Goal: Task Accomplishment & Management: Manage account settings

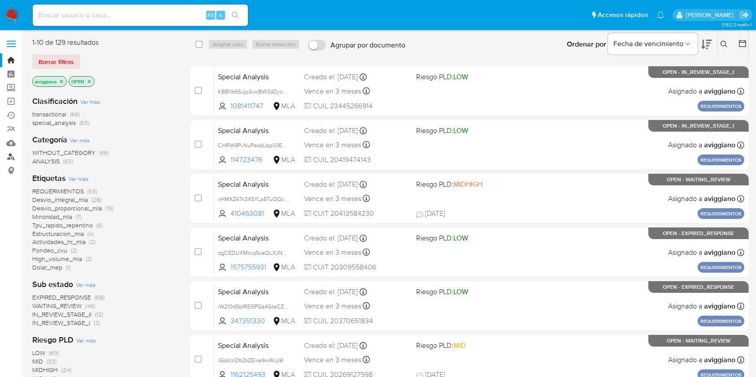
click at [7, 156] on link "Buscador de personas" at bounding box center [53, 157] width 107 height 14
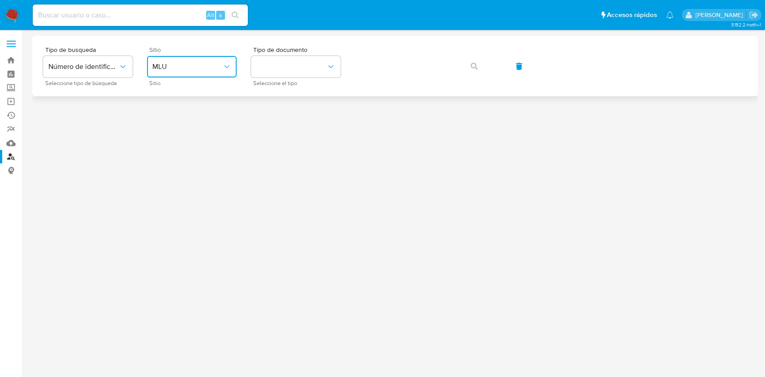
click at [150, 68] on button "MLU" at bounding box center [192, 67] width 90 height 22
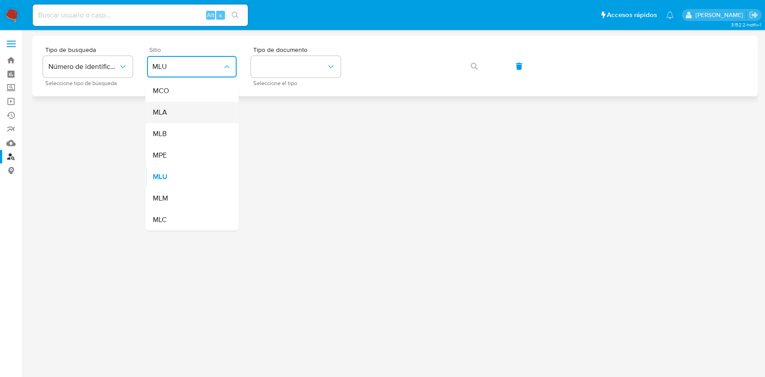
click at [163, 119] on div "MLA" at bounding box center [189, 113] width 74 height 22
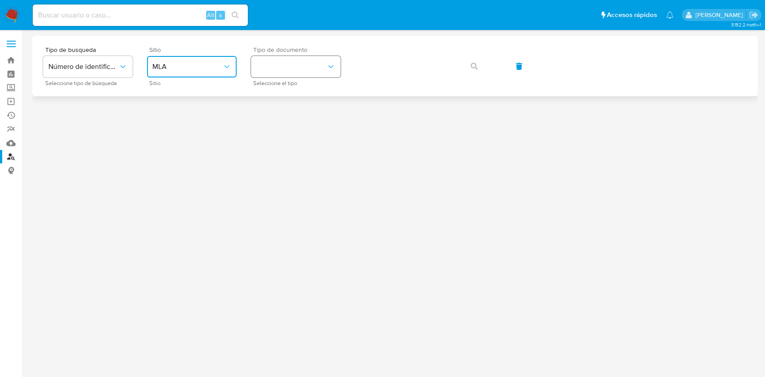
click at [288, 74] on button "identificationType" at bounding box center [296, 67] width 90 height 22
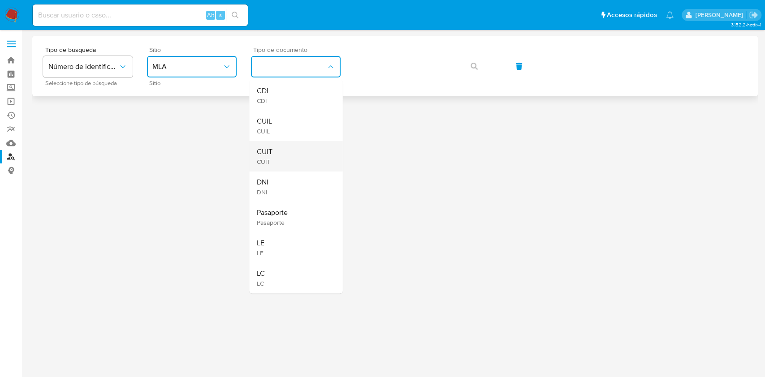
click at [266, 150] on span "CUIT" at bounding box center [264, 151] width 16 height 9
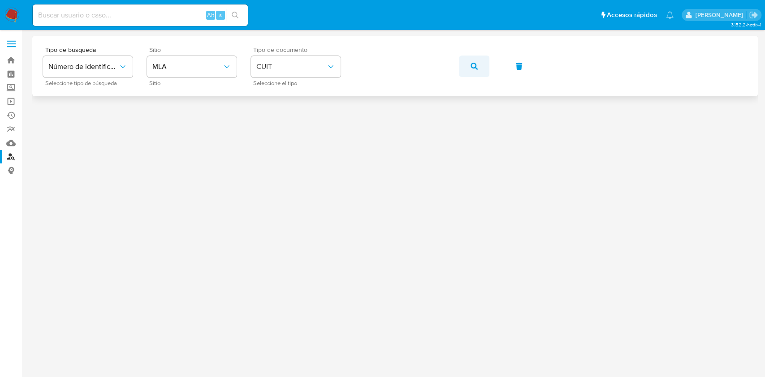
click at [461, 65] on button "button" at bounding box center [474, 67] width 30 height 22
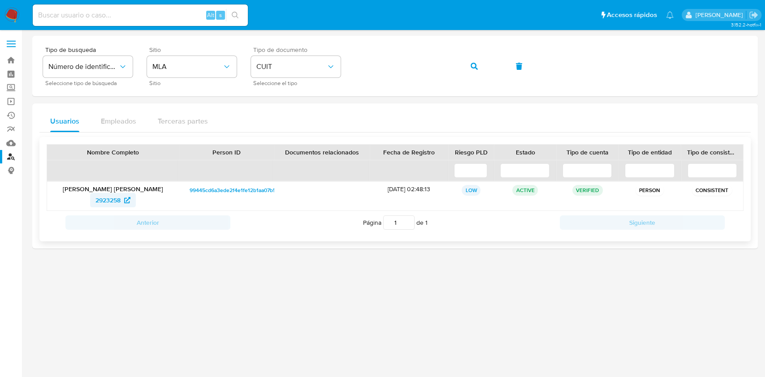
click at [96, 202] on span "2923258" at bounding box center [107, 200] width 25 height 14
click at [473, 69] on icon "button" at bounding box center [474, 66] width 7 height 7
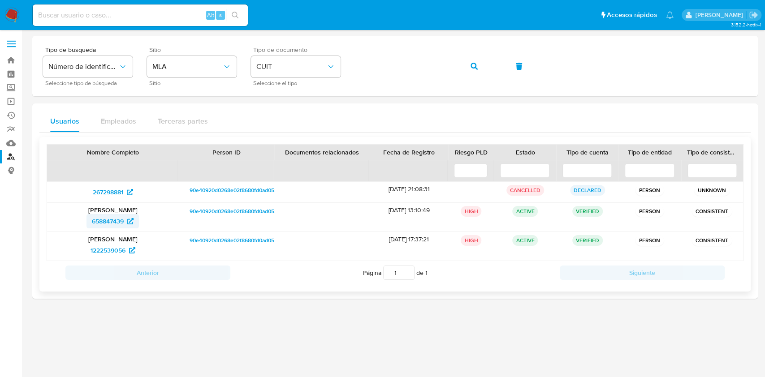
click at [112, 224] on span "658847439" at bounding box center [108, 221] width 32 height 14
click at [477, 62] on span "button" at bounding box center [474, 66] width 7 height 20
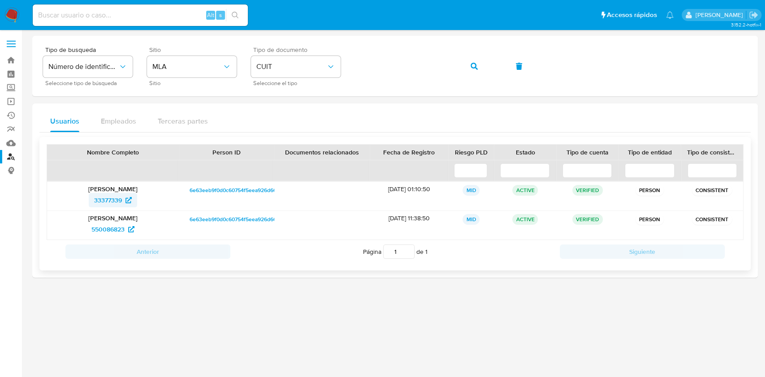
click at [102, 198] on span "33377339" at bounding box center [108, 200] width 28 height 14
click at [481, 62] on button "button" at bounding box center [474, 67] width 30 height 22
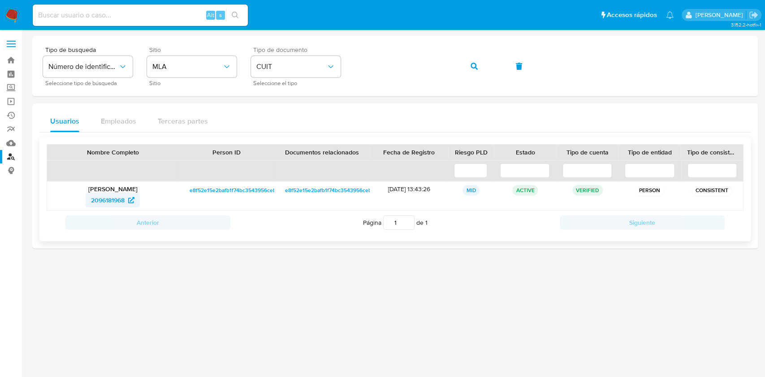
click at [100, 195] on span "2096181968" at bounding box center [108, 200] width 34 height 14
click at [483, 70] on button "button" at bounding box center [474, 67] width 30 height 22
click at [100, 195] on span "417173453" at bounding box center [108, 200] width 29 height 14
click at [480, 69] on button "button" at bounding box center [474, 67] width 30 height 22
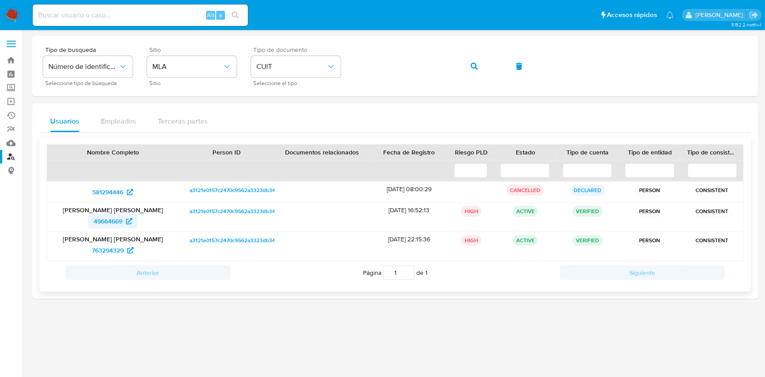
click at [112, 219] on span "49664669" at bounding box center [108, 221] width 29 height 14
click at [478, 63] on button "button" at bounding box center [474, 67] width 30 height 22
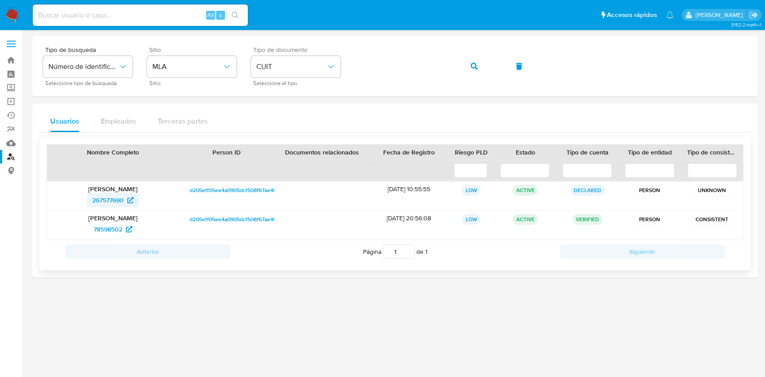
click at [96, 199] on span "267577690" at bounding box center [107, 200] width 31 height 14
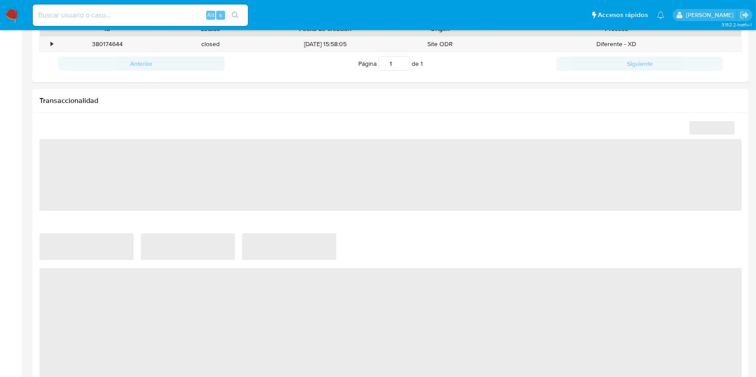
scroll to position [538, 0]
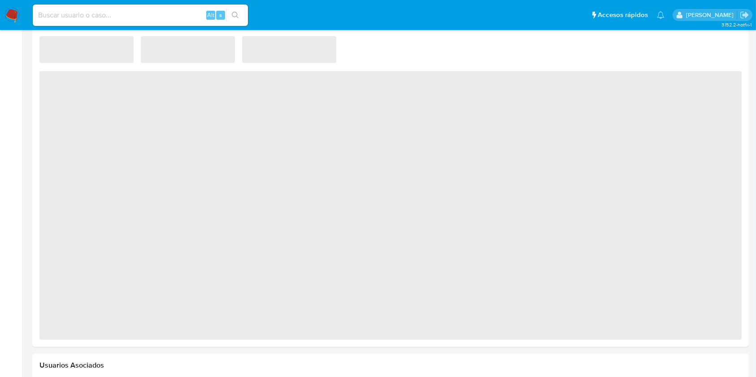
select select "10"
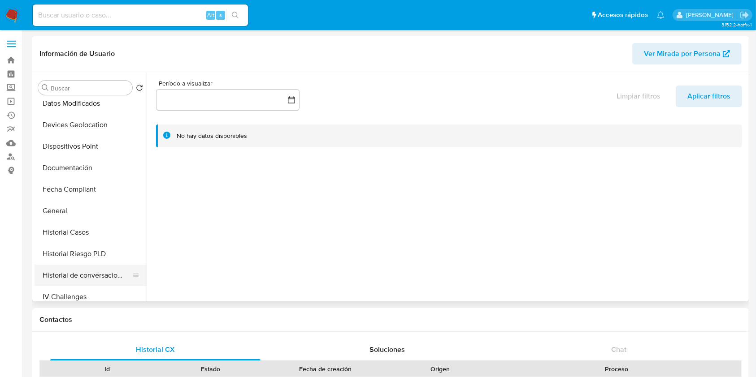
scroll to position [239, 0]
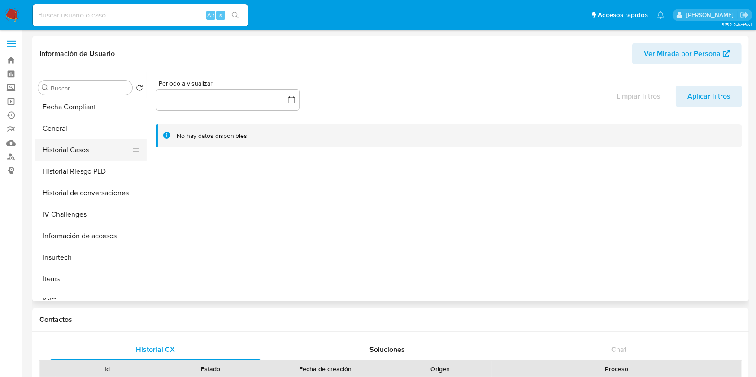
click at [86, 156] on button "Historial Casos" at bounding box center [87, 150] width 105 height 22
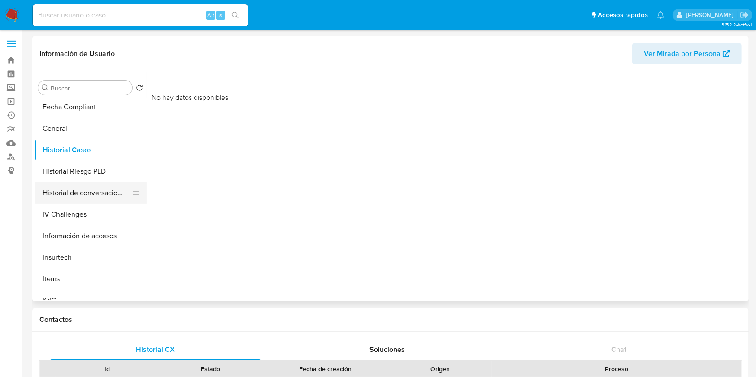
scroll to position [359, 0]
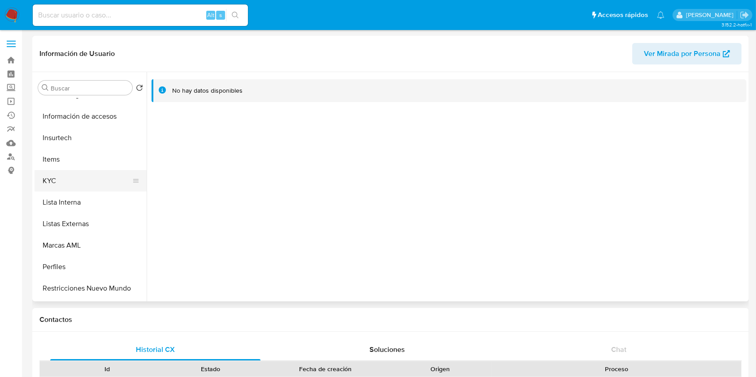
drag, startPoint x: 72, startPoint y: 177, endPoint x: 78, endPoint y: 180, distance: 6.8
click at [72, 177] on button "KYC" at bounding box center [87, 181] width 105 height 22
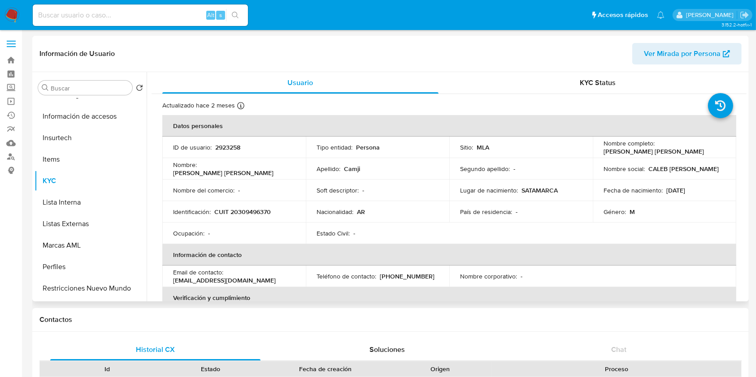
click at [226, 145] on p "2923258" at bounding box center [227, 147] width 25 height 8
copy p "2923258"
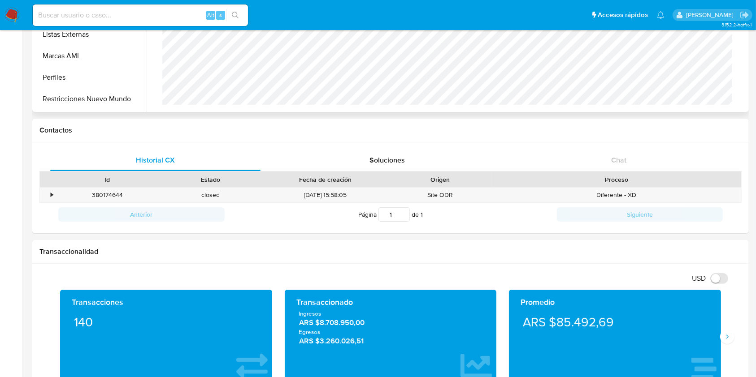
scroll to position [299, 0]
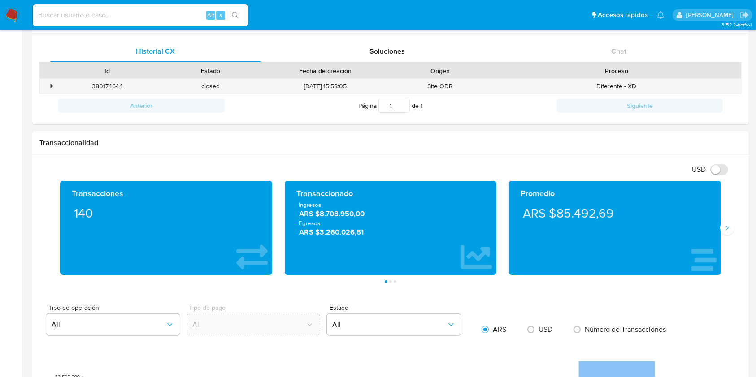
drag, startPoint x: 299, startPoint y: 216, endPoint x: 367, endPoint y: 216, distance: 67.2
click at [367, 216] on span "ARS $8.708.950,00" at bounding box center [390, 214] width 183 height 10
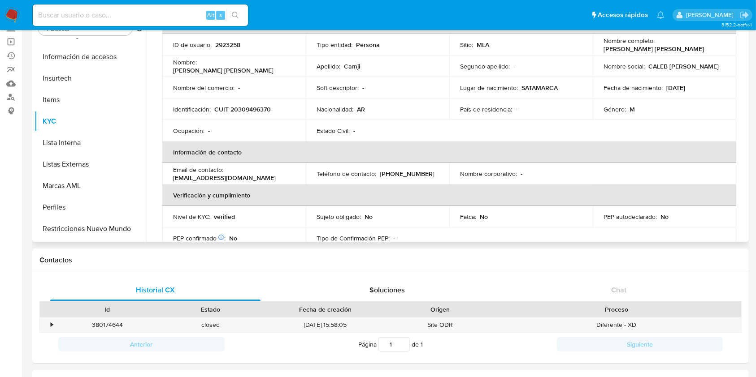
scroll to position [0, 0]
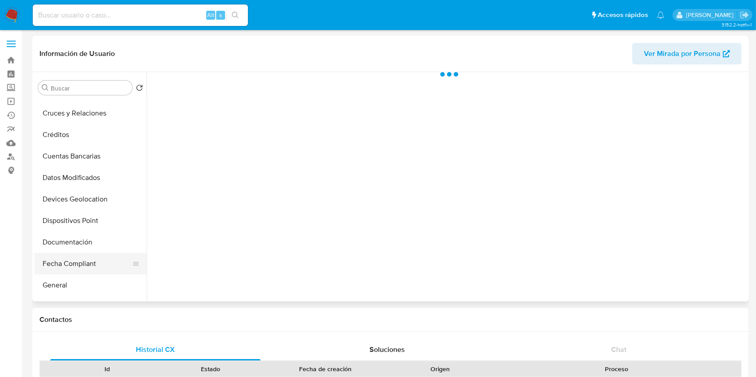
scroll to position [119, 0]
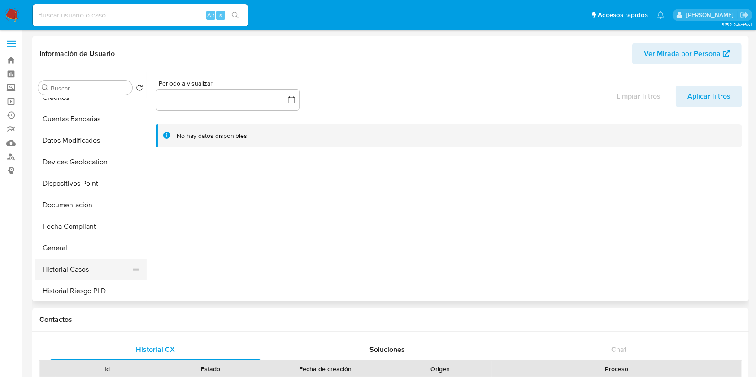
click at [69, 263] on button "Historial Casos" at bounding box center [87, 270] width 105 height 22
select select "10"
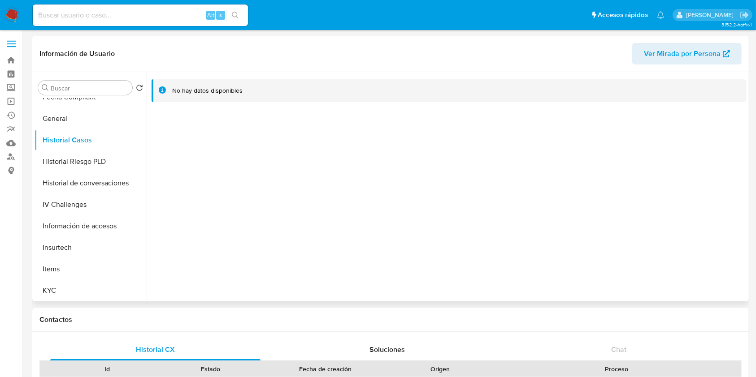
scroll to position [400, 0]
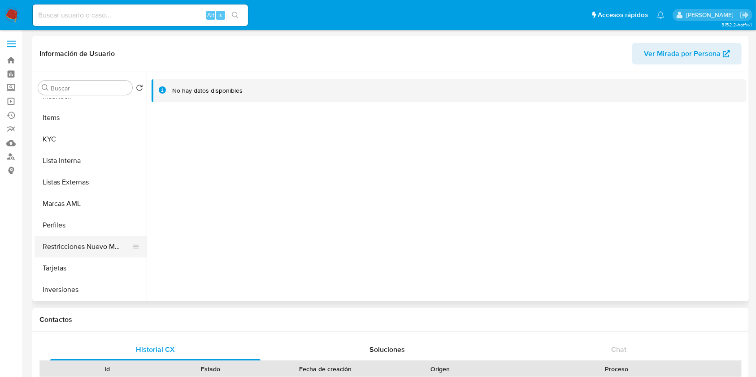
click at [93, 241] on button "Restricciones Nuevo Mundo" at bounding box center [87, 247] width 105 height 22
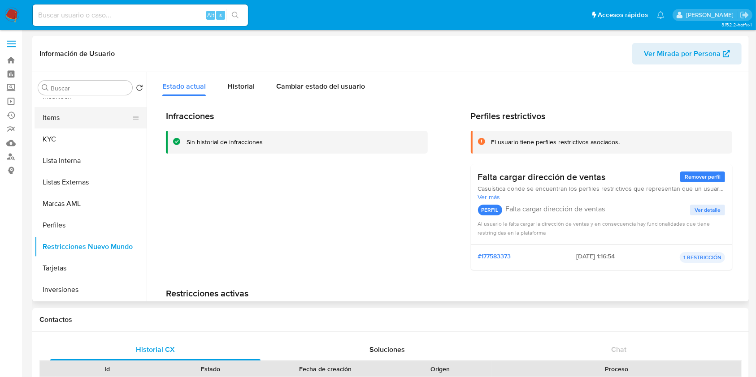
click at [60, 127] on button "Items" at bounding box center [87, 118] width 105 height 22
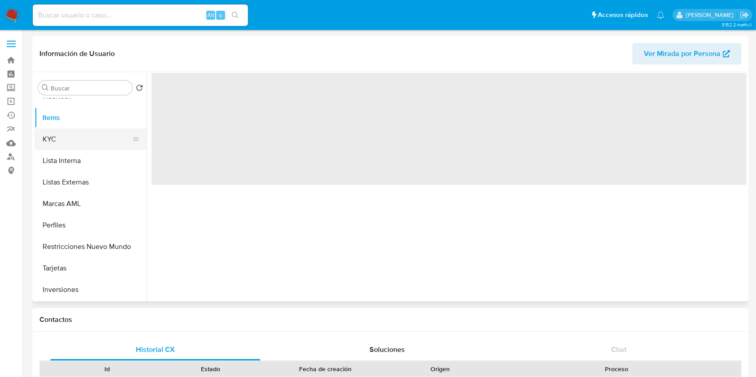
click at [60, 130] on button "KYC" at bounding box center [87, 140] width 105 height 22
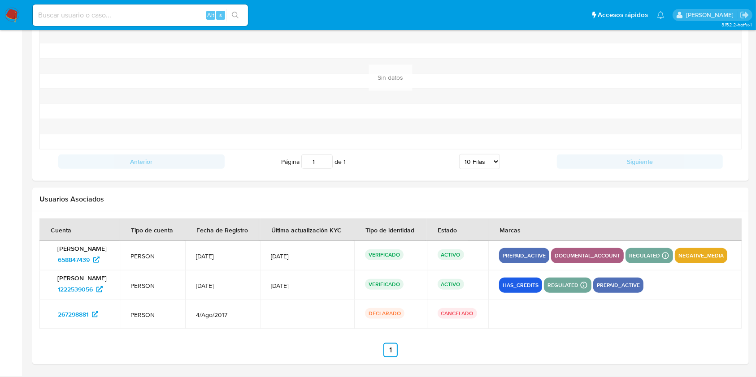
scroll to position [988, 0]
click at [72, 254] on span "658847439" at bounding box center [74, 260] width 32 height 14
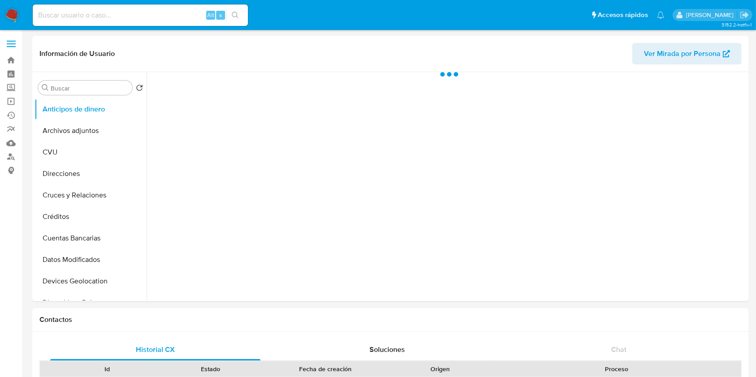
scroll to position [119, 0]
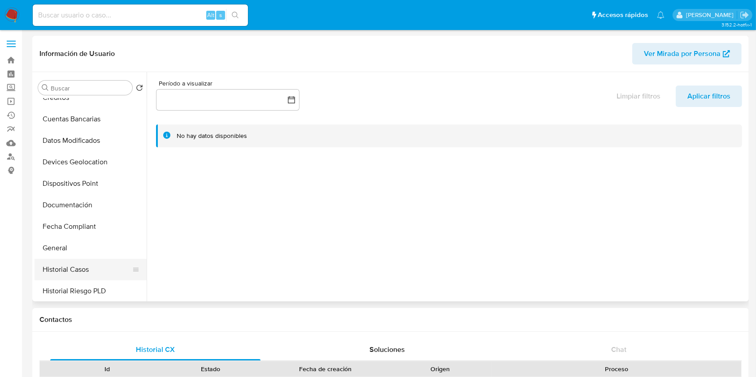
select select "10"
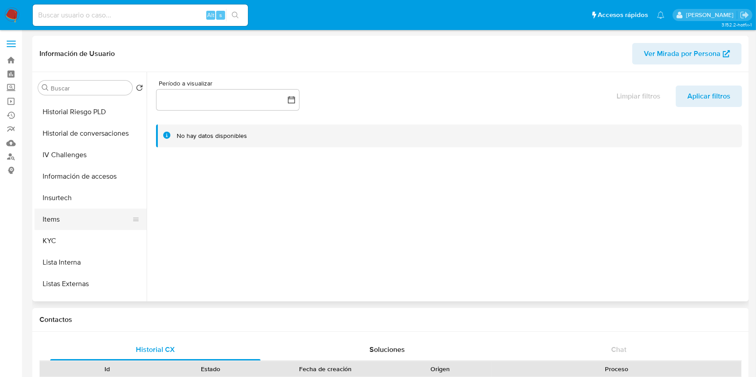
scroll to position [359, 0]
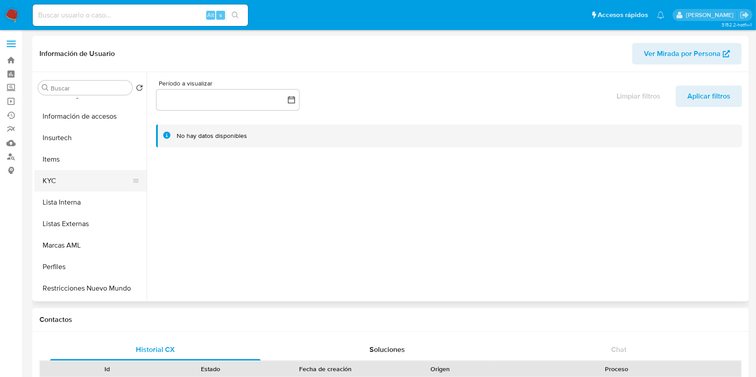
click at [92, 185] on button "KYC" at bounding box center [87, 181] width 105 height 22
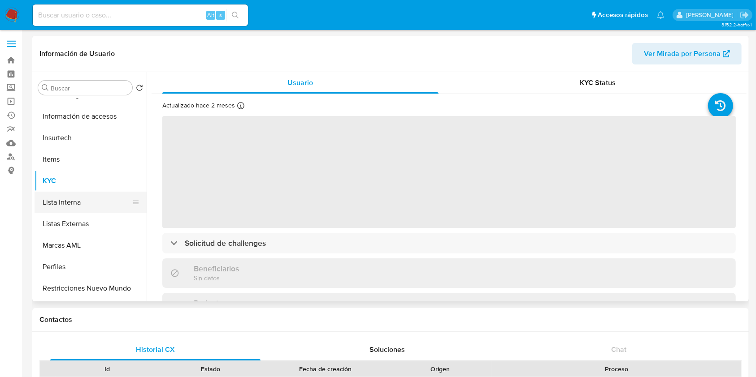
click at [79, 211] on button "Lista Interna" at bounding box center [87, 203] width 105 height 22
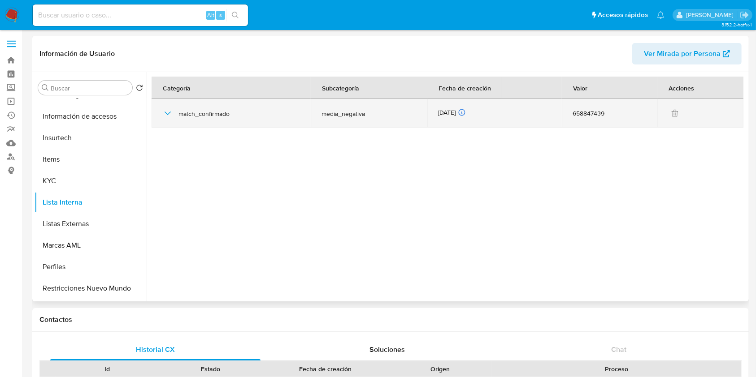
click at [166, 120] on div "match_confirmado" at bounding box center [231, 113] width 138 height 29
click at [169, 112] on icon "button" at bounding box center [167, 113] width 11 height 11
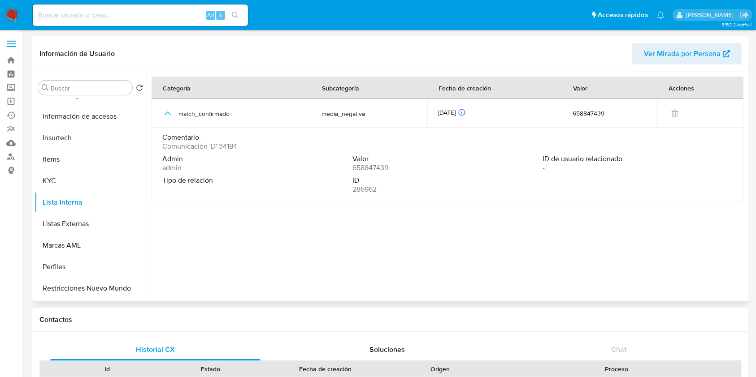
drag, startPoint x: 158, startPoint y: 144, endPoint x: 237, endPoint y: 145, distance: 78.9
click at [237, 145] on td "Comentario Comunicación 'D' 34184 Admin admin Valor 658847439 ID de usuario rel…" at bounding box center [448, 165] width 592 height 74
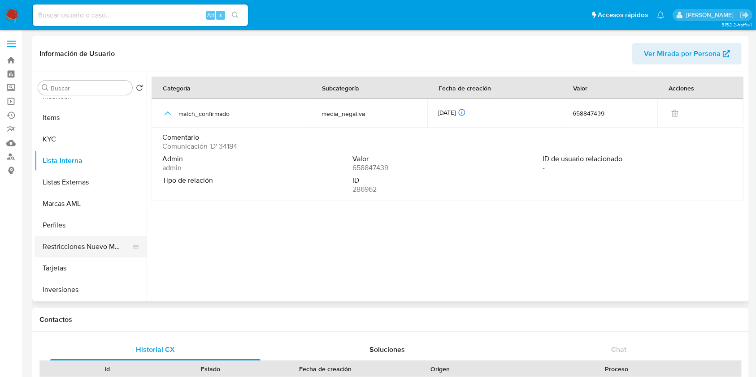
click at [93, 242] on button "Restricciones Nuevo Mundo" at bounding box center [87, 247] width 105 height 22
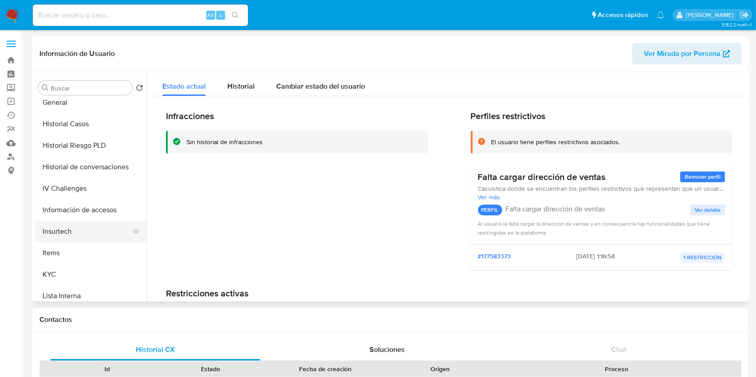
scroll to position [281, 0]
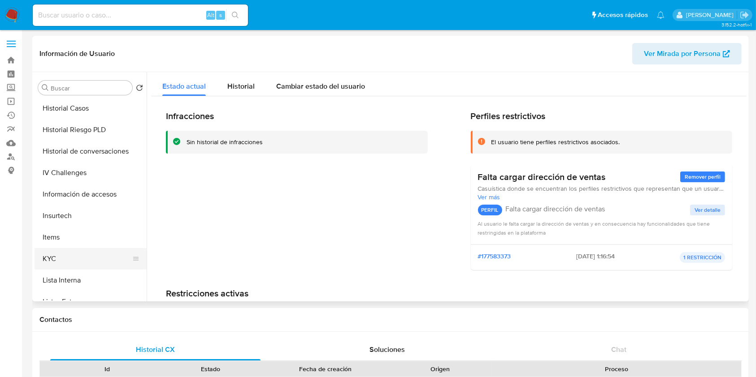
click at [58, 265] on button "KYC" at bounding box center [87, 259] width 105 height 22
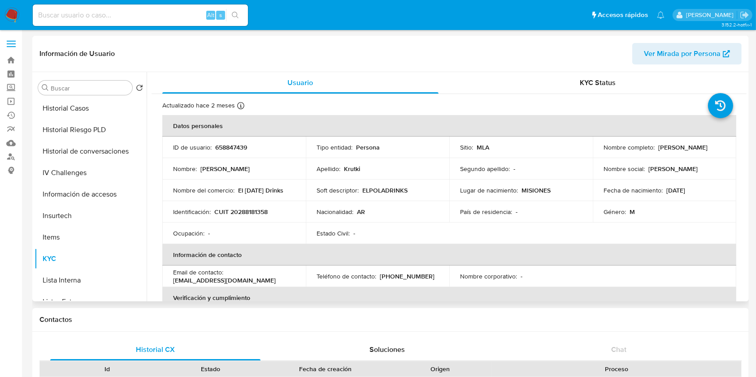
click at [225, 142] on td "ID de usuario : 658847439" at bounding box center [233, 148] width 143 height 22
click at [226, 145] on p "658847439" at bounding box center [231, 147] width 32 height 8
copy p "658847439"
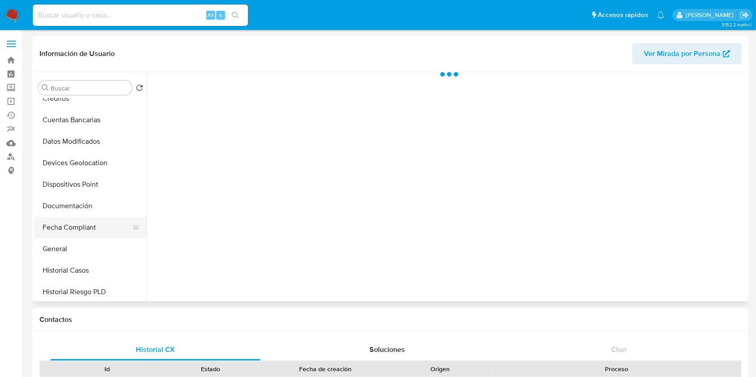
scroll to position [119, 0]
click at [78, 266] on button "Historial Casos" at bounding box center [87, 270] width 105 height 22
select select "10"
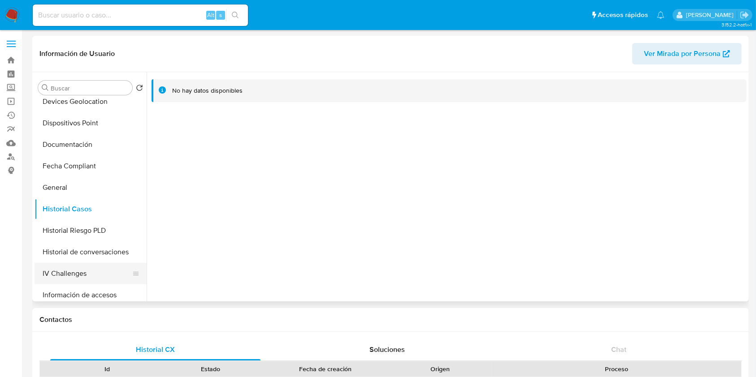
scroll to position [239, 0]
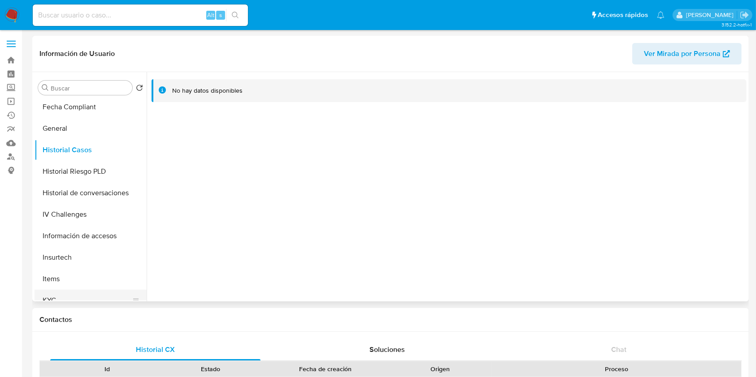
click at [61, 292] on button "KYC" at bounding box center [87, 301] width 105 height 22
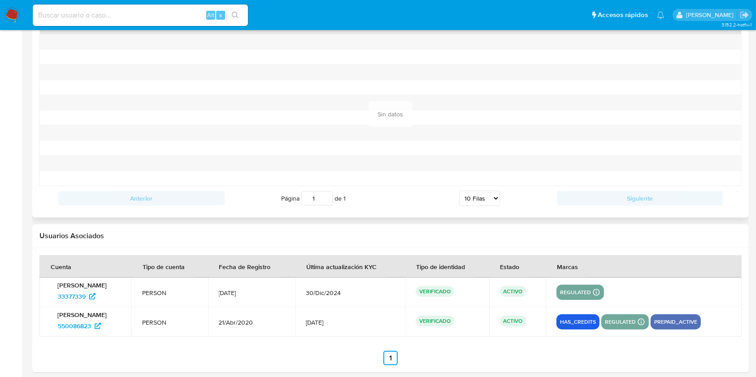
scroll to position [938, 0]
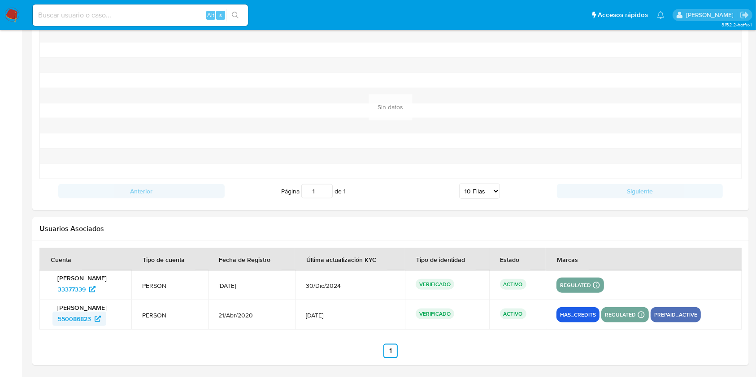
click at [82, 316] on span "550086823" at bounding box center [74, 319] width 33 height 14
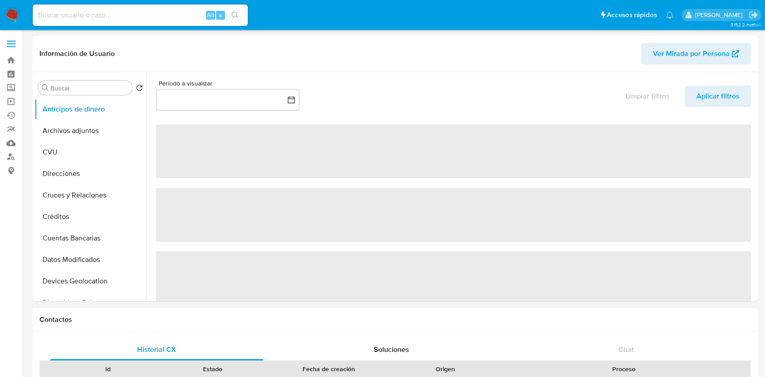
select select "10"
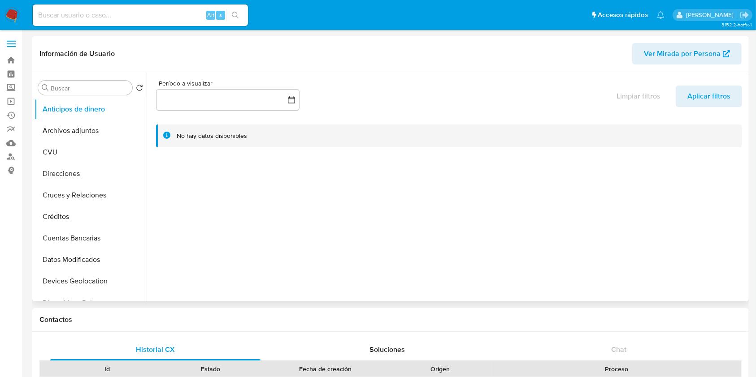
scroll to position [179, 0]
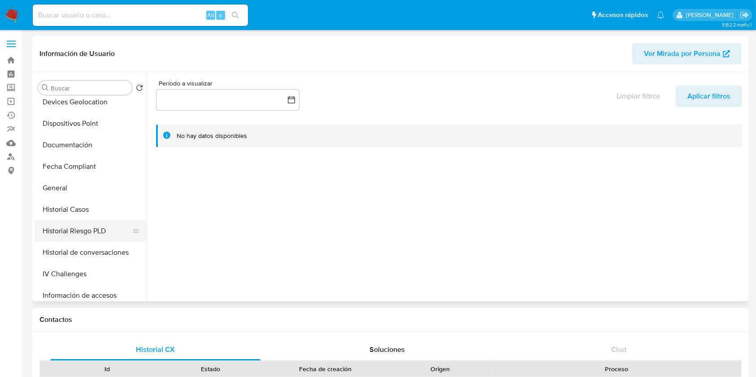
click at [75, 228] on button "Historial Riesgo PLD" at bounding box center [87, 232] width 105 height 22
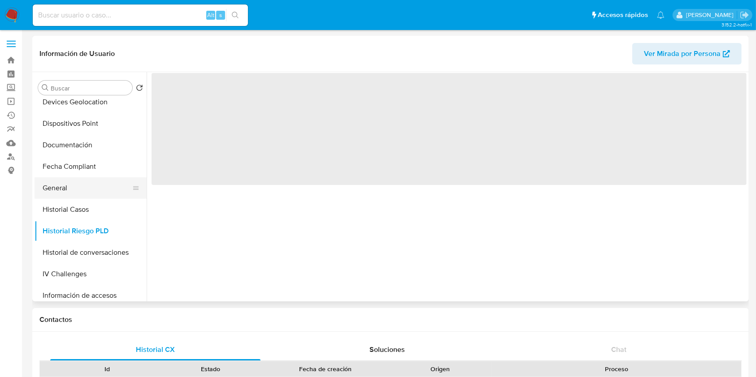
click at [70, 191] on button "General" at bounding box center [87, 188] width 105 height 22
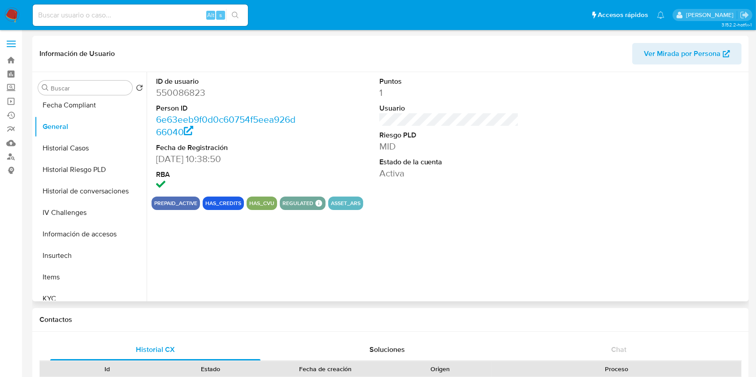
scroll to position [359, 0]
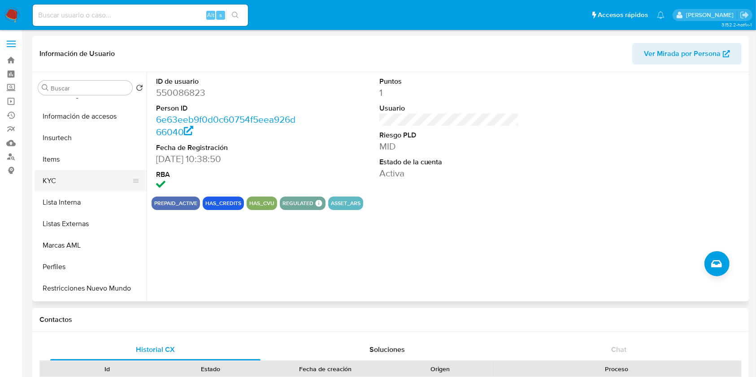
click at [50, 177] on button "KYC" at bounding box center [87, 181] width 105 height 22
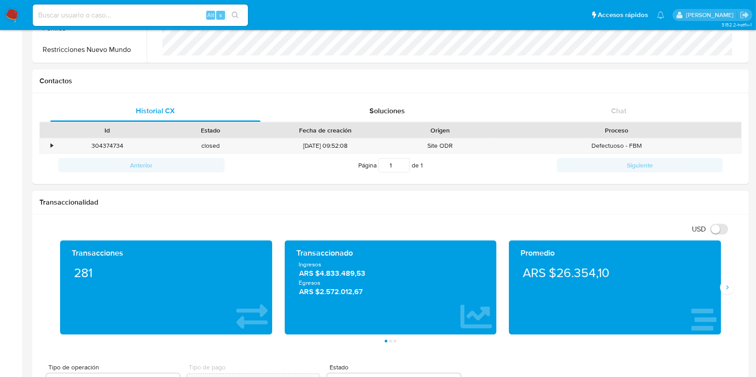
scroll to position [498, 0]
drag, startPoint x: 296, startPoint y: 278, endPoint x: 368, endPoint y: 278, distance: 72.2
click at [368, 278] on div "Ingresos ARS $4.833.489,53 Egresos ARS $2.572.012,67" at bounding box center [391, 279] width 198 height 37
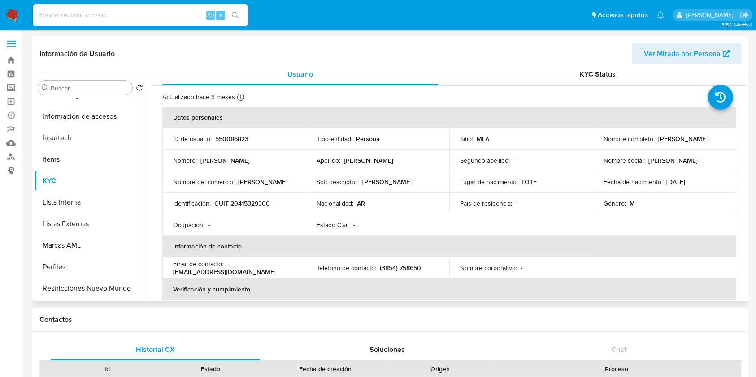
scroll to position [0, 0]
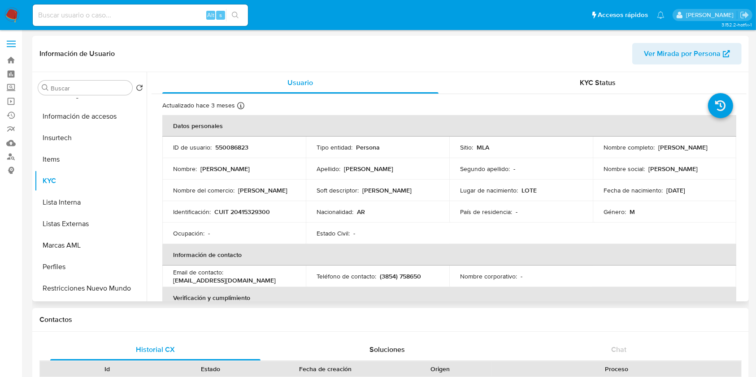
click at [223, 149] on p "550086823" at bounding box center [231, 147] width 33 height 8
click at [222, 149] on p "550086823" at bounding box center [231, 147] width 33 height 8
copy p "550086823"
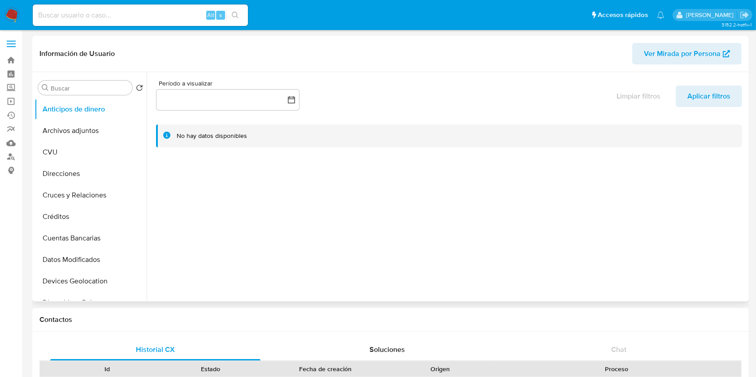
select select "10"
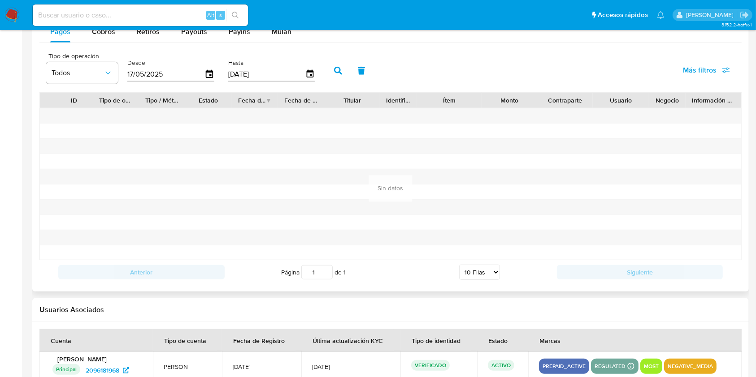
scroll to position [848, 0]
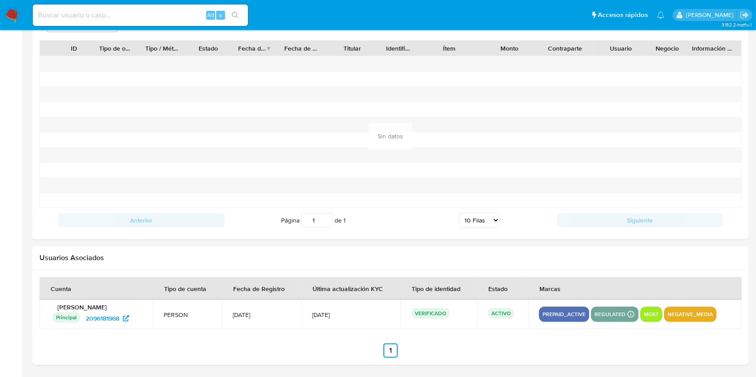
click at [100, 309] on p "Patricio Ruiz Diaz" at bounding box center [96, 307] width 92 height 8
click at [100, 316] on span "2096181968" at bounding box center [103, 319] width 34 height 14
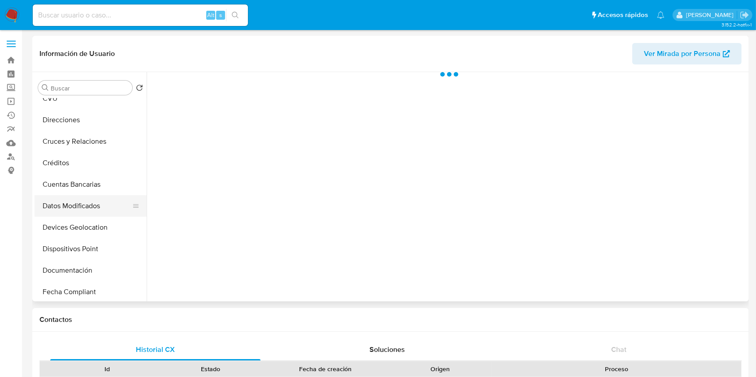
scroll to position [119, 0]
click at [64, 244] on button "General" at bounding box center [87, 249] width 105 height 22
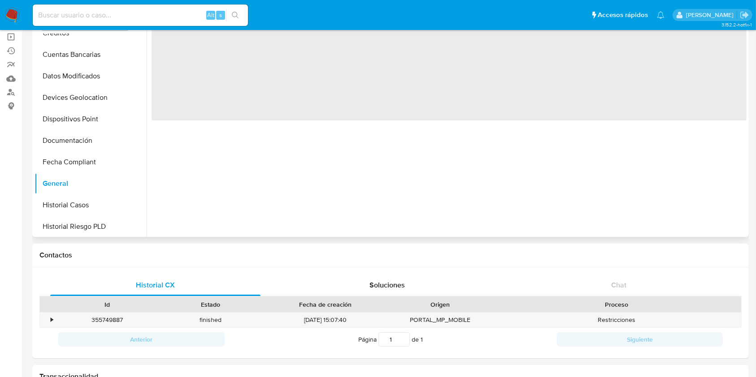
select select "10"
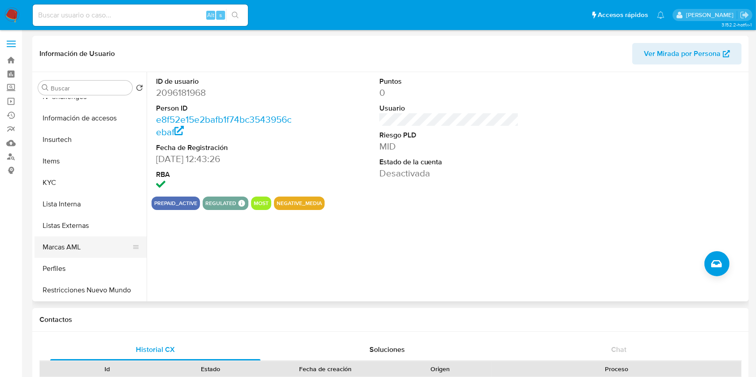
scroll to position [359, 0]
click at [65, 184] on button "KYC" at bounding box center [87, 181] width 105 height 22
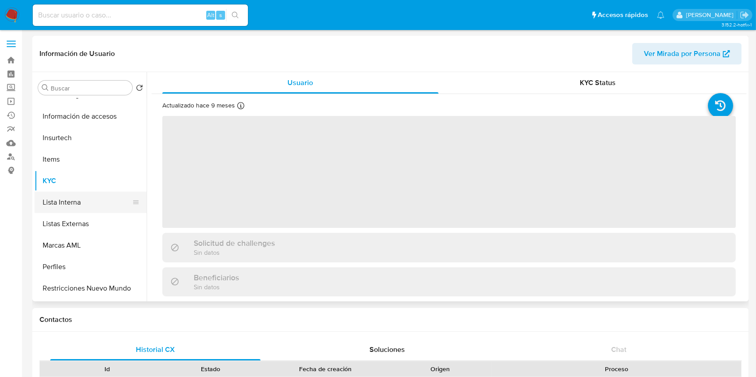
click at [74, 199] on button "Lista Interna" at bounding box center [87, 203] width 105 height 22
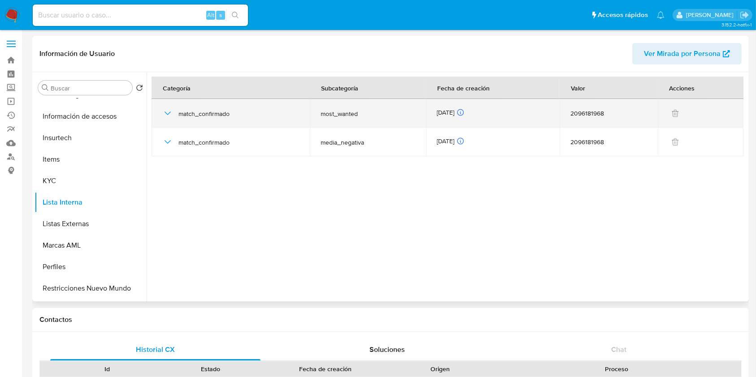
click at [166, 113] on icon "button" at bounding box center [167, 114] width 6 height 4
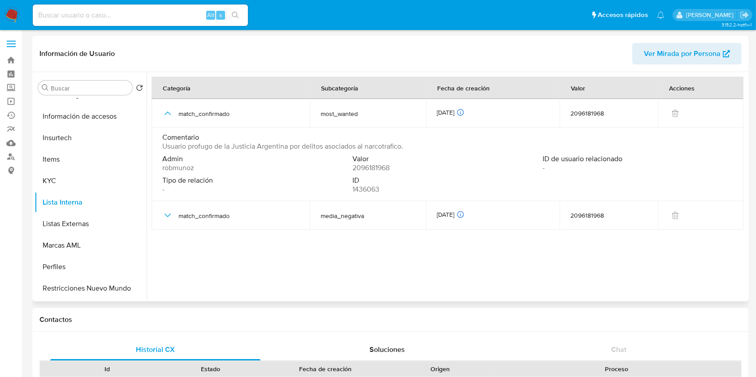
drag, startPoint x: 163, startPoint y: 146, endPoint x: 405, endPoint y: 147, distance: 241.6
click at [405, 147] on div "Comentario Usuario profugo de la Justicia Argentina por delitos asociados al na…" at bounding box center [447, 142] width 570 height 18
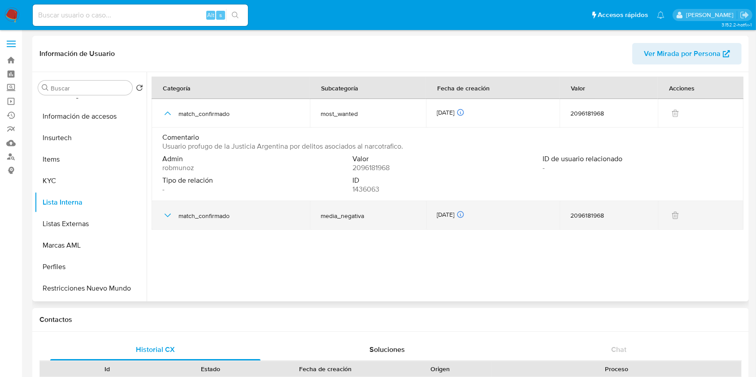
click at [194, 221] on div "match_confirmado" at bounding box center [230, 215] width 137 height 29
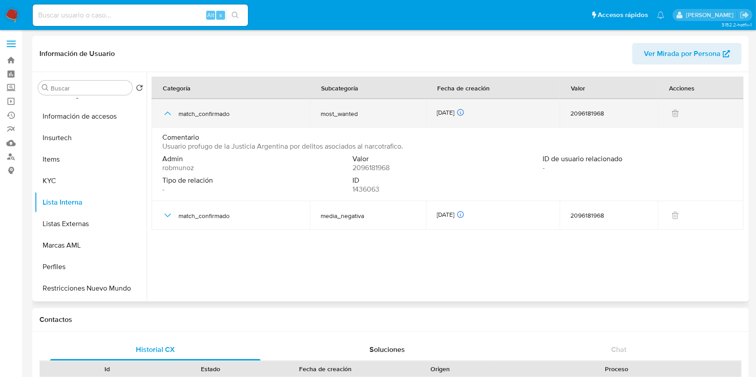
click at [170, 106] on div "match_confirmado" at bounding box center [230, 113] width 137 height 29
click at [166, 117] on icon "button" at bounding box center [167, 113] width 11 height 11
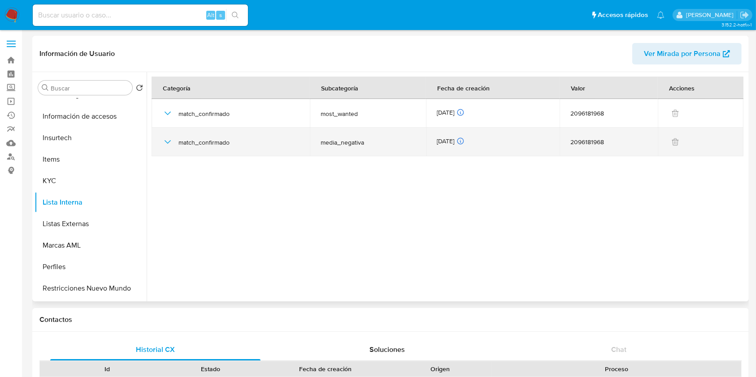
click at [163, 140] on icon "button" at bounding box center [167, 142] width 11 height 11
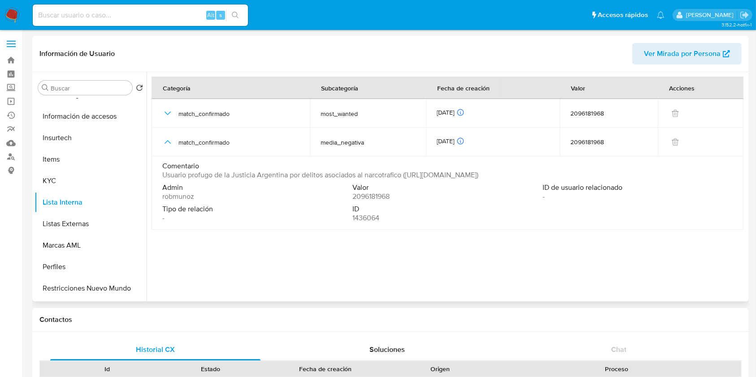
drag, startPoint x: 159, startPoint y: 173, endPoint x: 349, endPoint y: 186, distance: 190.9
click at [349, 186] on td "Comentario Usuario profugo de la Justicia Argentina por delitos asociados al na…" at bounding box center [448, 193] width 592 height 74
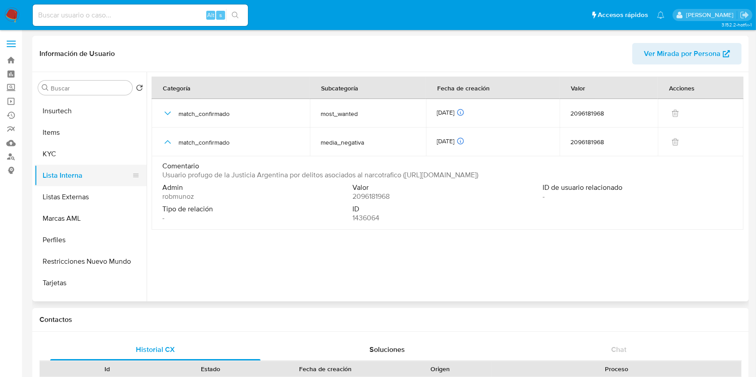
scroll to position [400, 0]
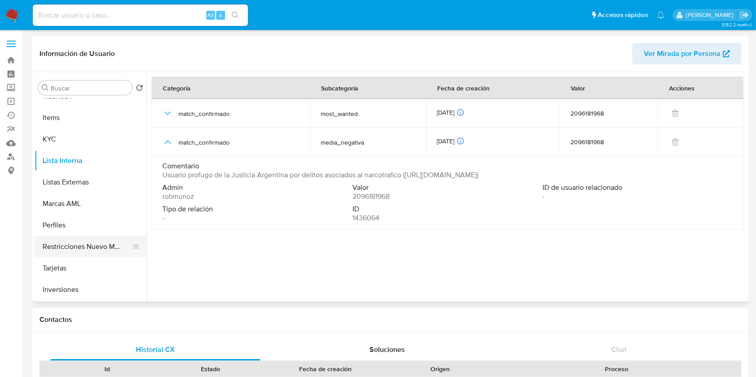
click at [97, 241] on button "Restricciones Nuevo Mundo" at bounding box center [87, 247] width 105 height 22
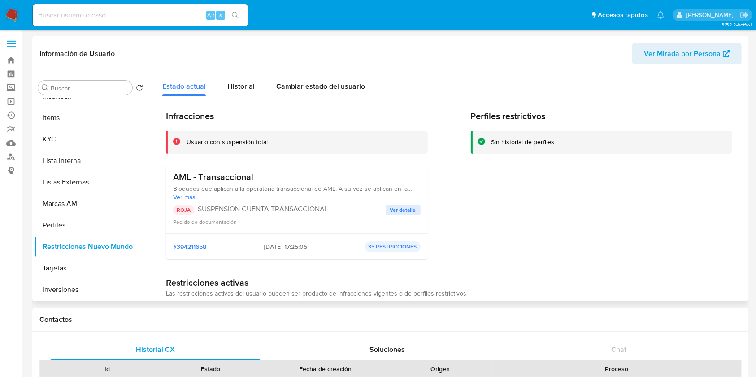
drag, startPoint x: 194, startPoint y: 210, endPoint x: 364, endPoint y: 210, distance: 169.4
click at [364, 210] on div "ROJA SUSPENSION CUENTA TRANSACCIONAL" at bounding box center [279, 210] width 212 height 11
drag, startPoint x: 249, startPoint y: 242, endPoint x: 321, endPoint y: 258, distance: 73.9
click at [262, 242] on div "#394211658 [DATE] 17:25:05 35 RESTRICCIONES" at bounding box center [296, 247] width 247 height 11
click at [190, 242] on div "#394211658 [DATE] 17:25:05 35 RESTRICCIONES" at bounding box center [296, 247] width 247 height 11
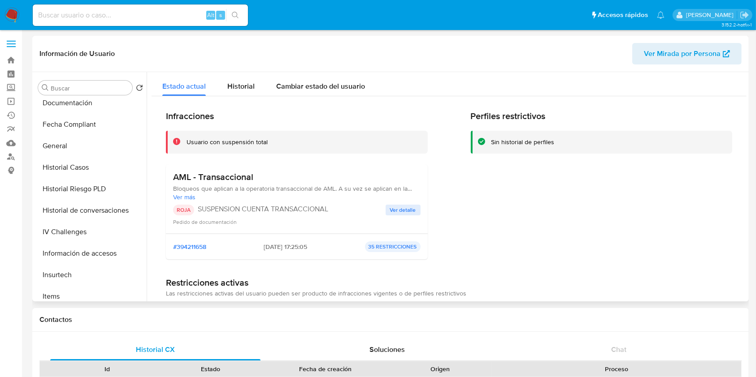
scroll to position [221, 0]
click at [90, 159] on button "Historial Casos" at bounding box center [87, 168] width 105 height 22
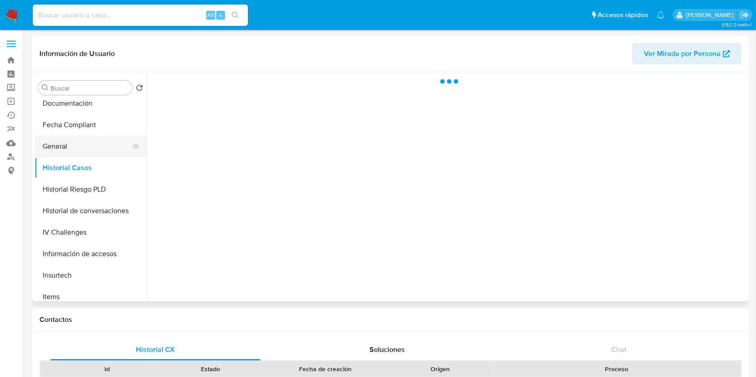
click at [91, 149] on button "General" at bounding box center [87, 147] width 105 height 22
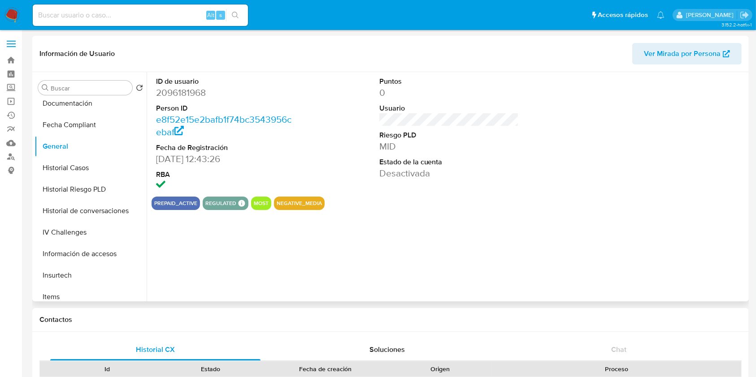
click at [189, 95] on dd "2096181968" at bounding box center [226, 93] width 140 height 13
click at [189, 96] on dd "2096181968" at bounding box center [226, 93] width 140 height 13
copy dd "2096181968"
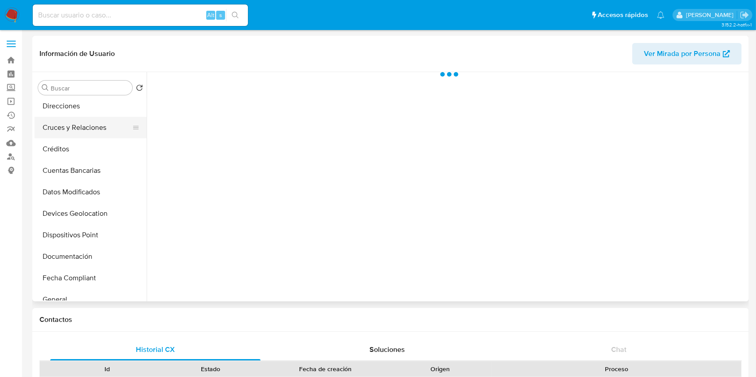
scroll to position [179, 0]
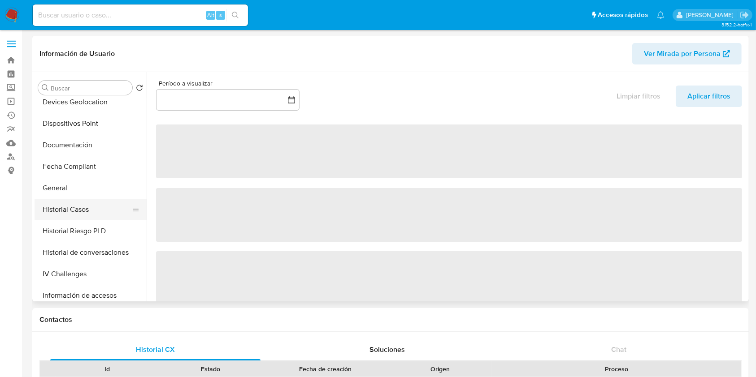
click at [77, 206] on button "Historial Casos" at bounding box center [87, 210] width 105 height 22
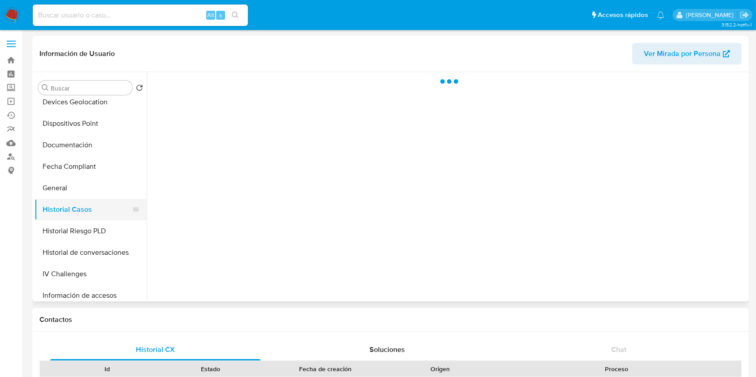
select select "10"
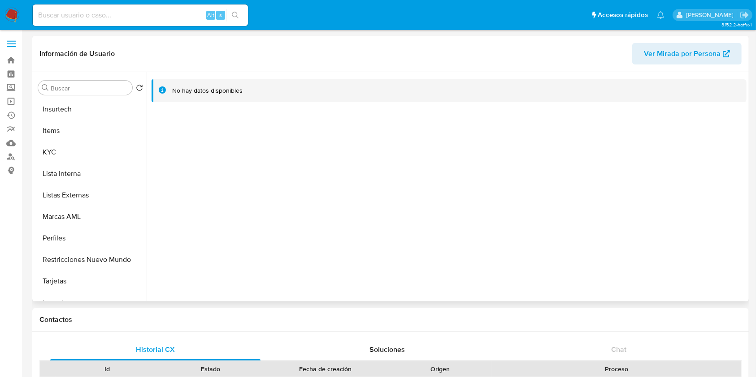
scroll to position [400, 0]
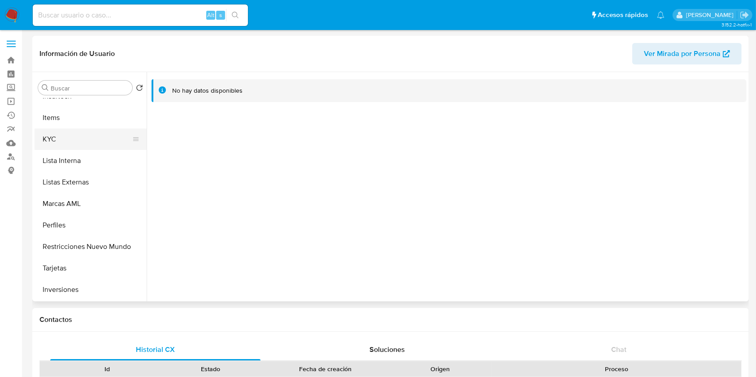
click at [74, 132] on button "KYC" at bounding box center [87, 140] width 105 height 22
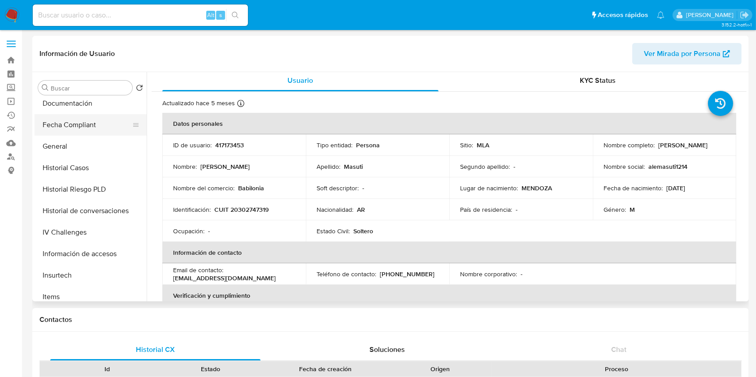
scroll to position [161, 0]
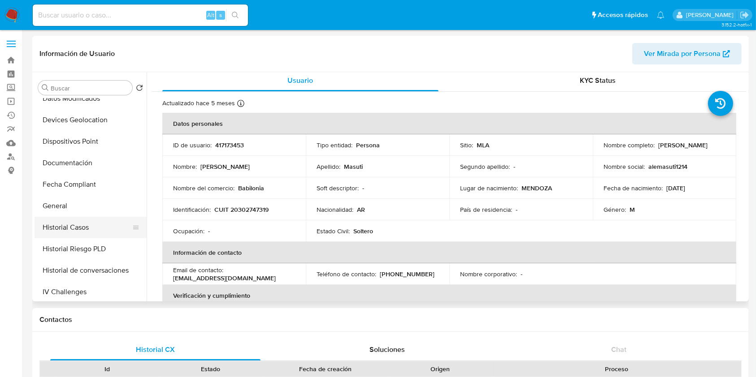
click at [93, 221] on button "Historial Casos" at bounding box center [87, 228] width 105 height 22
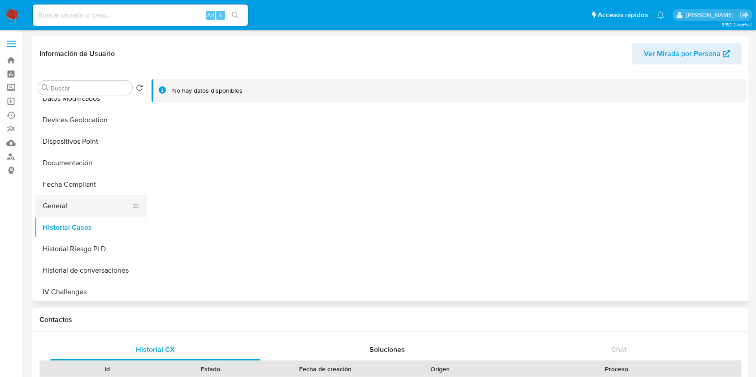
click at [79, 207] on button "General" at bounding box center [87, 206] width 105 height 22
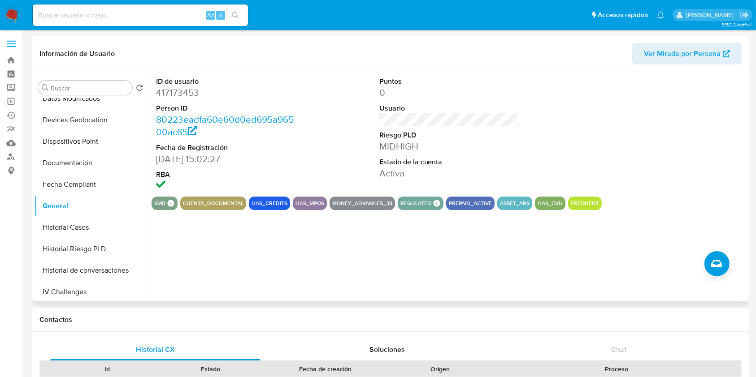
click at [172, 96] on dd "417173453" at bounding box center [226, 93] width 140 height 13
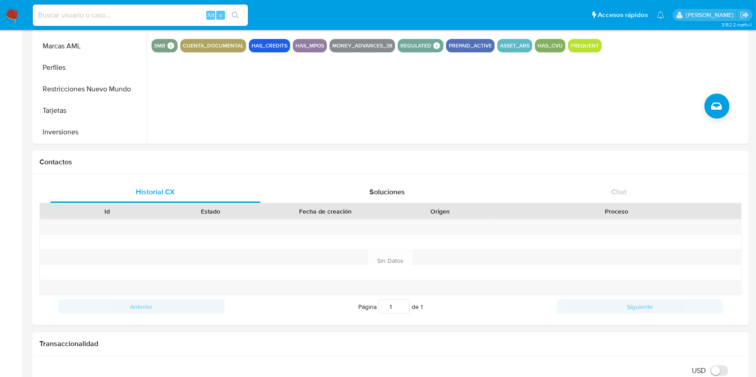
scroll to position [239, 0]
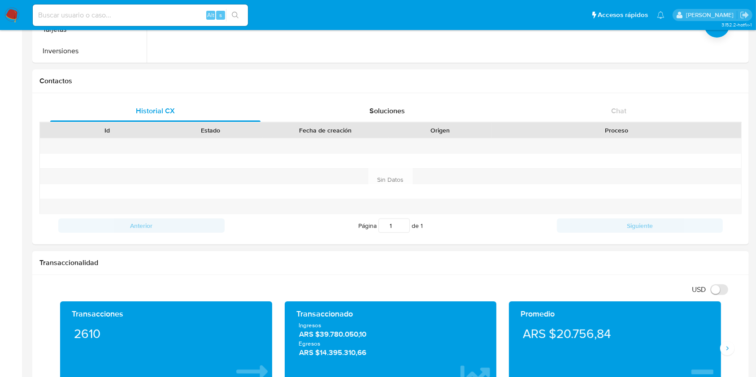
drag, startPoint x: 298, startPoint y: 340, endPoint x: 358, endPoint y: 335, distance: 60.7
click at [366, 334] on div "Ingresos ARS $39.780.050,10 Egresos ARS $14.395.310,66" at bounding box center [391, 339] width 198 height 37
drag, startPoint x: 317, startPoint y: 335, endPoint x: 366, endPoint y: 338, distance: 48.9
click at [366, 338] on span "ARS $39.780.050,10" at bounding box center [390, 334] width 183 height 10
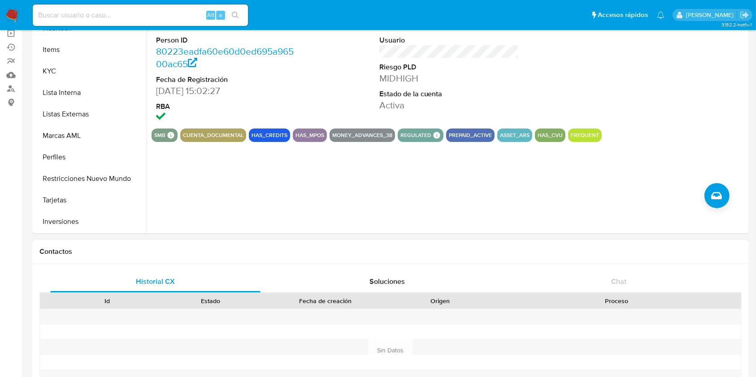
scroll to position [0, 0]
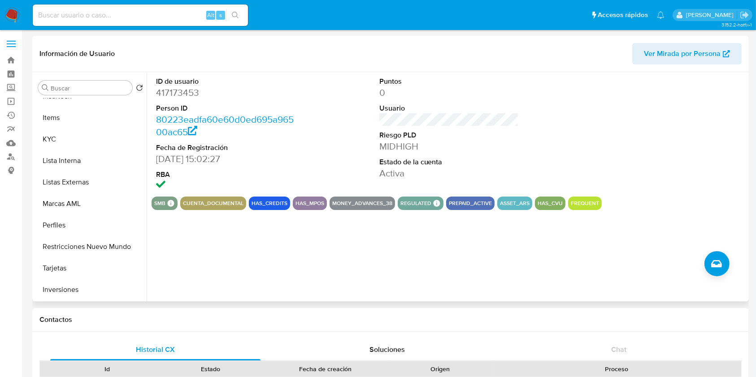
click at [179, 97] on dd "417173453" at bounding box center [226, 93] width 140 height 13
copy dd "417173453"
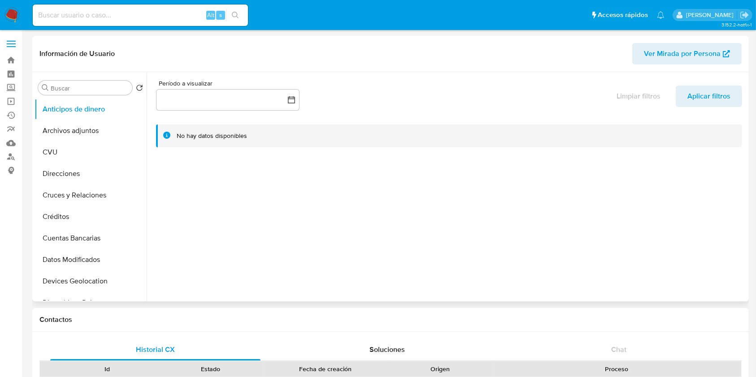
select select "10"
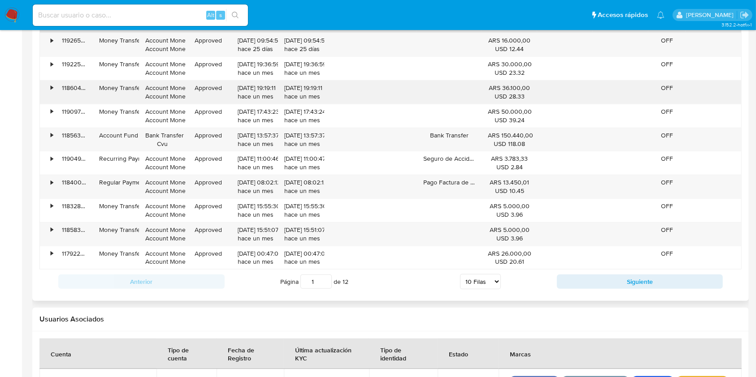
scroll to position [1016, 0]
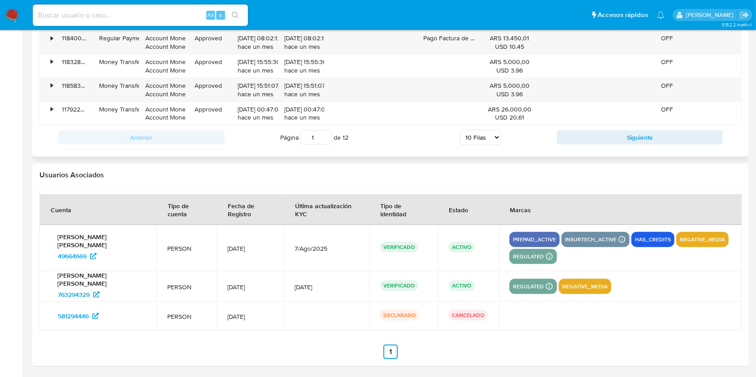
click at [269, 237] on td "[DATE]" at bounding box center [249, 248] width 67 height 47
click at [75, 254] on span "49664669" at bounding box center [72, 256] width 29 height 14
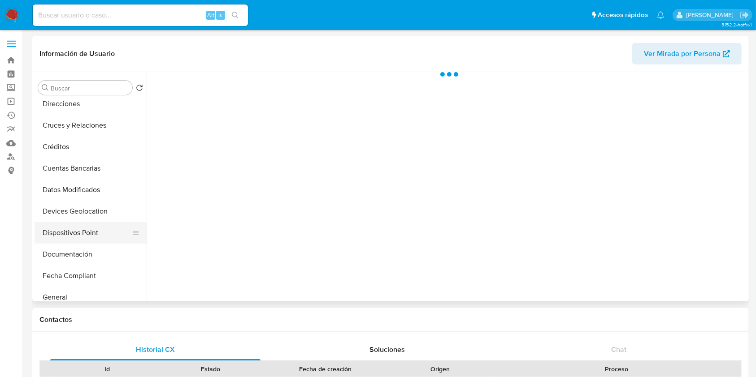
scroll to position [119, 0]
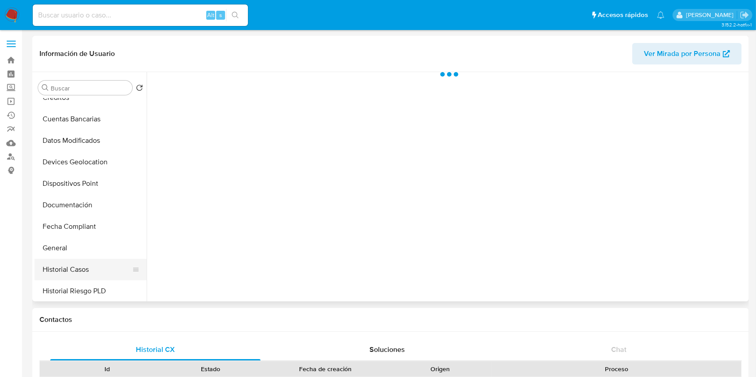
click at [90, 260] on button "Historial Casos" at bounding box center [87, 270] width 105 height 22
select select "10"
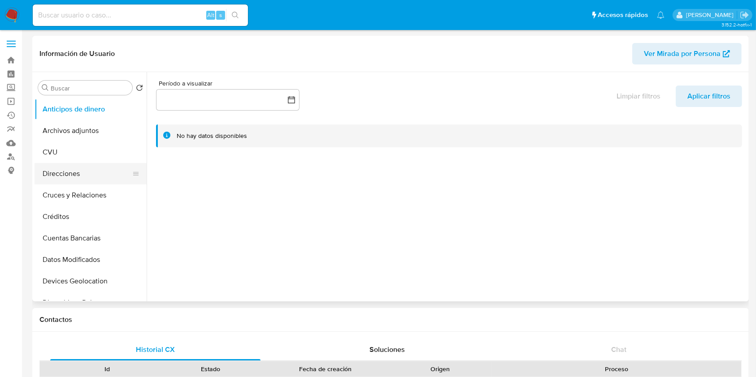
select select "10"
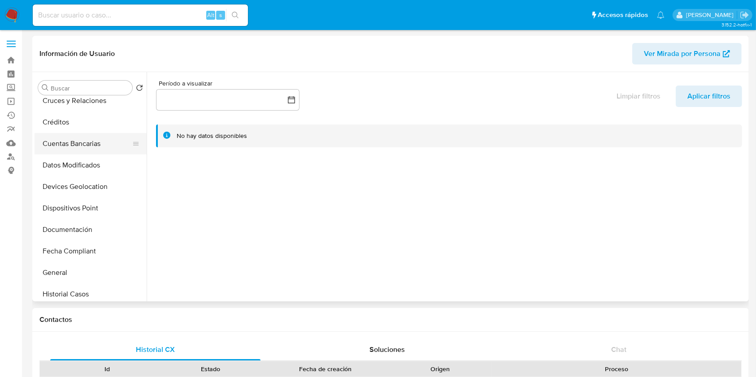
scroll to position [119, 0]
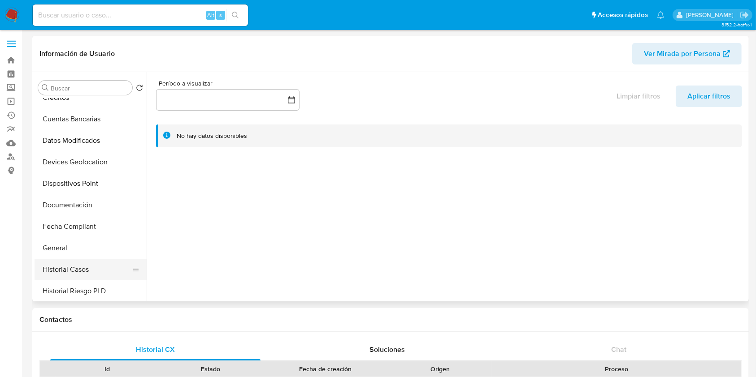
click at [82, 265] on button "Historial Casos" at bounding box center [87, 270] width 105 height 22
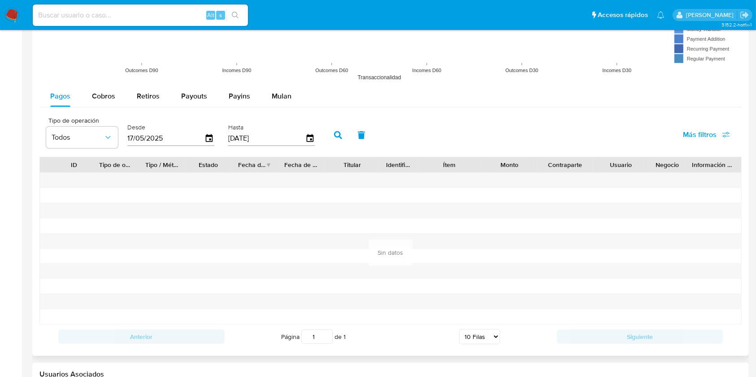
scroll to position [960, 0]
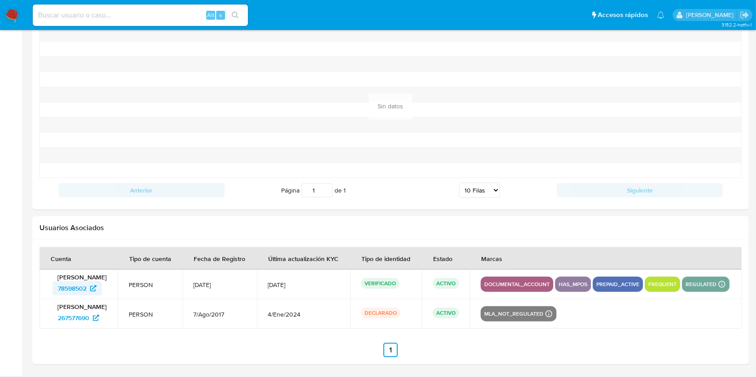
click at [68, 285] on span "78598502" at bounding box center [72, 288] width 29 height 14
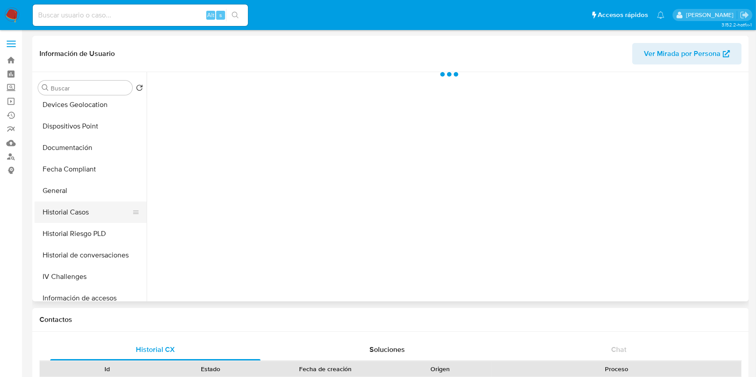
scroll to position [179, 0]
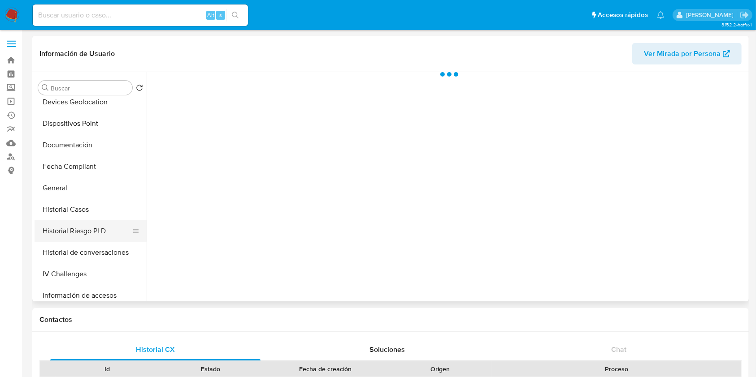
click at [83, 225] on button "Historial Riesgo PLD" at bounding box center [87, 232] width 105 height 22
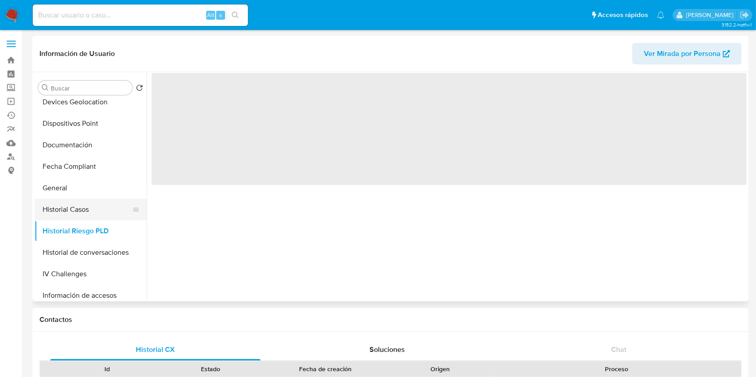
click at [82, 210] on button "Historial Casos" at bounding box center [87, 210] width 105 height 22
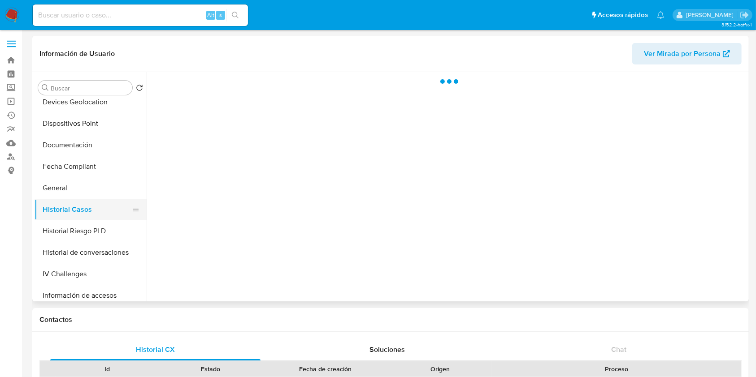
select select "10"
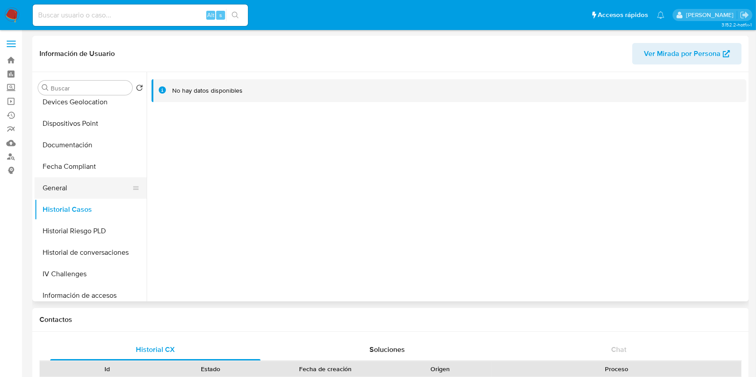
click at [77, 188] on button "General" at bounding box center [87, 188] width 105 height 22
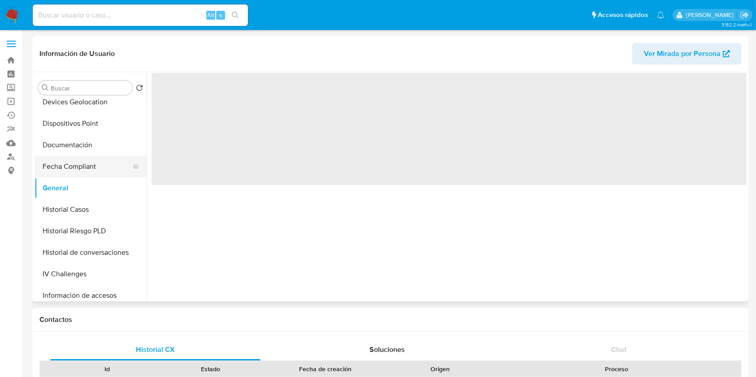
click at [126, 160] on button "Fecha Compliant" at bounding box center [87, 167] width 105 height 22
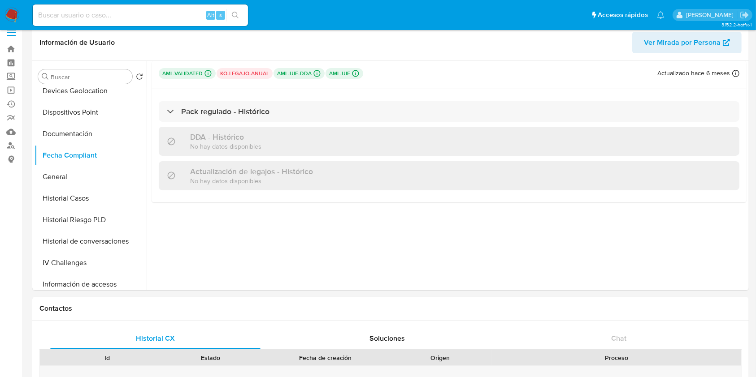
scroll to position [0, 0]
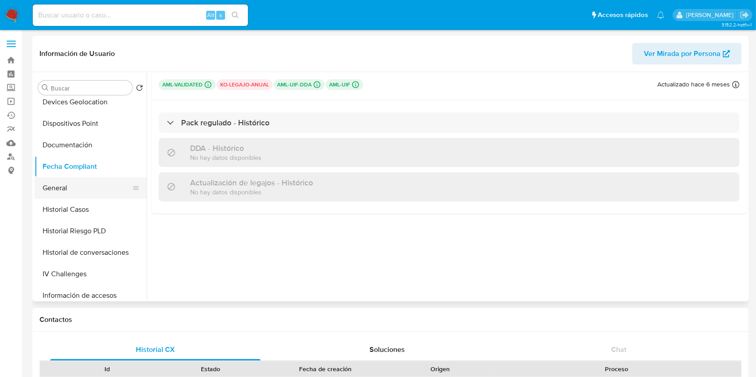
click at [91, 178] on button "General" at bounding box center [87, 188] width 105 height 22
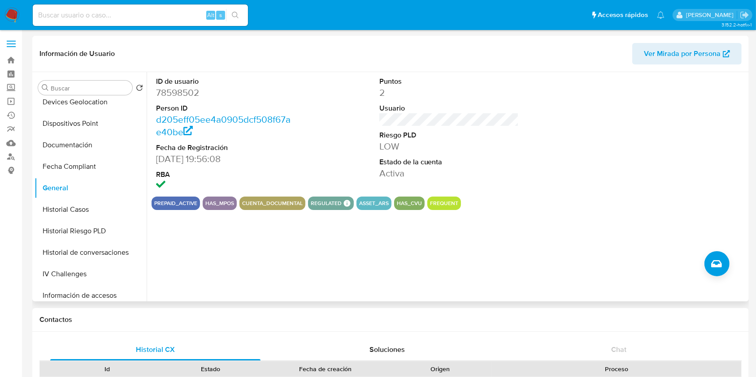
click at [174, 93] on dd "78598502" at bounding box center [226, 93] width 140 height 13
copy dd "78598502"
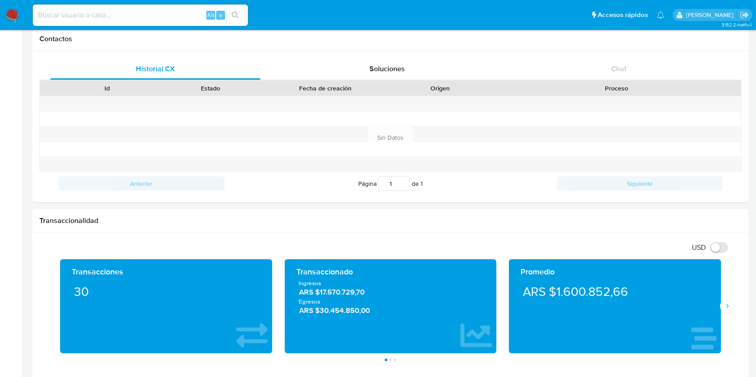
scroll to position [418, 0]
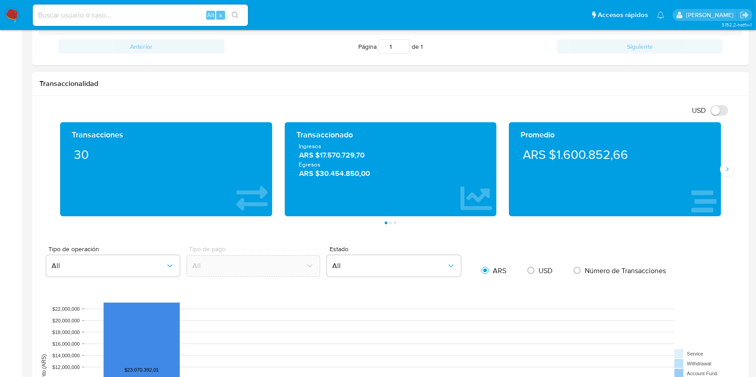
drag, startPoint x: 316, startPoint y: 159, endPoint x: 377, endPoint y: 152, distance: 61.3
click at [377, 152] on span "ARS $17.570.729,70" at bounding box center [390, 155] width 183 height 10
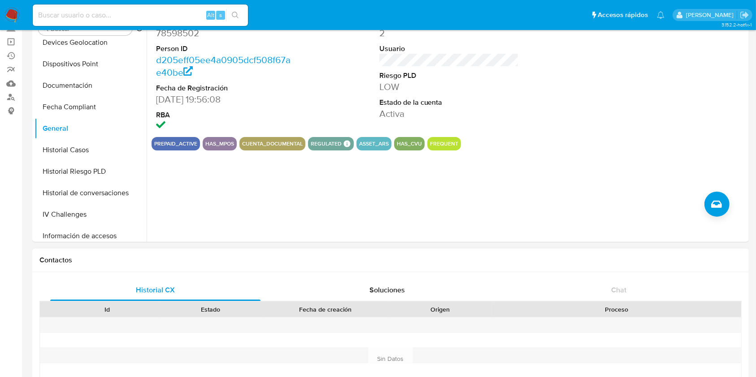
scroll to position [0, 0]
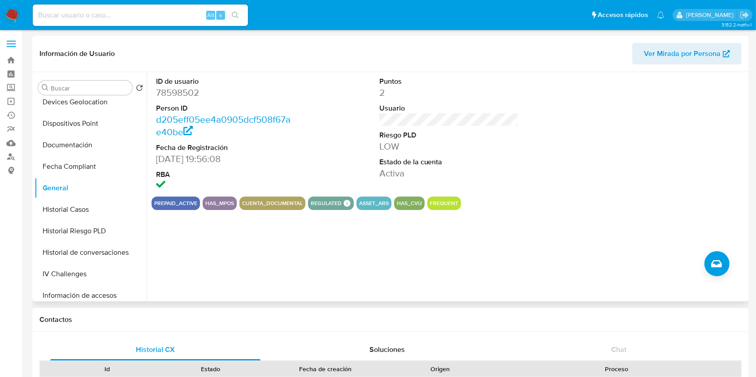
click at [178, 90] on dd "78598502" at bounding box center [226, 93] width 140 height 13
click at [178, 91] on dd "78598502" at bounding box center [226, 93] width 140 height 13
copy dd "78598502"
click at [73, 207] on button "Historial Casos" at bounding box center [87, 210] width 105 height 22
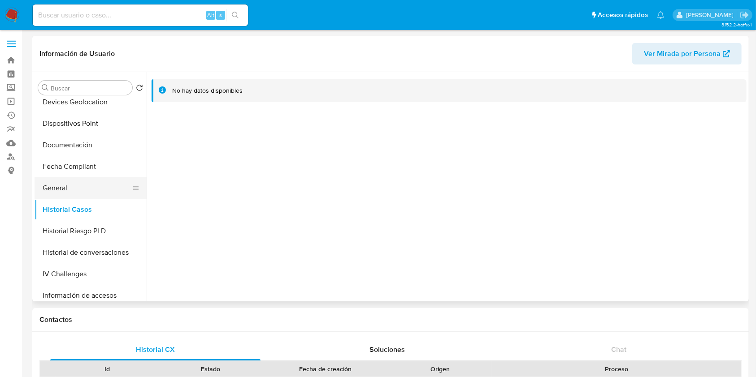
click at [76, 193] on button "General" at bounding box center [87, 188] width 105 height 22
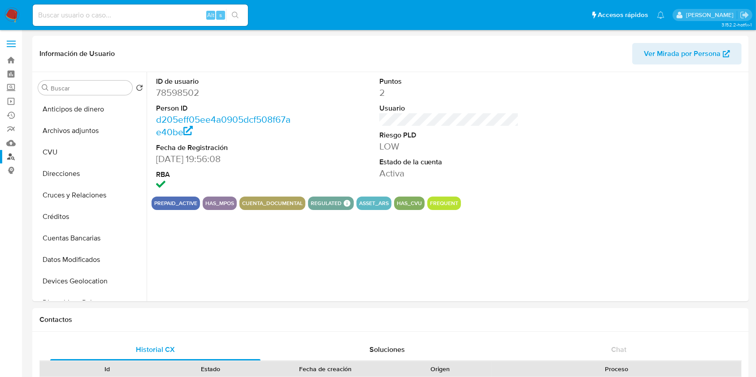
click at [9, 157] on link "Buscador de personas" at bounding box center [53, 157] width 107 height 14
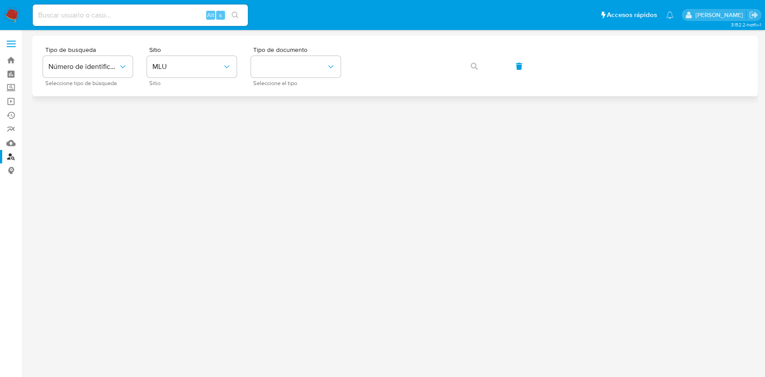
drag, startPoint x: 247, startPoint y: 79, endPoint x: 241, endPoint y: 75, distance: 6.7
click at [242, 76] on div "Tipo de busqueda Número de identificación Seleccione tipo de búsqueda Sitio MLU…" at bounding box center [395, 66] width 704 height 39
click at [229, 69] on icon "site_id" at bounding box center [226, 66] width 9 height 9
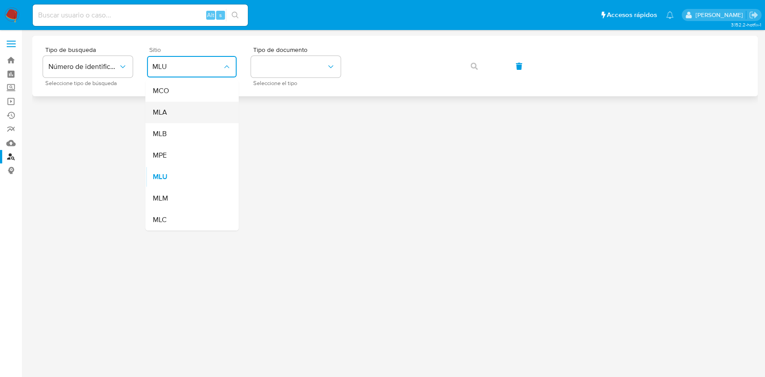
click at [181, 107] on div "MLA" at bounding box center [189, 113] width 74 height 22
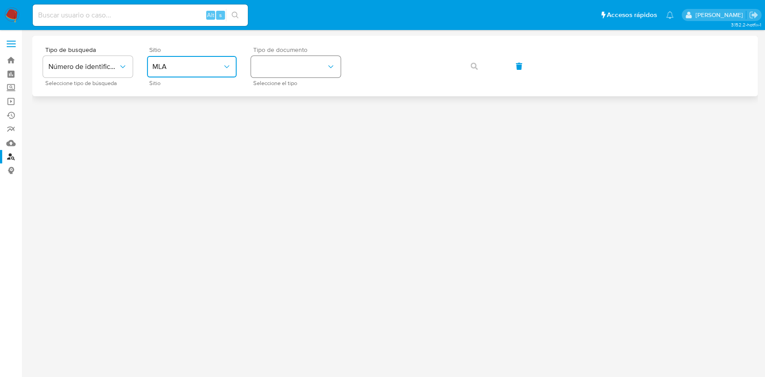
click at [328, 56] on button "identificationType" at bounding box center [296, 67] width 90 height 22
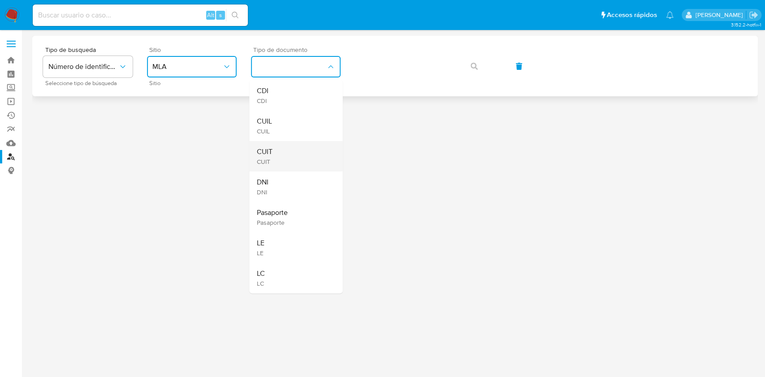
click at [268, 152] on span "CUIT" at bounding box center [264, 151] width 16 height 9
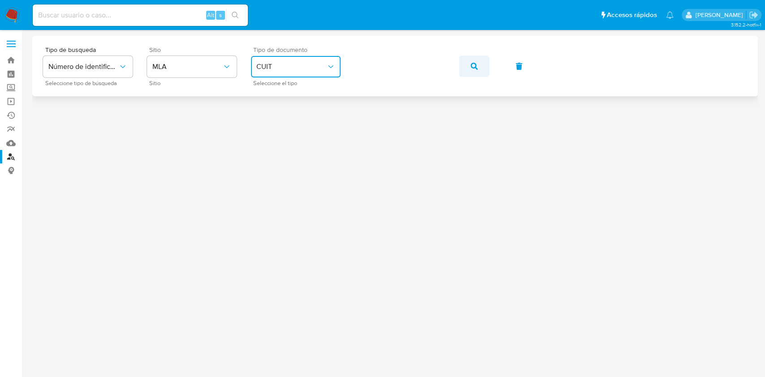
click at [461, 69] on button "button" at bounding box center [474, 67] width 30 height 22
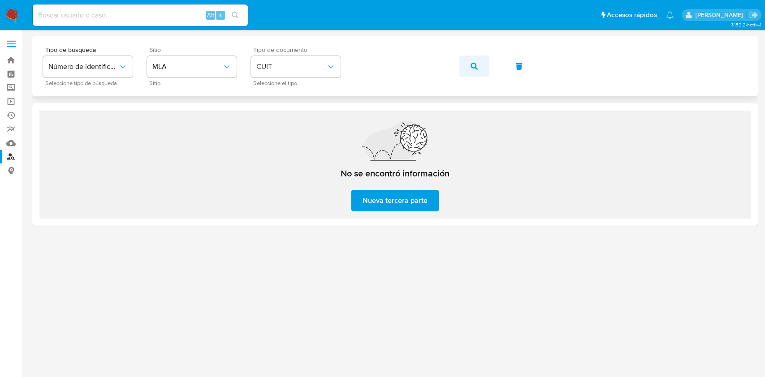
click at [471, 71] on span "button" at bounding box center [474, 66] width 7 height 20
click at [472, 69] on icon "button" at bounding box center [474, 66] width 7 height 7
click at [459, 66] on button "button" at bounding box center [474, 67] width 30 height 22
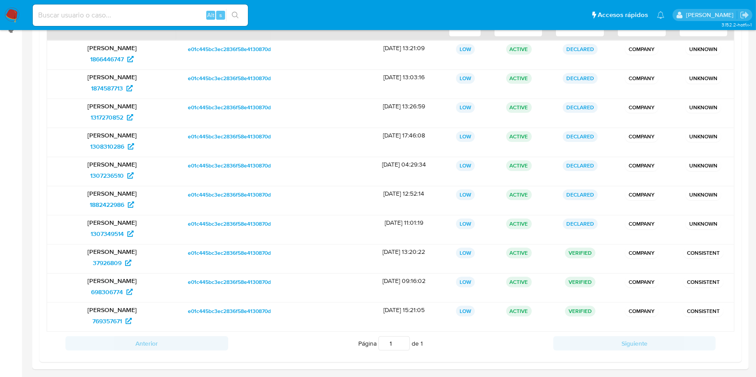
scroll to position [146, 0]
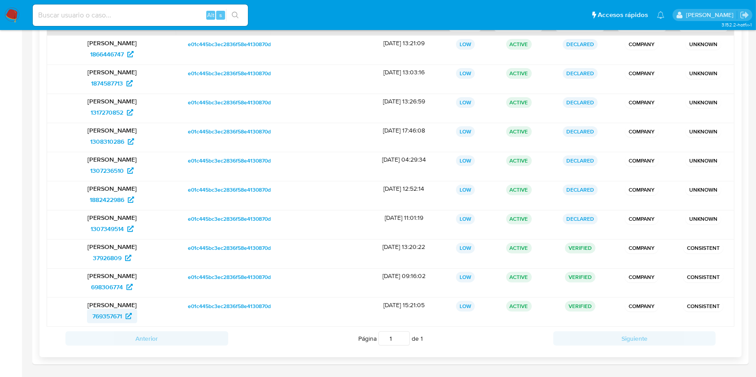
click at [108, 313] on span "769357671" at bounding box center [107, 316] width 30 height 14
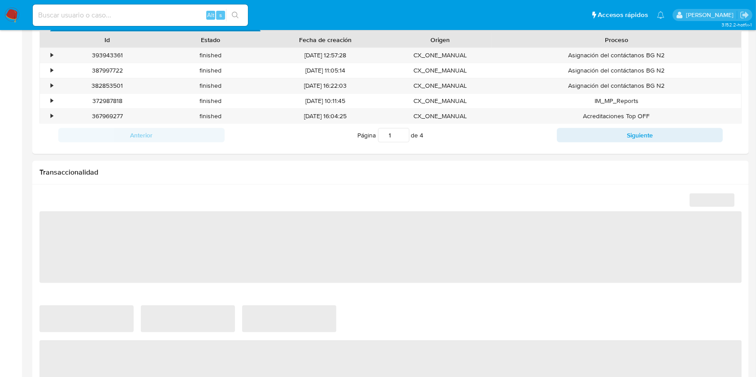
select select "10"
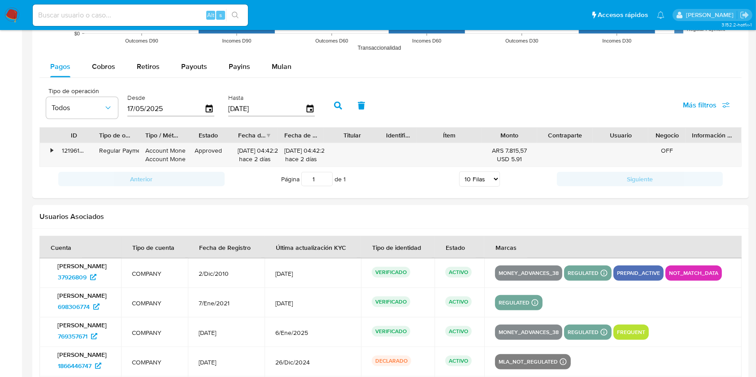
scroll to position [956, 0]
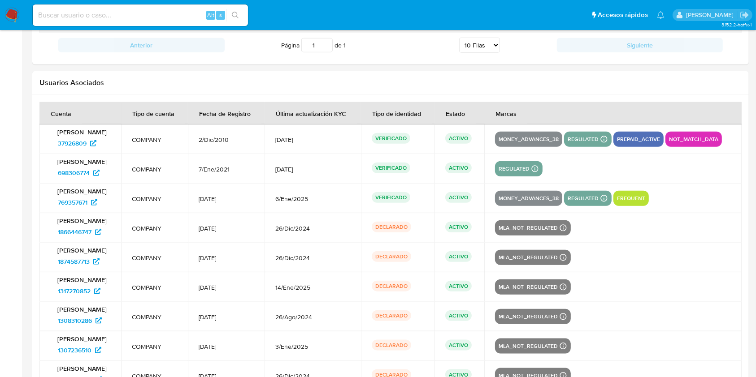
click at [86, 152] on td "[PERSON_NAME] 37926809" at bounding box center [80, 140] width 82 height 30
click at [78, 147] on span "37926809" at bounding box center [72, 143] width 29 height 14
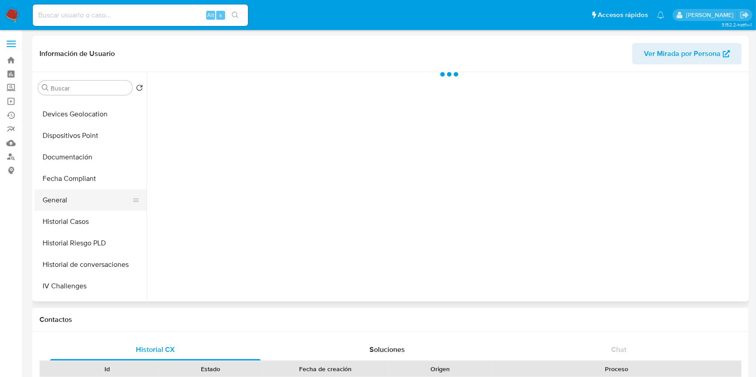
scroll to position [179, 0]
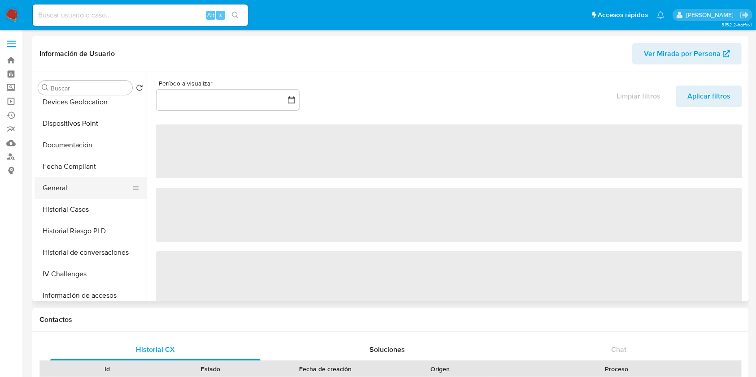
click at [93, 195] on button "General" at bounding box center [87, 188] width 105 height 22
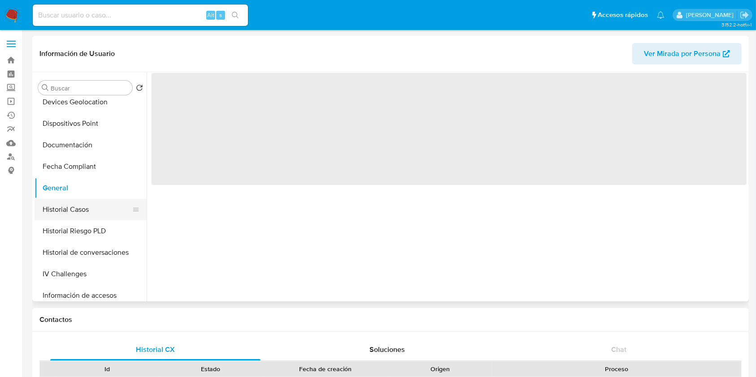
click at [84, 206] on button "Historial Casos" at bounding box center [87, 210] width 105 height 22
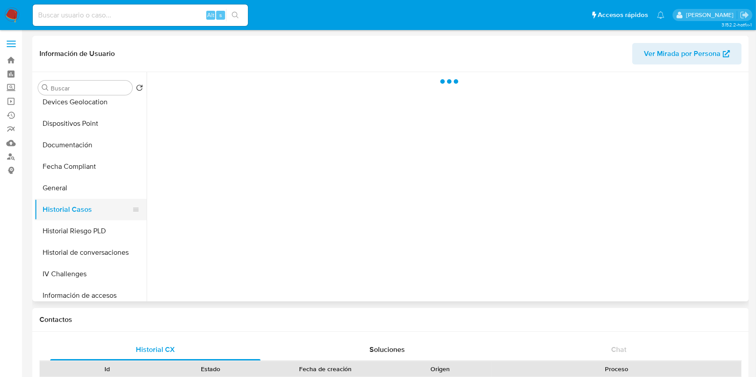
select select "10"
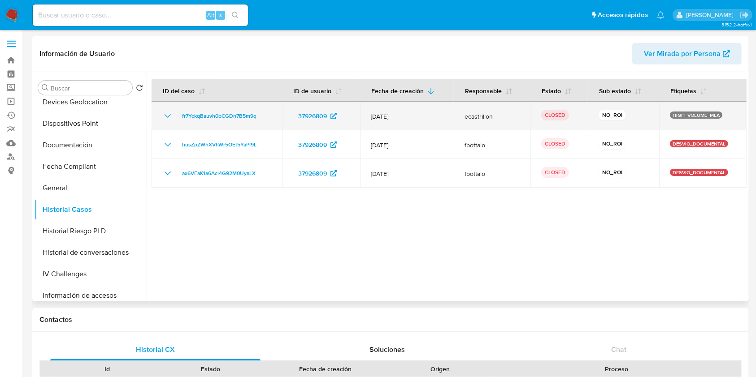
click at [165, 112] on icon "Mostrar/Ocultar" at bounding box center [167, 116] width 11 height 11
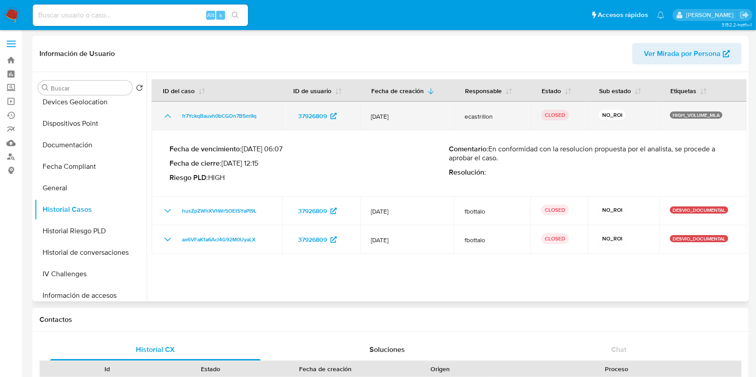
click at [165, 113] on icon "Mostrar/Ocultar" at bounding box center [167, 116] width 11 height 11
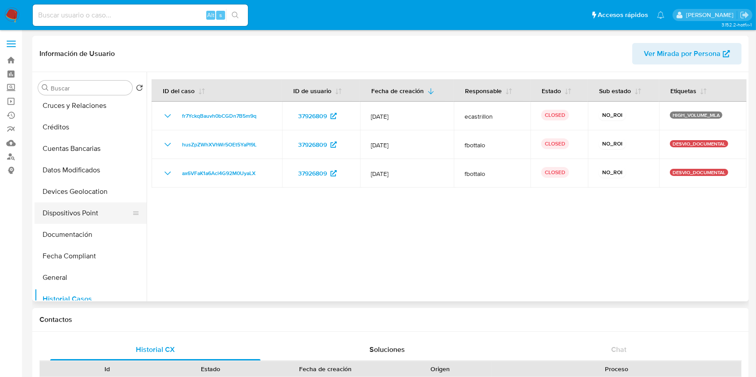
scroll to position [0, 0]
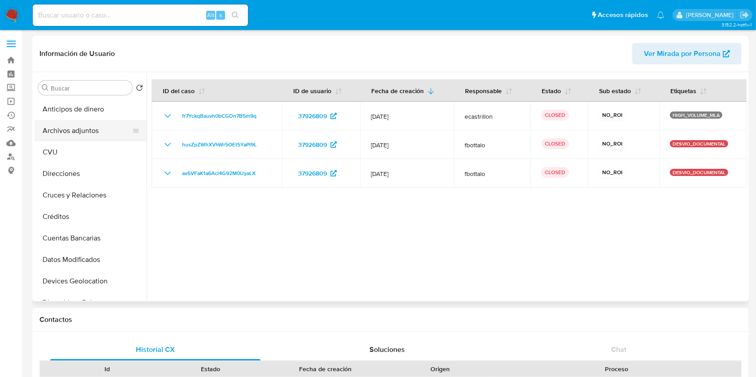
click at [92, 132] on button "Archivos adjuntos" at bounding box center [87, 131] width 105 height 22
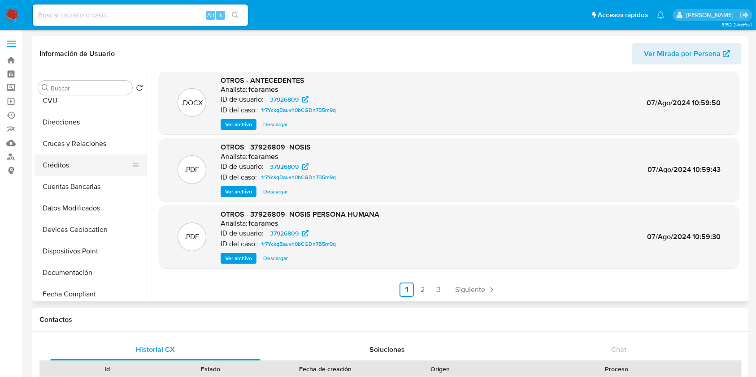
scroll to position [179, 0]
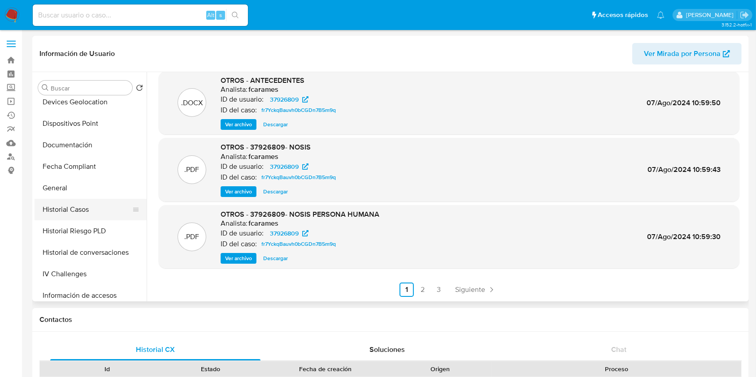
click at [79, 202] on button "Historial Casos" at bounding box center [87, 210] width 105 height 22
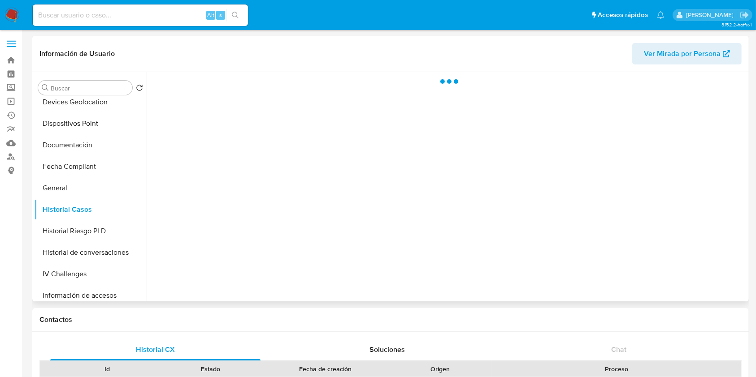
scroll to position [0, 0]
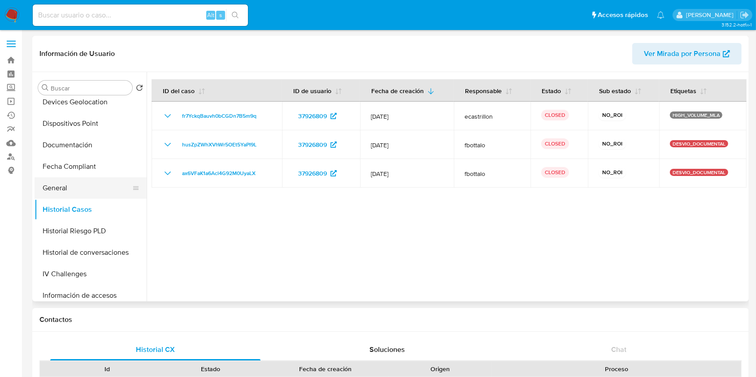
click at [95, 183] on button "General" at bounding box center [87, 188] width 105 height 22
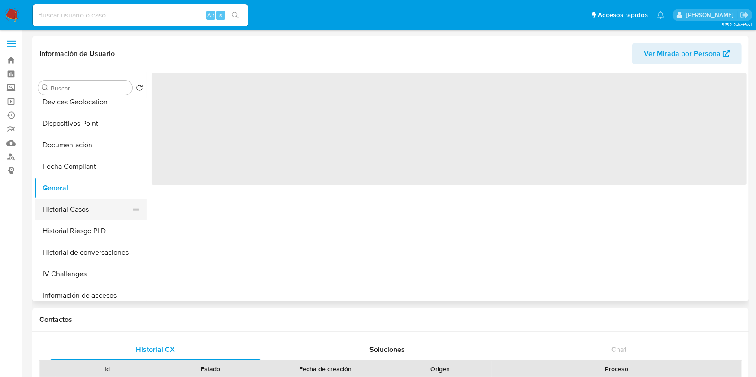
click at [102, 209] on button "Historial Casos" at bounding box center [87, 210] width 105 height 22
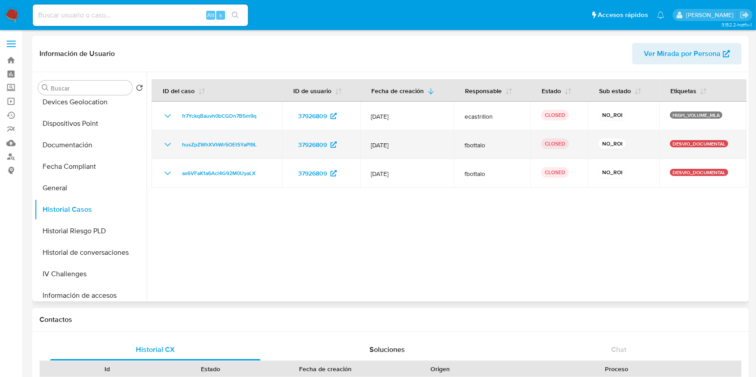
click at [167, 142] on icon "Mostrar/Ocultar" at bounding box center [167, 144] width 11 height 11
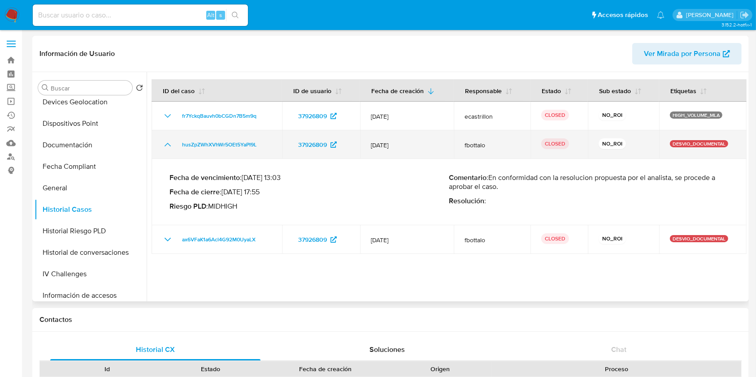
click at [166, 142] on icon "Mostrar/Ocultar" at bounding box center [167, 144] width 11 height 11
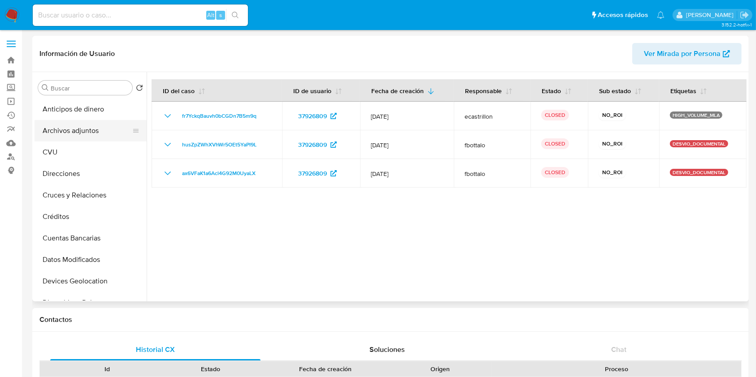
click at [105, 133] on button "Archivos adjuntos" at bounding box center [87, 131] width 105 height 22
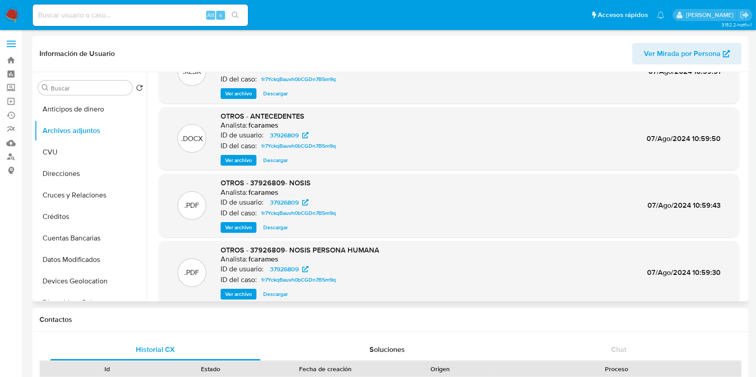
scroll to position [75, 0]
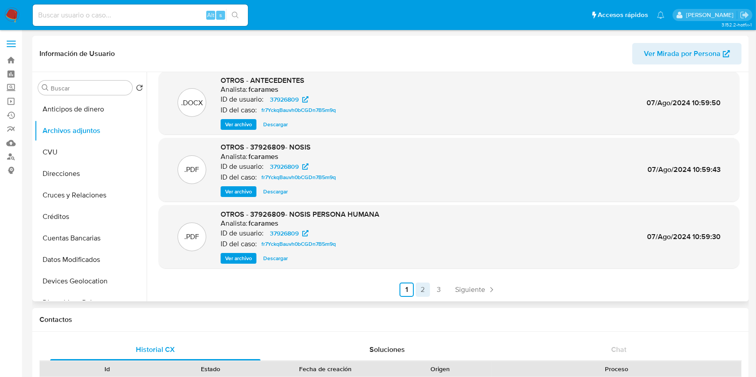
click at [422, 290] on link "2" at bounding box center [423, 290] width 14 height 14
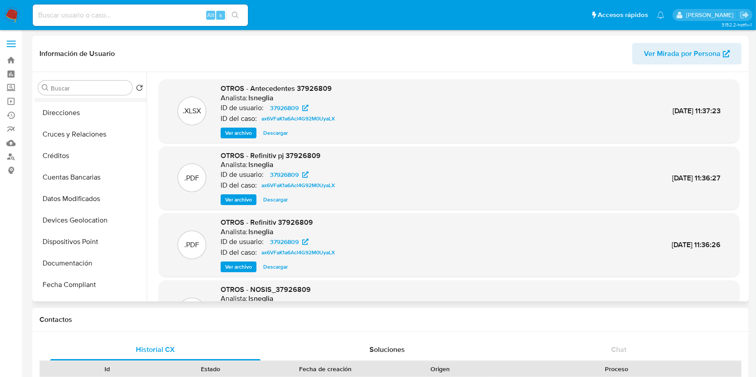
scroll to position [179, 0]
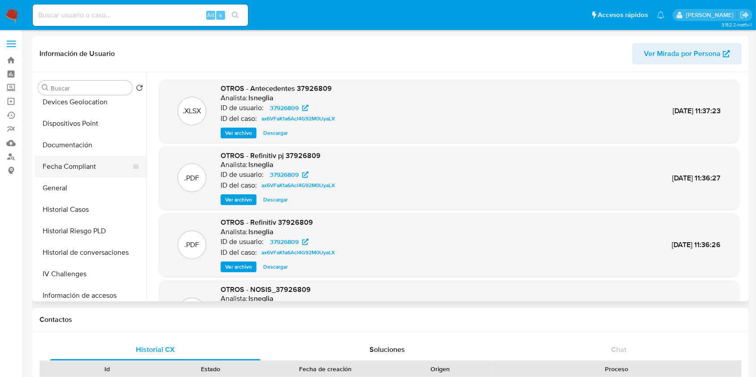
click at [75, 176] on button "Fecha Compliant" at bounding box center [87, 167] width 105 height 22
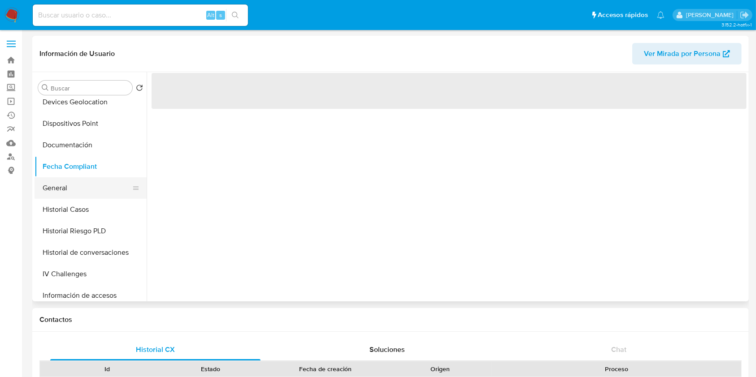
click at [76, 187] on button "General" at bounding box center [87, 188] width 105 height 22
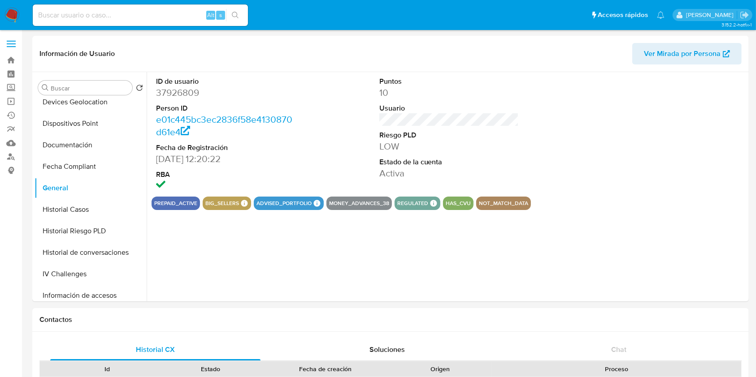
click at [169, 95] on dd "37926809" at bounding box center [226, 93] width 140 height 13
copy dd "37926809"
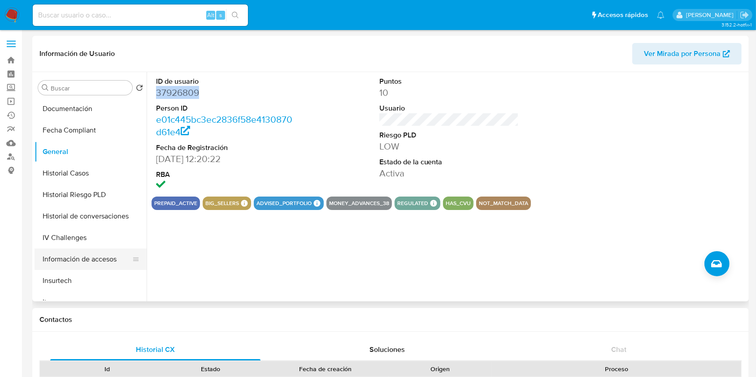
scroll to position [359, 0]
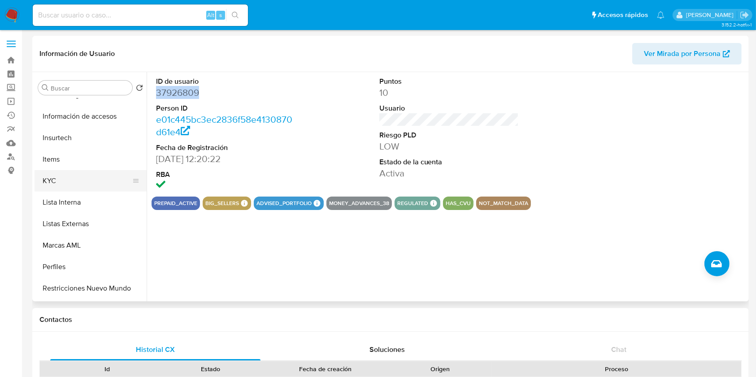
click at [60, 172] on button "KYC" at bounding box center [87, 181] width 105 height 22
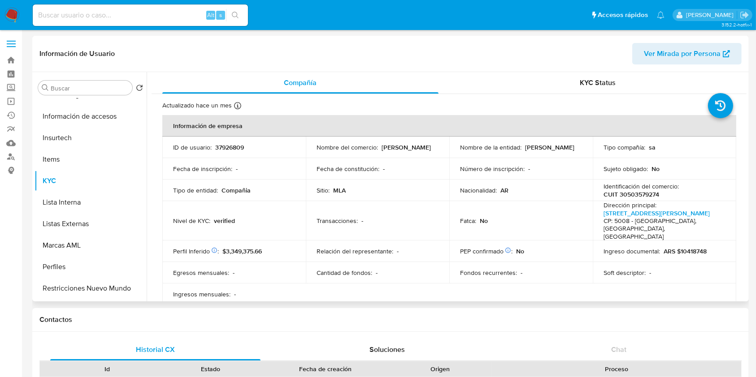
scroll to position [179, 0]
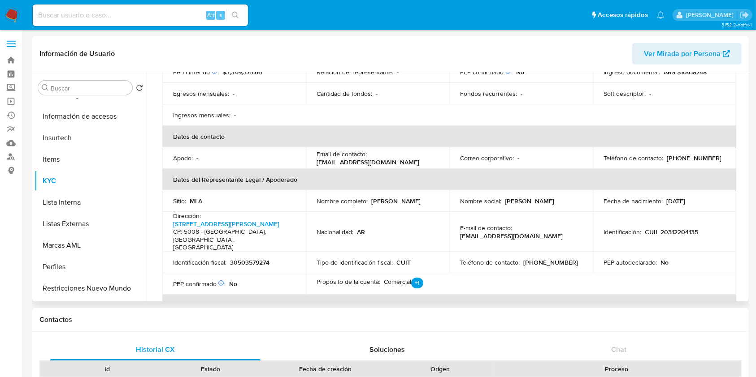
click at [259, 259] on p "30503579274" at bounding box center [249, 263] width 39 height 8
copy p "30503579274"
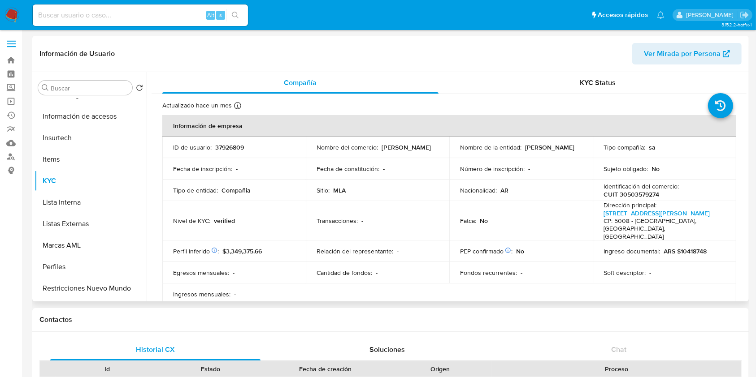
scroll to position [0, 0]
click at [229, 149] on p "37926809" at bounding box center [229, 147] width 29 height 8
copy p "37926809"
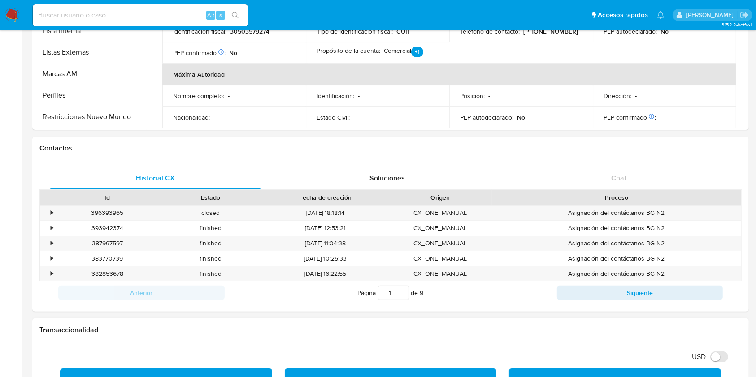
scroll to position [299, 0]
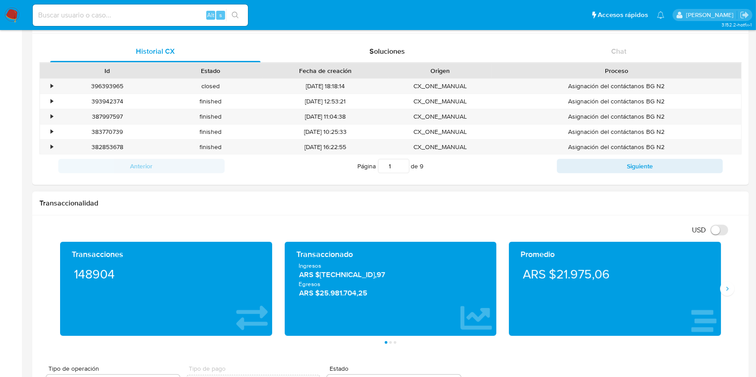
drag, startPoint x: 318, startPoint y: 278, endPoint x: 381, endPoint y: 273, distance: 63.4
click at [381, 273] on span "ARS $3.246.193.236,97" at bounding box center [390, 275] width 183 height 10
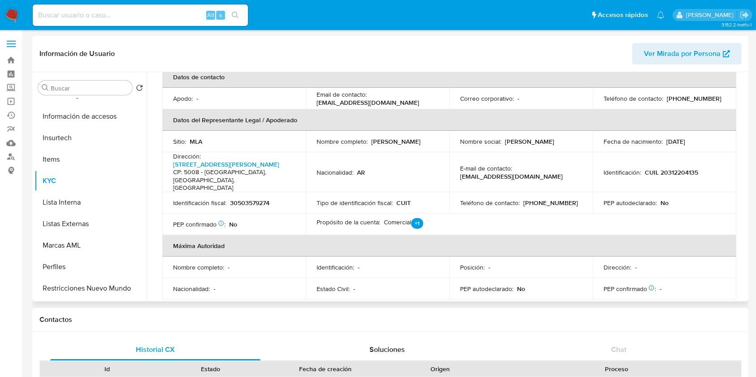
scroll to position [0, 0]
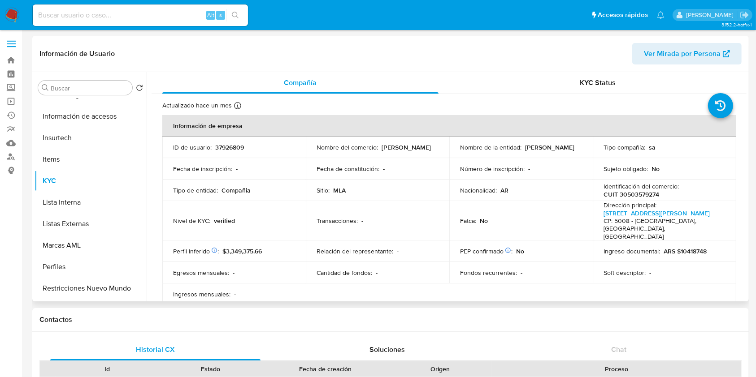
click at [224, 152] on p "37926809" at bounding box center [229, 147] width 29 height 8
click at [224, 151] on p "37926809" at bounding box center [229, 147] width 29 height 8
copy p "37926809"
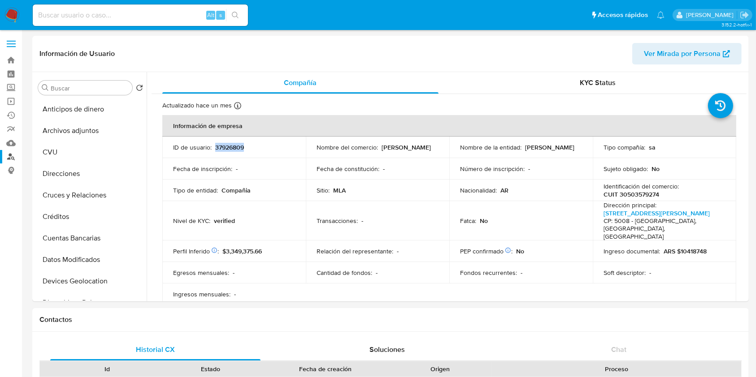
click at [14, 153] on link "Buscador de personas" at bounding box center [53, 157] width 107 height 14
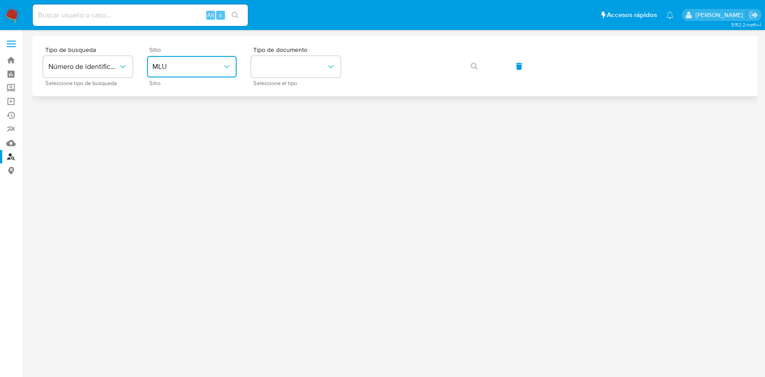
click at [168, 71] on span "MLU" at bounding box center [187, 66] width 70 height 9
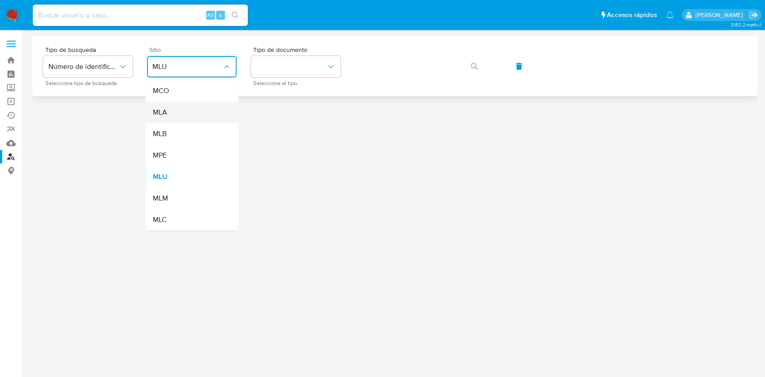
click at [176, 112] on div "MLA" at bounding box center [189, 113] width 74 height 22
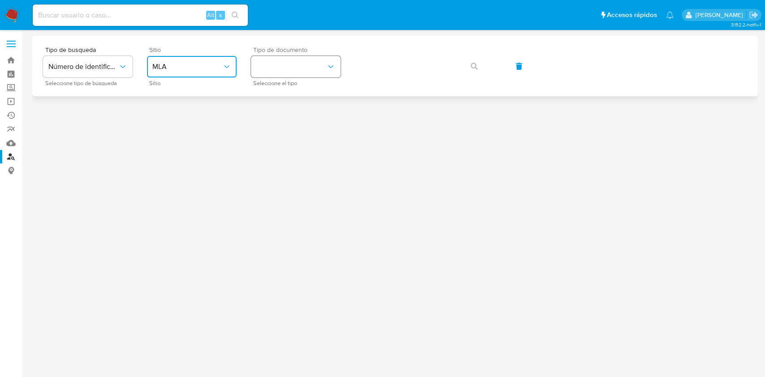
click at [301, 61] on button "identificationType" at bounding box center [296, 67] width 90 height 22
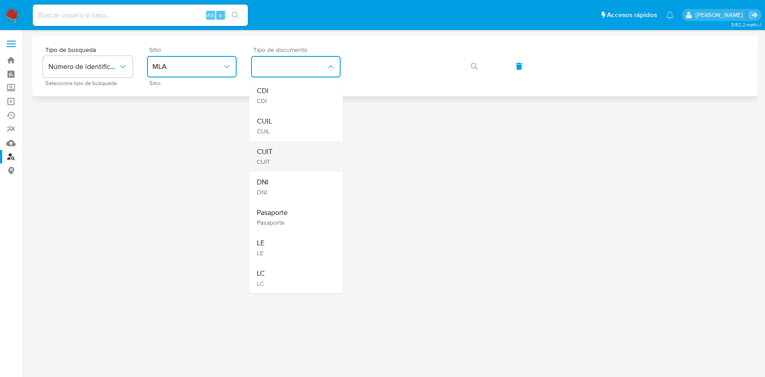
click at [275, 148] on div "CUIT CUIT" at bounding box center [293, 156] width 74 height 30
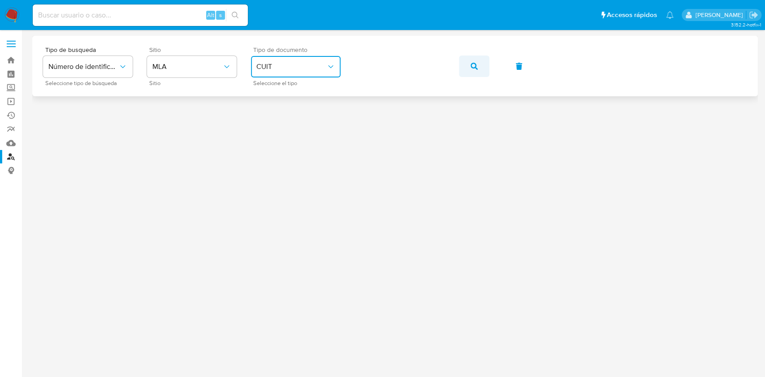
click at [488, 70] on button "button" at bounding box center [474, 67] width 30 height 22
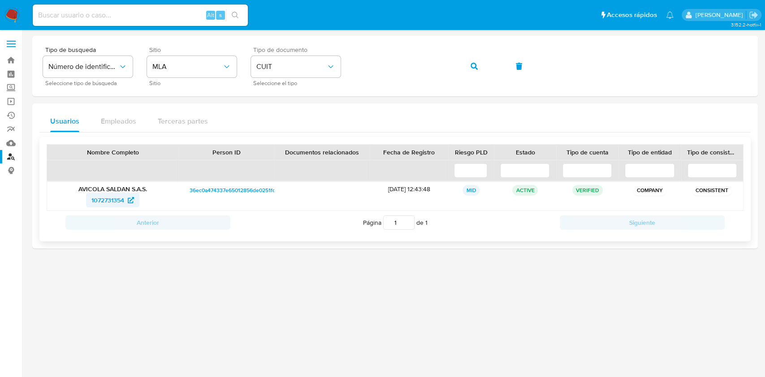
click at [108, 195] on span "1072731354" at bounding box center [107, 200] width 33 height 14
click at [468, 59] on button "button" at bounding box center [474, 67] width 30 height 22
click at [104, 198] on span "618273920" at bounding box center [107, 200] width 31 height 14
click at [476, 68] on icon "button" at bounding box center [474, 66] width 7 height 7
click at [106, 198] on span "1372912987" at bounding box center [108, 200] width 32 height 14
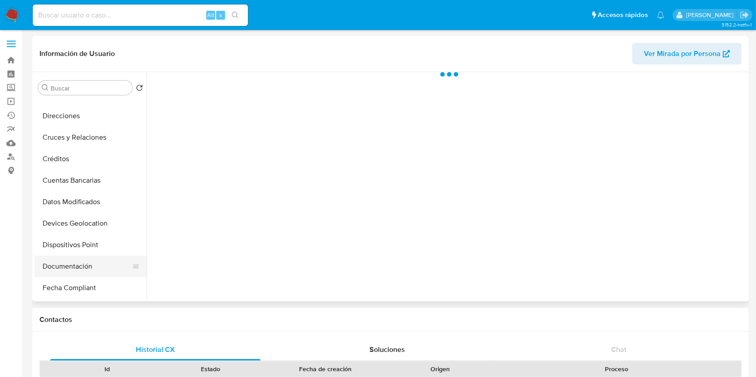
scroll to position [119, 0]
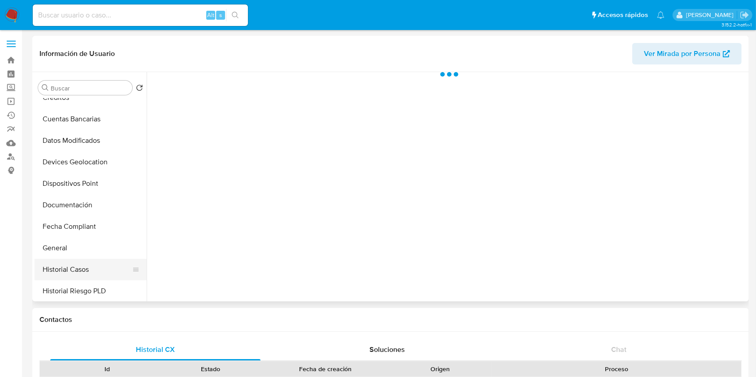
click at [76, 260] on button "Historial Casos" at bounding box center [87, 270] width 105 height 22
select select "10"
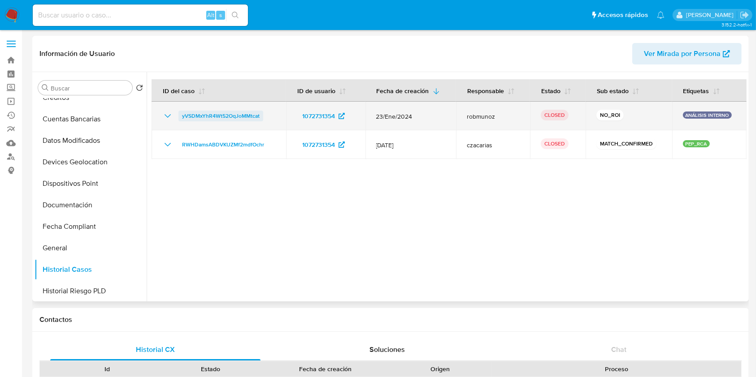
drag, startPoint x: 264, startPoint y: 118, endPoint x: 237, endPoint y: 120, distance: 26.9
click at [237, 120] on div "yVSDMxYhR4Wt52OqJoMMtcat" at bounding box center [218, 116] width 113 height 11
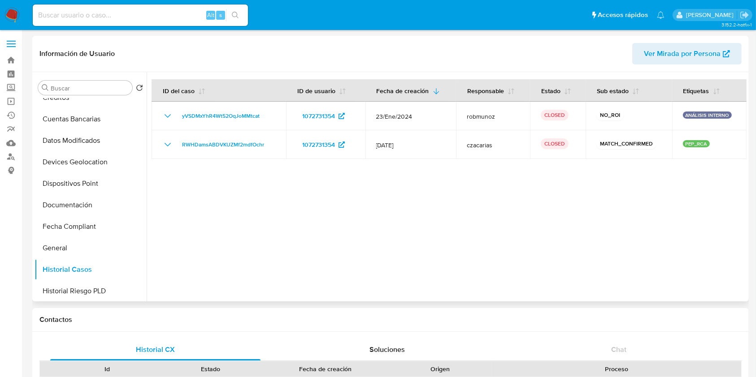
click at [247, 215] on div at bounding box center [447, 186] width 600 height 229
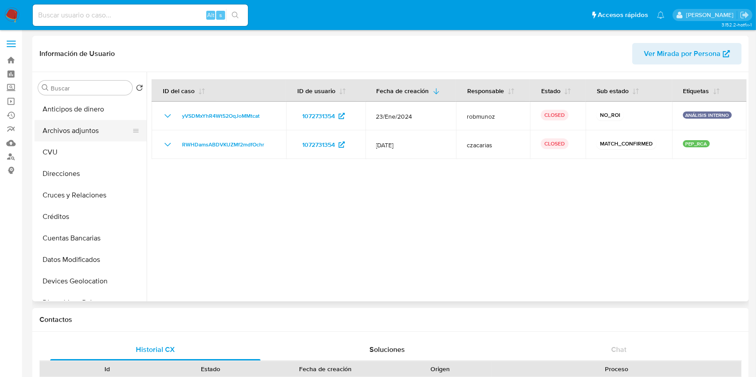
click at [103, 130] on button "Archivos adjuntos" at bounding box center [87, 131] width 105 height 22
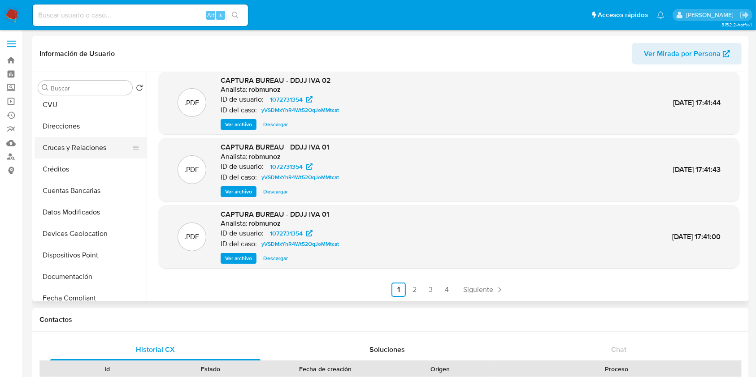
scroll to position [119, 0]
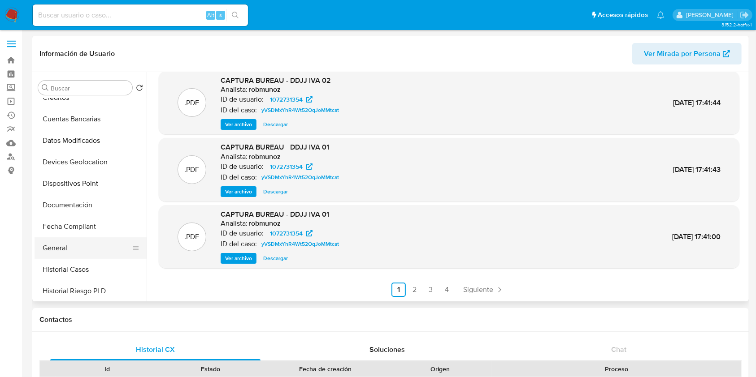
click at [47, 256] on button "General" at bounding box center [87, 249] width 105 height 22
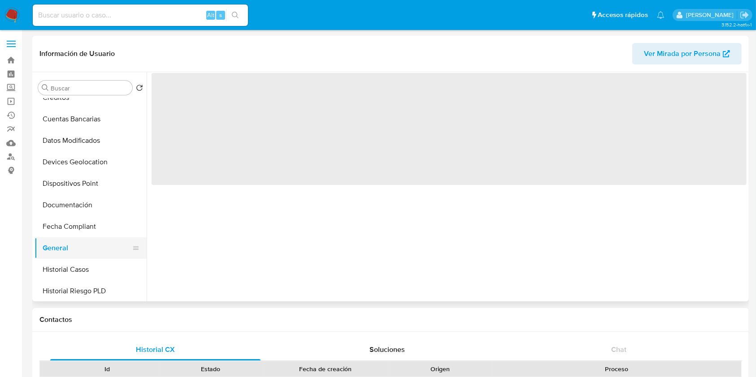
scroll to position [0, 0]
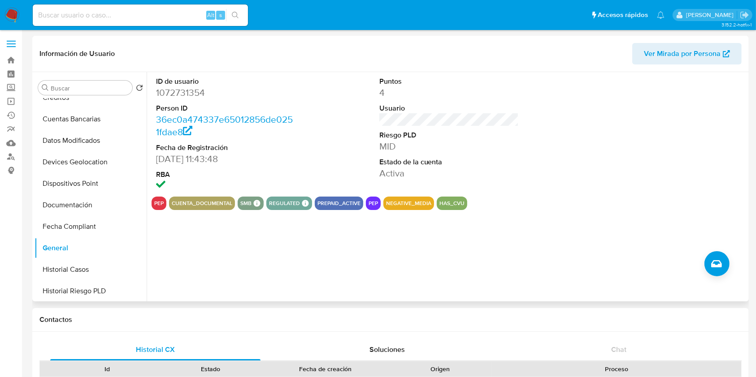
click at [183, 90] on dd "1072731354" at bounding box center [226, 93] width 140 height 13
copy dd "1072731354"
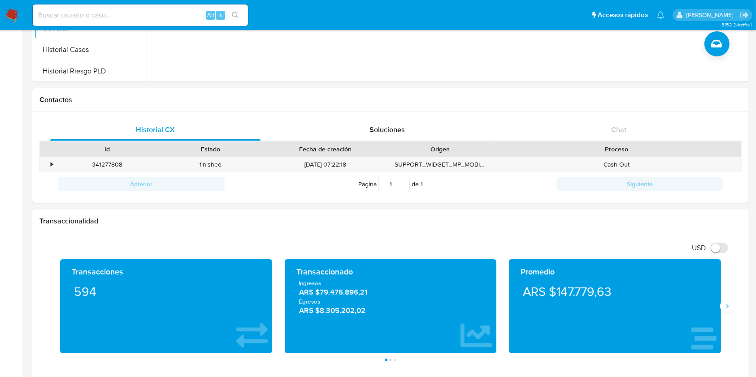
scroll to position [239, 0]
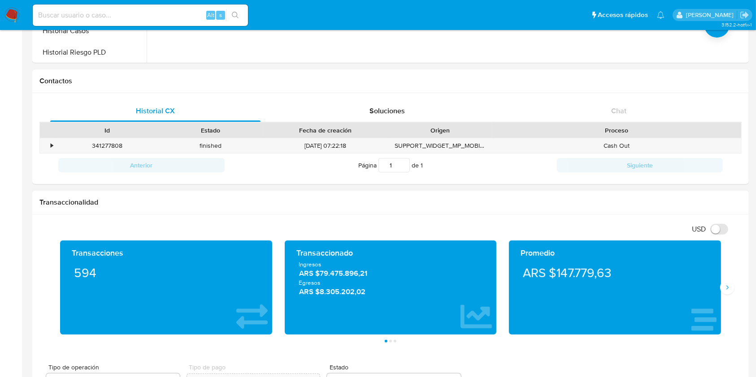
drag, startPoint x: 317, startPoint y: 278, endPoint x: 369, endPoint y: 274, distance: 52.6
click at [370, 274] on div "Ingresos ARS $79.475.896,21 Egresos ARS $8.305.202,02" at bounding box center [391, 279] width 198 height 37
drag, startPoint x: 313, startPoint y: 279, endPoint x: 341, endPoint y: 276, distance: 27.5
click at [375, 276] on div "Ingresos ARS $79.475.896,21 Egresos ARS $8.305.202,02" at bounding box center [391, 279] width 198 height 37
click at [340, 276] on span "ARS $79.475.896,21" at bounding box center [390, 274] width 183 height 10
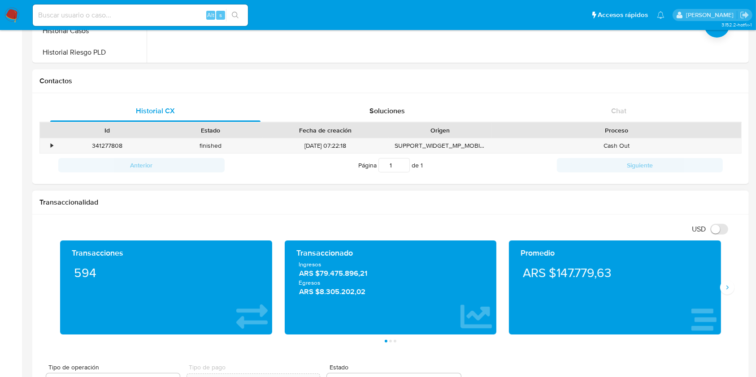
drag, startPoint x: 313, startPoint y: 277, endPoint x: 371, endPoint y: 273, distance: 57.9
click at [371, 273] on span "ARS $79.475.896,21" at bounding box center [390, 274] width 183 height 10
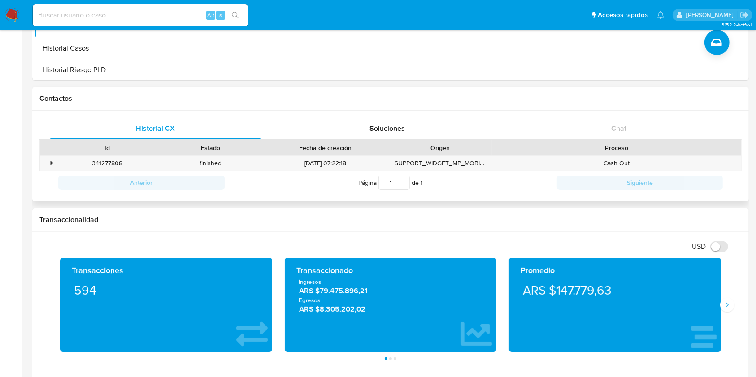
scroll to position [0, 0]
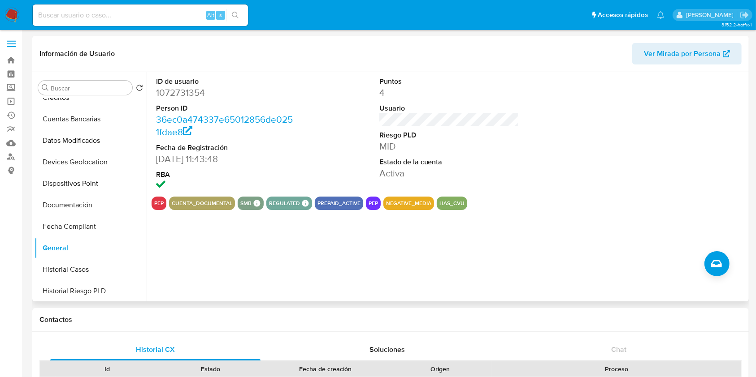
click at [193, 95] on dd "1072731354" at bounding box center [226, 93] width 140 height 13
copy dd "1072731354"
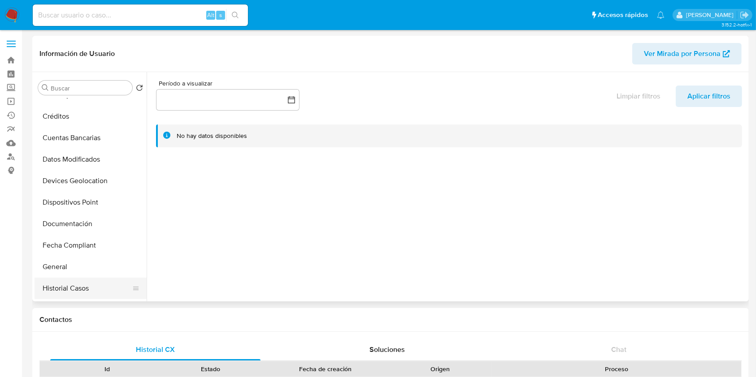
scroll to position [119, 0]
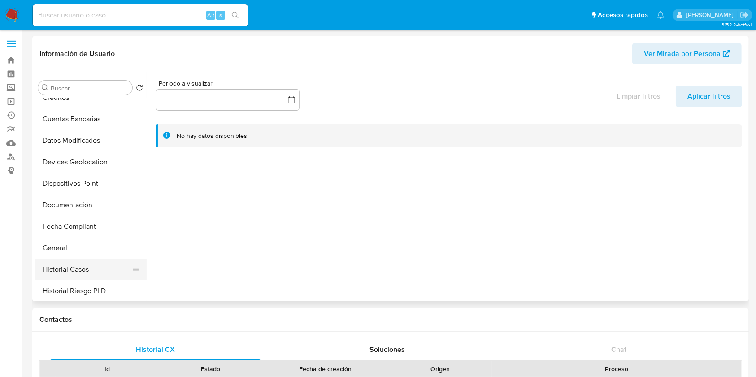
select select "10"
click at [106, 259] on button "Historial Casos" at bounding box center [87, 270] width 105 height 22
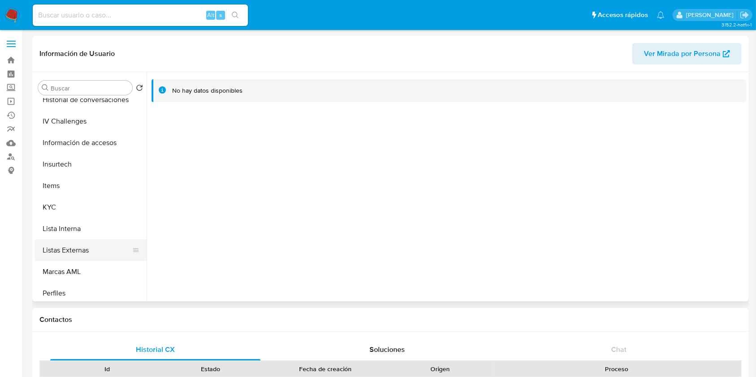
scroll to position [359, 0]
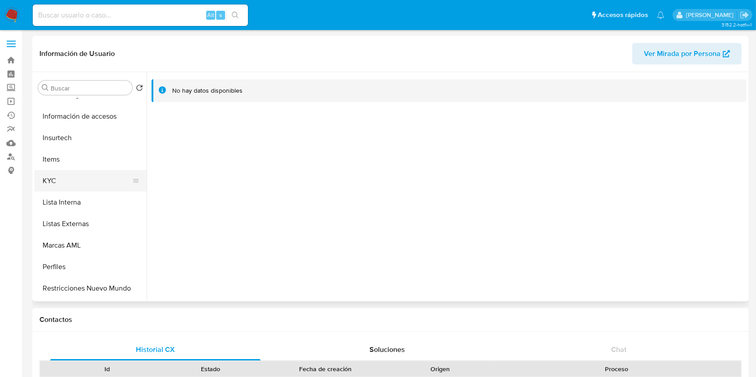
click at [118, 182] on button "KYC" at bounding box center [87, 181] width 105 height 22
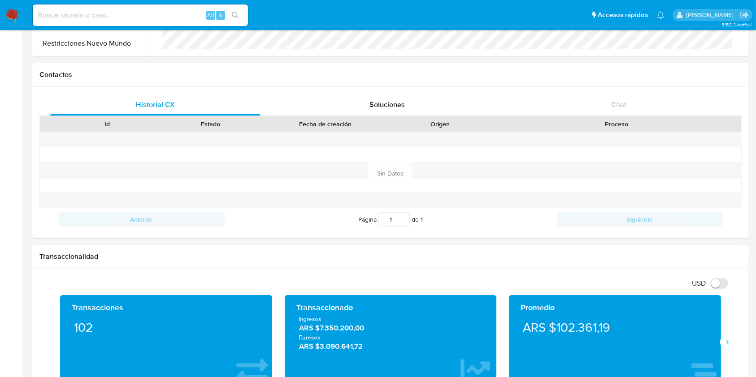
scroll to position [299, 0]
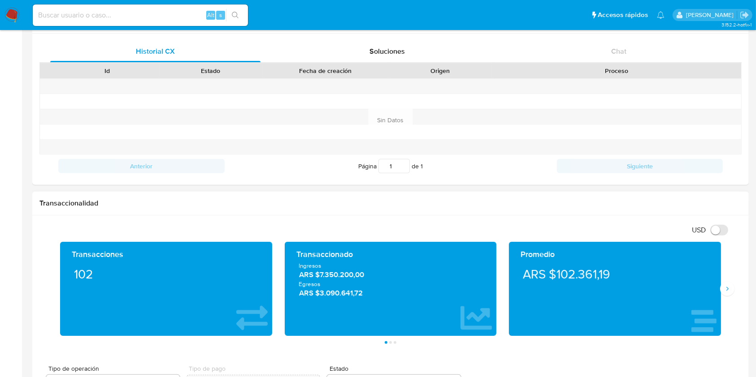
drag, startPoint x: 313, startPoint y: 281, endPoint x: 322, endPoint y: 278, distance: 9.4
click at [359, 278] on div "Ingresos ARS $7.350.200,00 Egresos ARS $3.090.641,72" at bounding box center [391, 280] width 198 height 37
click at [321, 278] on span "ARS $7.350.200,00" at bounding box center [390, 275] width 183 height 10
drag, startPoint x: 316, startPoint y: 276, endPoint x: 375, endPoint y: 277, distance: 58.3
click at [375, 277] on span "ARS $7.350.200,00" at bounding box center [390, 275] width 183 height 10
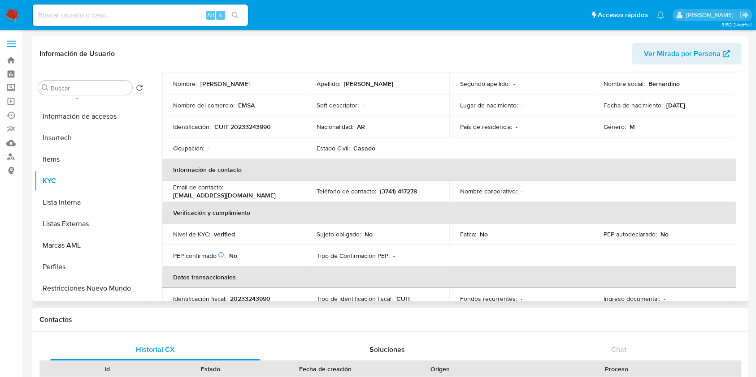
scroll to position [0, 0]
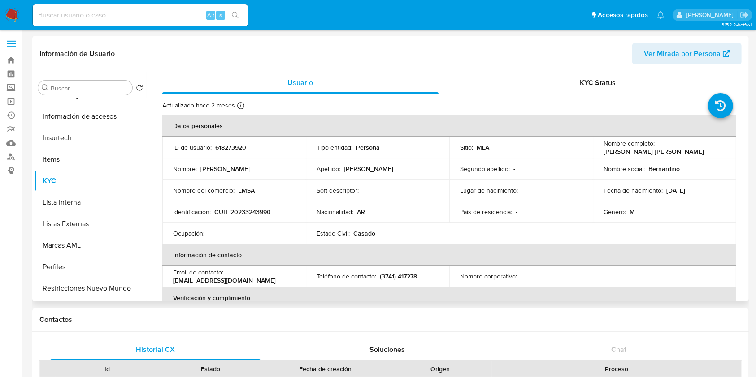
click at [224, 149] on p "618273920" at bounding box center [230, 147] width 31 height 8
copy p "618273920"
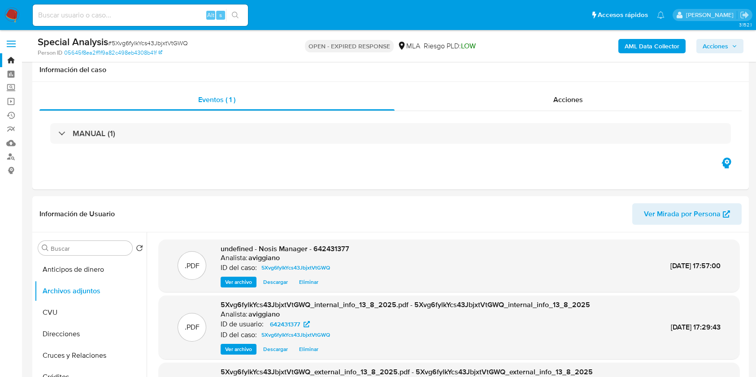
select select "10"
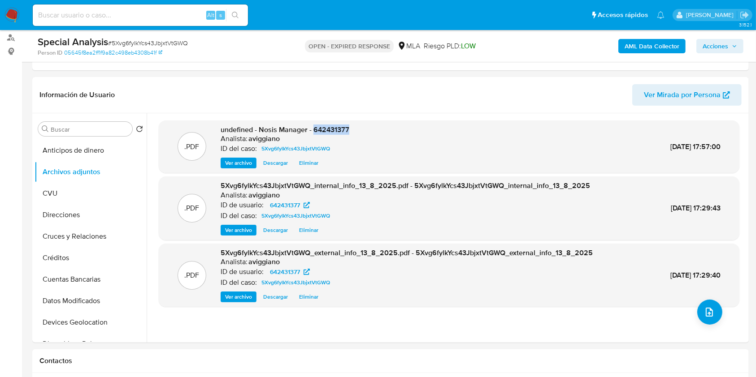
scroll to position [179, 0]
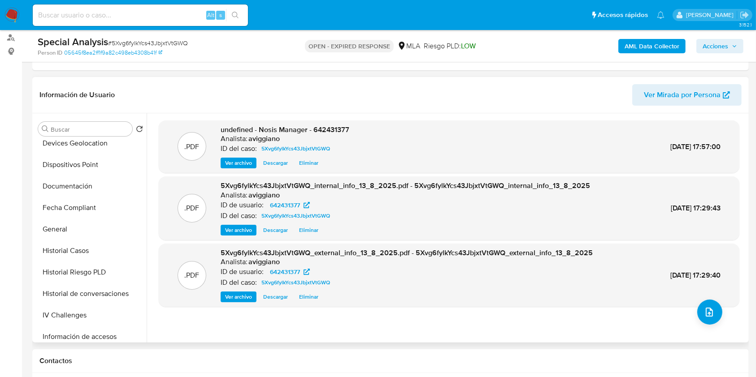
drag, startPoint x: 316, startPoint y: 131, endPoint x: 333, endPoint y: 136, distance: 17.4
click at [333, 136] on div "Analista: aviggiano" at bounding box center [285, 138] width 129 height 9
click at [335, 132] on span "undefined - Nosis Manager - 642431377" at bounding box center [285, 130] width 129 height 10
copy span "642431377"
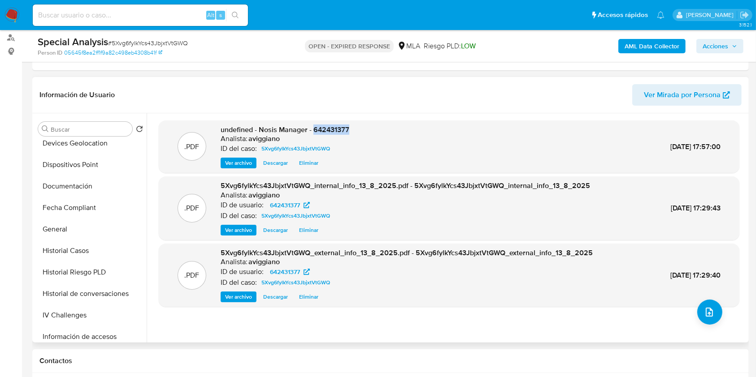
copy span "642431377"
click at [249, 163] on span "Ver archivo" at bounding box center [238, 163] width 27 height 9
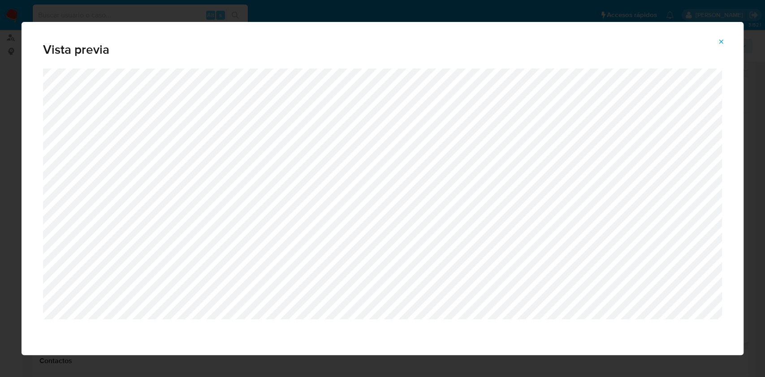
click at [724, 45] on span "Attachment preview" at bounding box center [721, 41] width 7 height 13
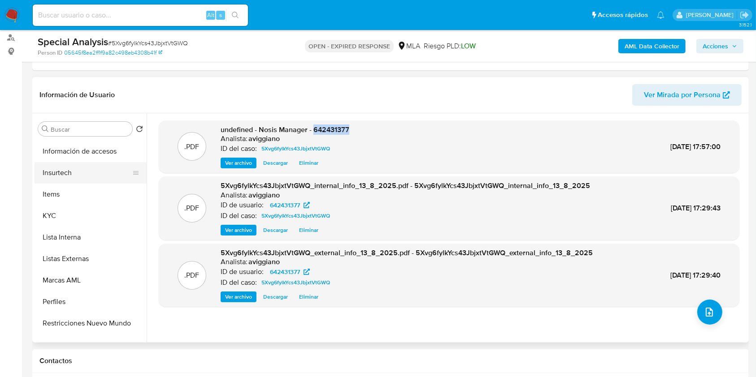
scroll to position [400, 0]
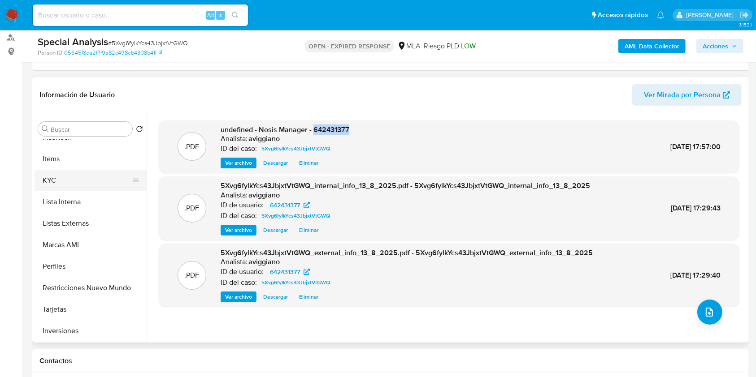
click at [77, 187] on button "KYC" at bounding box center [87, 181] width 105 height 22
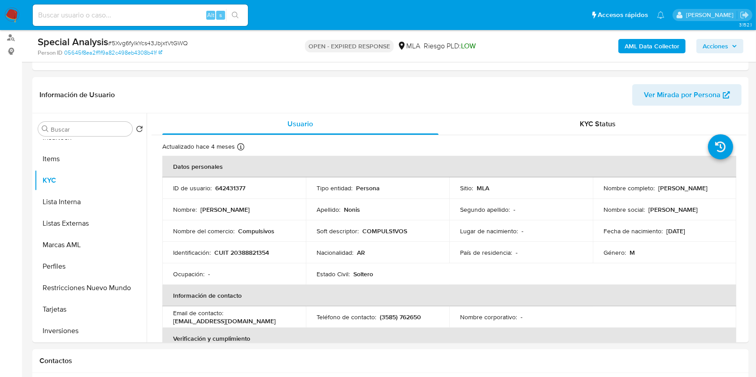
click at [245, 250] on p "CUIT 20388821354" at bounding box center [241, 253] width 55 height 8
copy p "20388821354"
click at [229, 186] on p "642431377" at bounding box center [230, 188] width 30 height 8
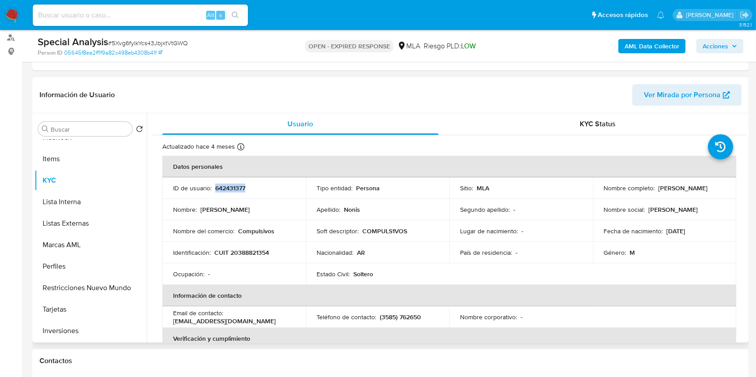
copy p "642431377"
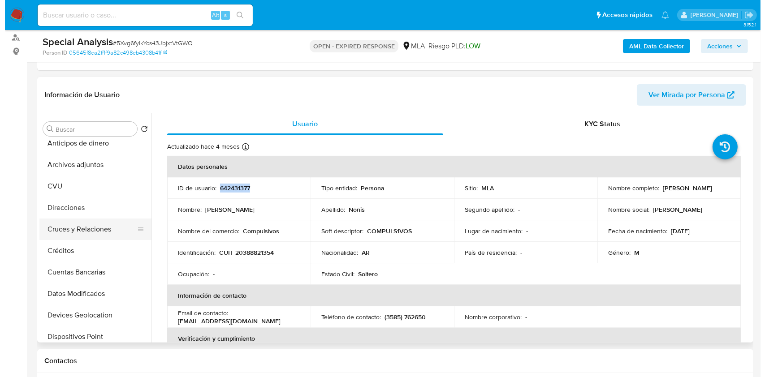
scroll to position [0, 0]
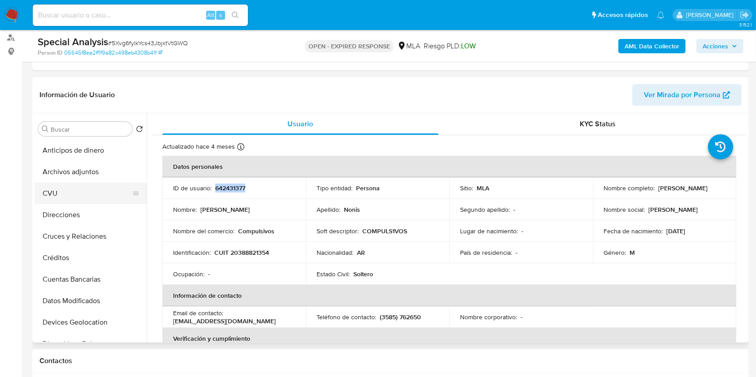
click at [87, 184] on button "CVU" at bounding box center [87, 194] width 105 height 22
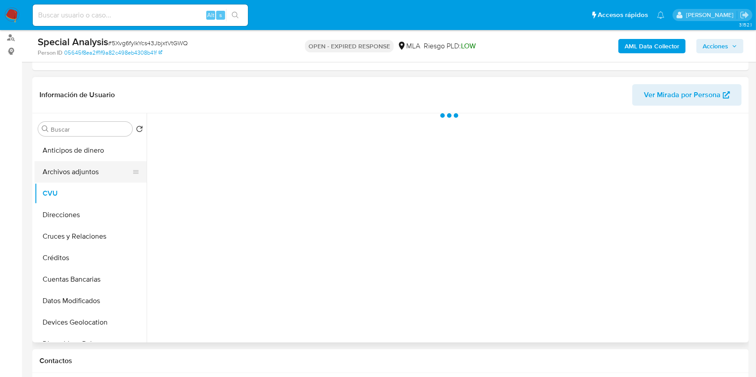
click at [87, 175] on button "Archivos adjuntos" at bounding box center [87, 172] width 105 height 22
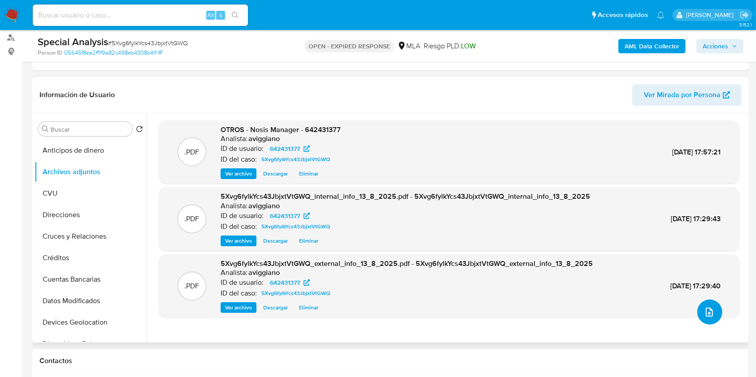
click at [710, 309] on icon "upload-file" at bounding box center [709, 312] width 11 height 11
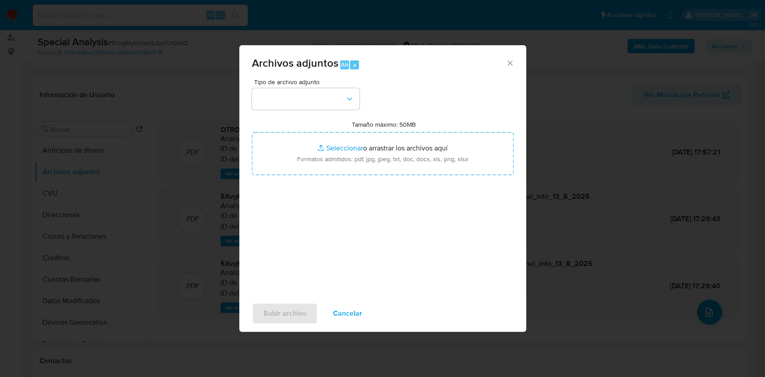
click at [385, 156] on input "Tamaño máximo: 50MB Seleccionar archivos" at bounding box center [383, 153] width 262 height 43
type input "C:\fakepath\Movimientos-Aladdin-v10_1 - 642431377.xlsx"
click at [299, 106] on button "button" at bounding box center [306, 99] width 108 height 22
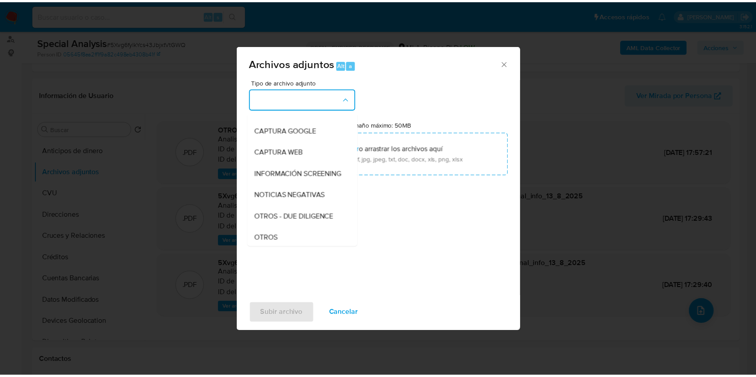
scroll to position [119, 0]
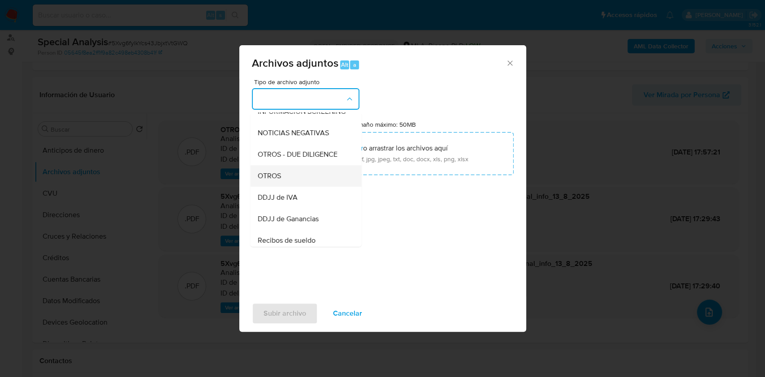
click at [281, 178] on div "OTROS" at bounding box center [302, 176] width 91 height 22
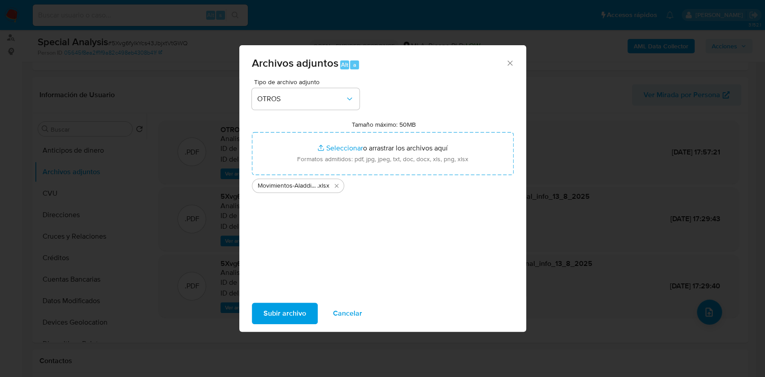
click at [286, 312] on span "Subir archivo" at bounding box center [285, 314] width 43 height 20
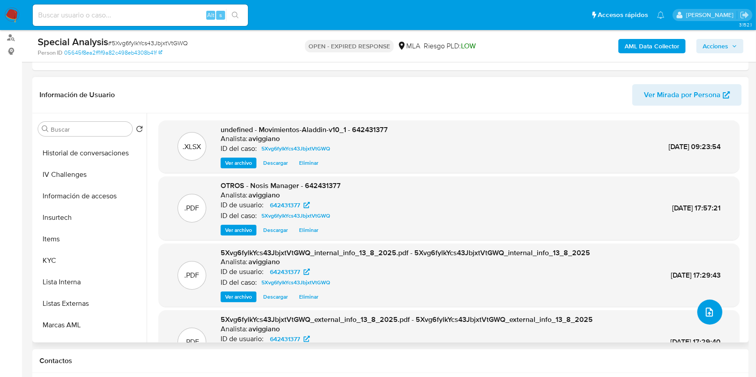
scroll to position [359, 0]
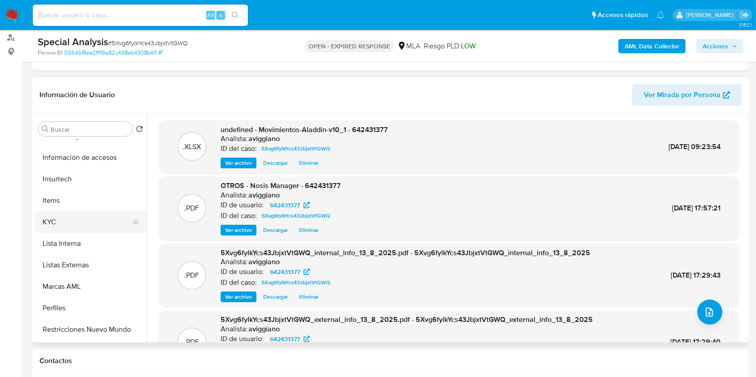
click at [72, 221] on button "KYC" at bounding box center [87, 223] width 105 height 22
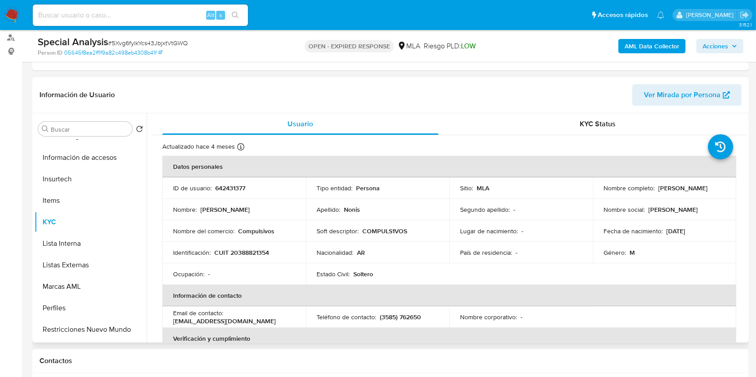
drag, startPoint x: 657, startPoint y: 188, endPoint x: 713, endPoint y: 191, distance: 56.1
click at [707, 190] on p "[PERSON_NAME]" at bounding box center [682, 188] width 49 height 8
click at [665, 188] on p "[PERSON_NAME]" at bounding box center [682, 188] width 49 height 8
drag, startPoint x: 655, startPoint y: 188, endPoint x: 722, endPoint y: 189, distance: 67.2
click at [722, 189] on td "Nombre completo : Jonatan Gaspar Nonis" at bounding box center [664, 188] width 143 height 22
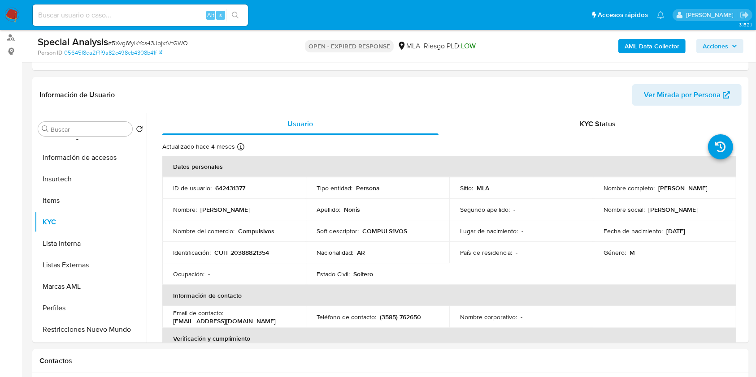
copy p "[PERSON_NAME]"
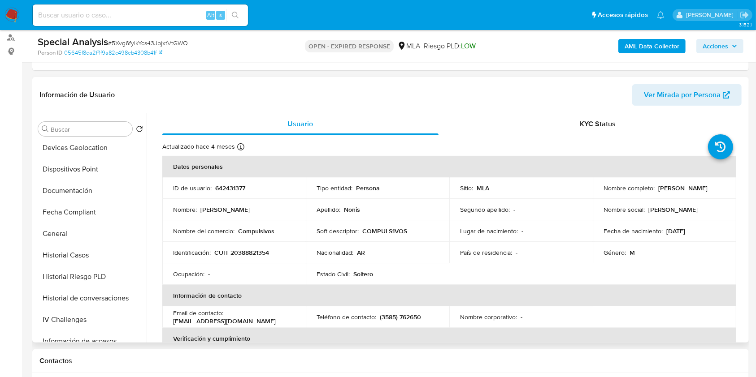
scroll to position [0, 0]
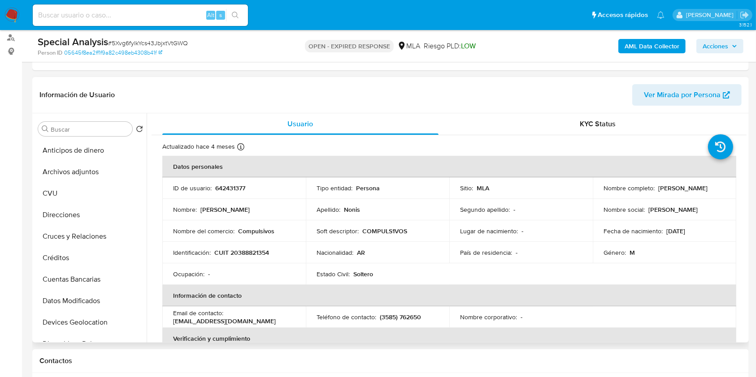
click at [233, 187] on p "642431377" at bounding box center [230, 188] width 30 height 8
copy p "642431377"
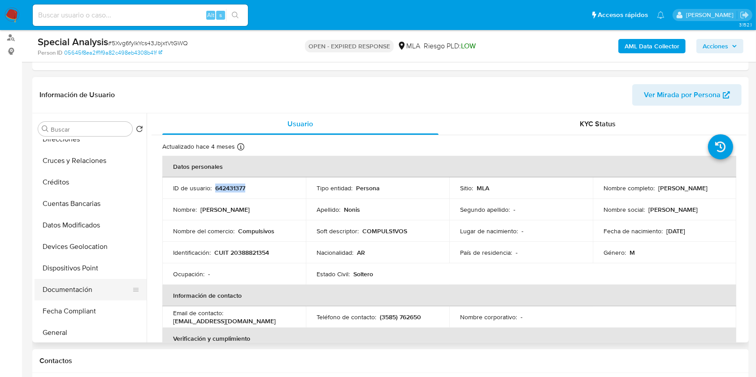
scroll to position [119, 0]
click at [71, 307] on button "Historial Casos" at bounding box center [87, 311] width 105 height 22
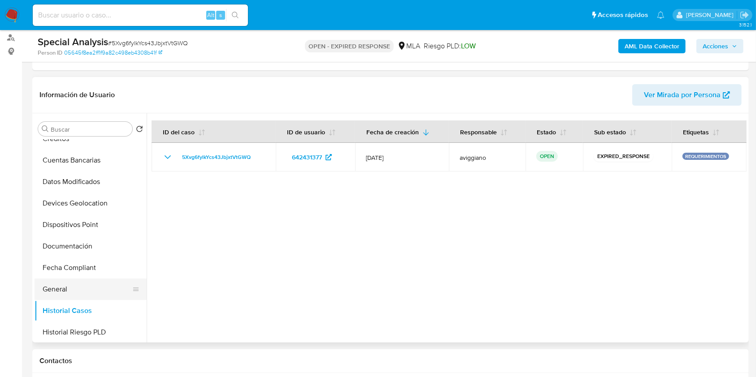
click at [73, 292] on button "General" at bounding box center [87, 290] width 105 height 22
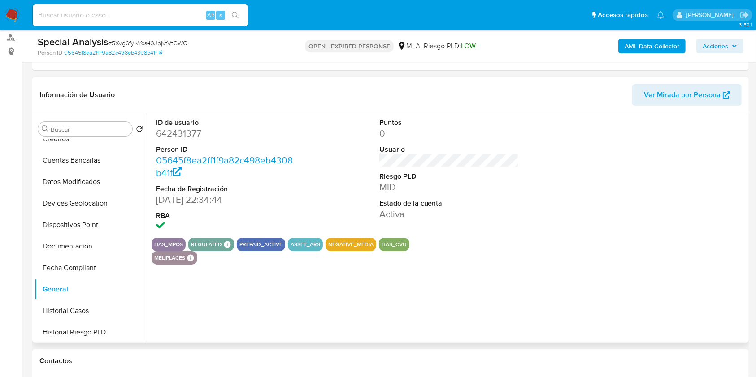
click at [172, 134] on dd "642431377" at bounding box center [226, 133] width 140 height 13
copy dd "642431377"
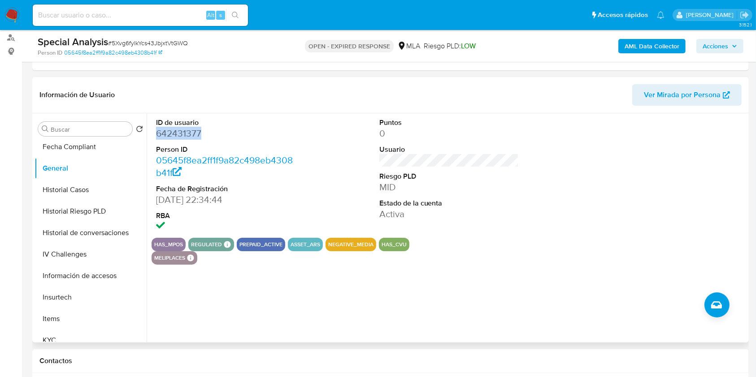
scroll to position [359, 0]
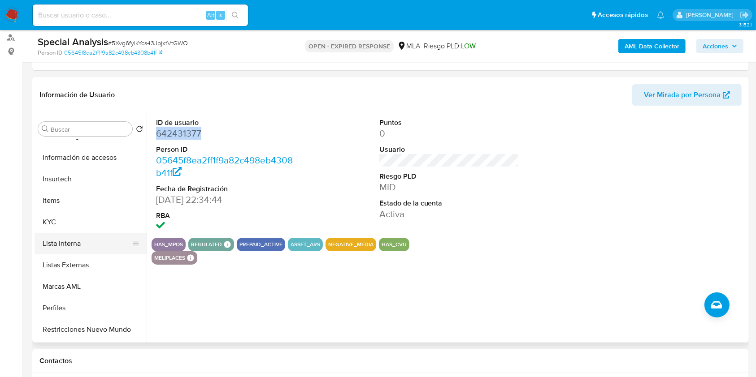
click at [74, 235] on button "Lista Interna" at bounding box center [87, 244] width 105 height 22
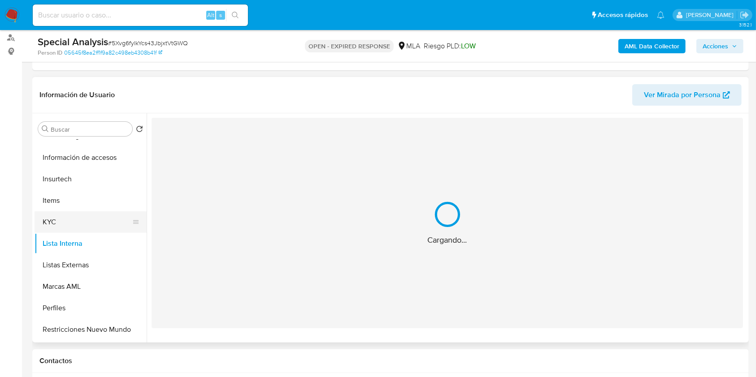
click at [75, 221] on button "KYC" at bounding box center [87, 223] width 105 height 22
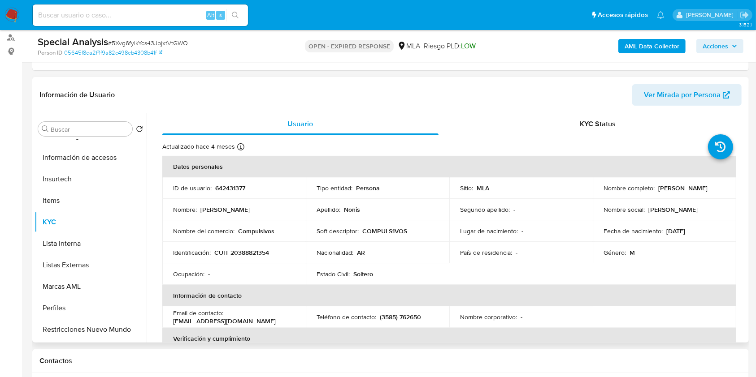
click at [229, 188] on p "642431377" at bounding box center [230, 188] width 30 height 8
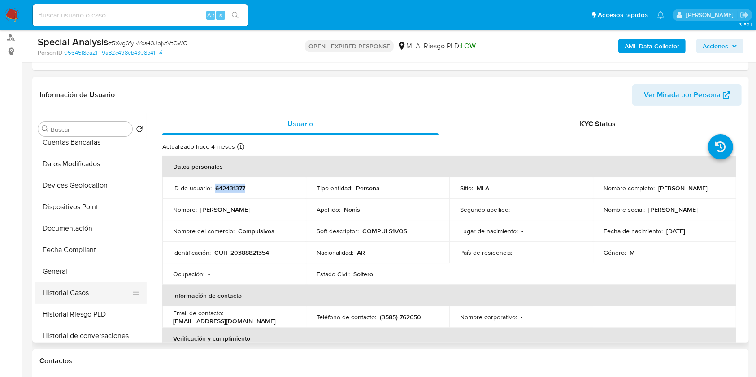
scroll to position [60, 0]
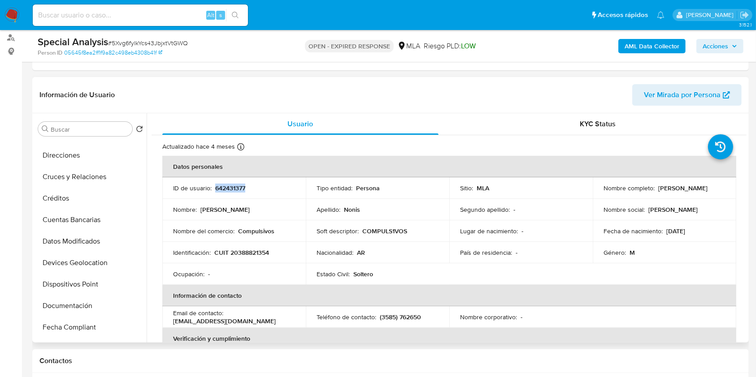
copy p "642431377"
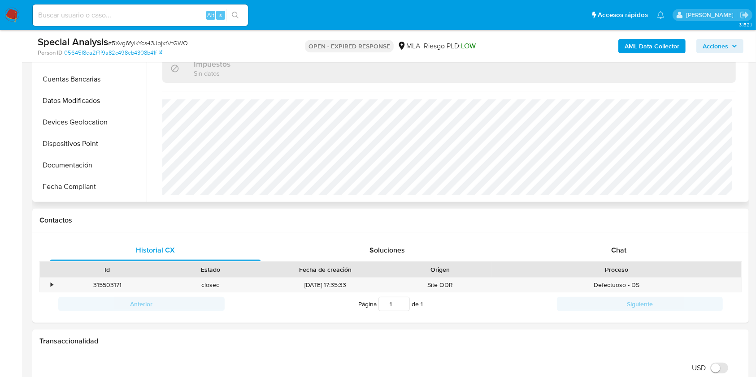
scroll to position [418, 0]
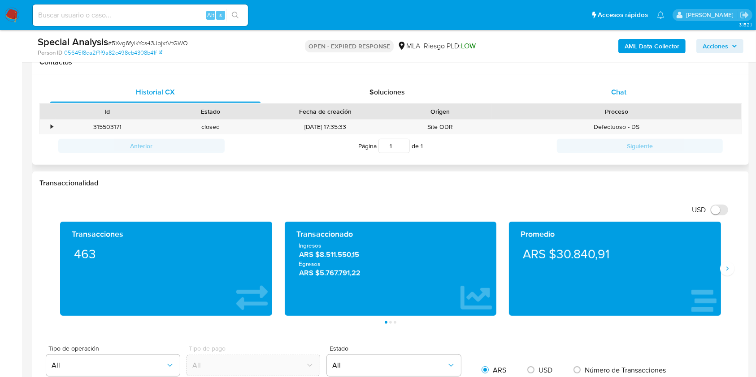
click at [603, 95] on div "Chat" at bounding box center [619, 93] width 210 height 22
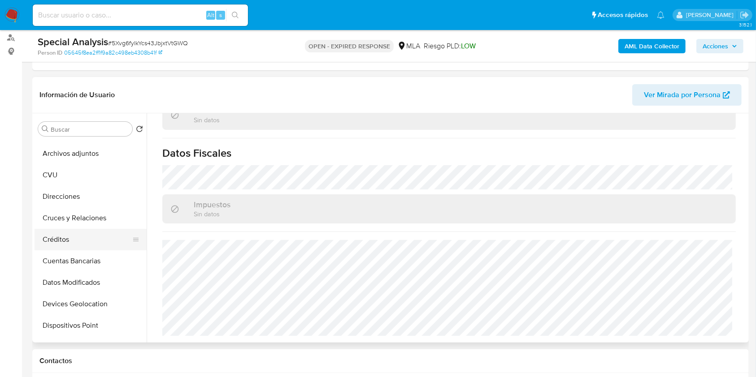
scroll to position [0, 0]
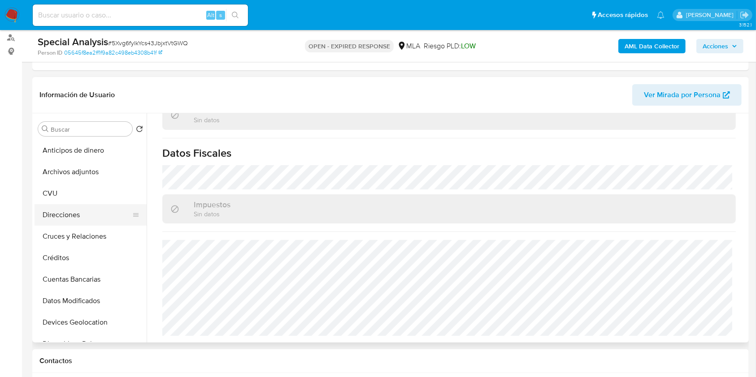
click at [83, 210] on button "Direcciones" at bounding box center [87, 215] width 105 height 22
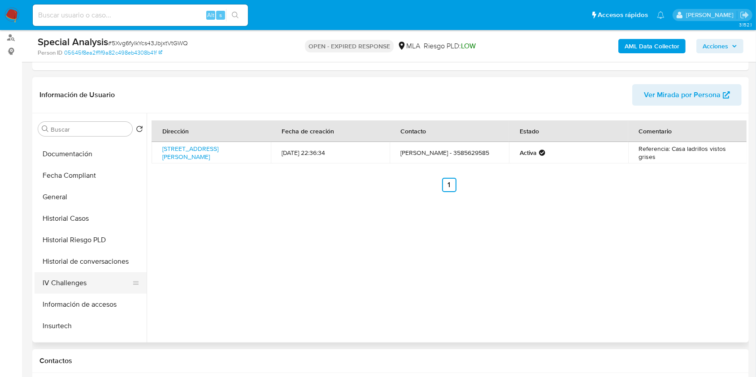
scroll to position [239, 0]
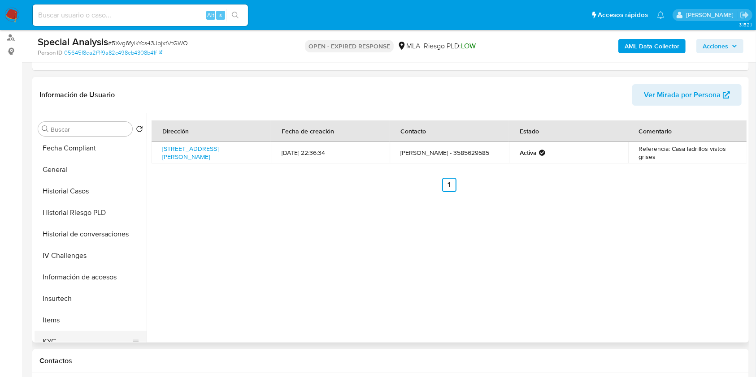
click at [54, 337] on button "KYC" at bounding box center [87, 342] width 105 height 22
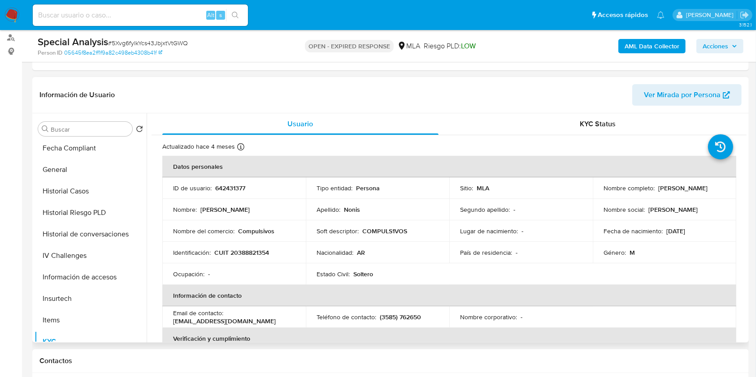
click at [247, 250] on p "CUIT 20388821354" at bounding box center [241, 253] width 55 height 8
copy p "20388821354"
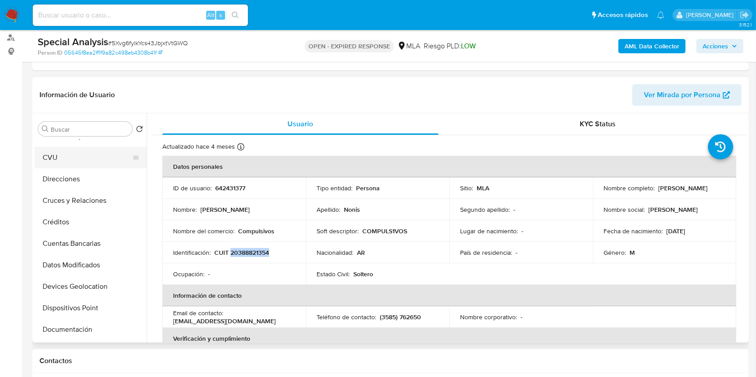
scroll to position [0, 0]
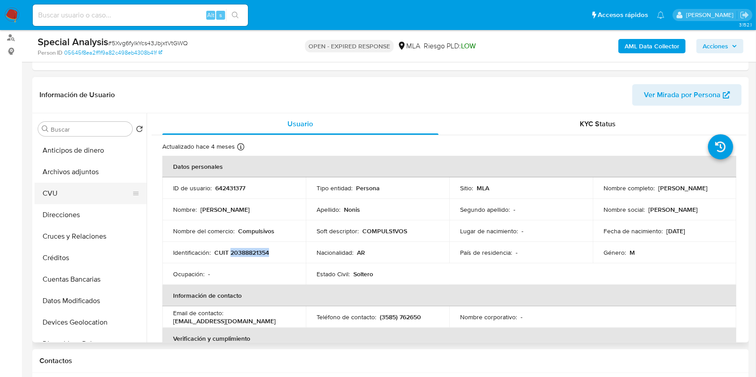
click at [75, 197] on button "CVU" at bounding box center [87, 194] width 105 height 22
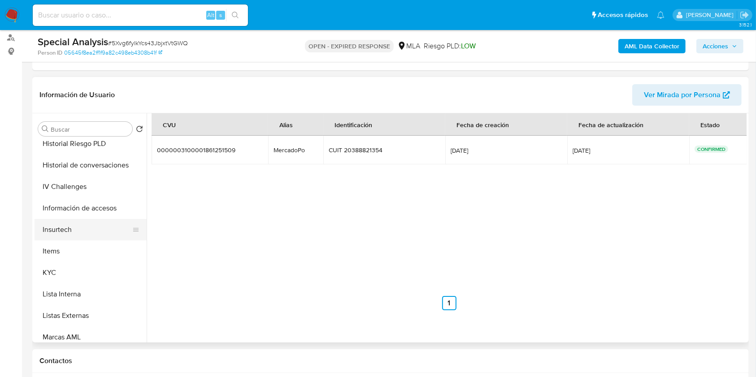
scroll to position [359, 0]
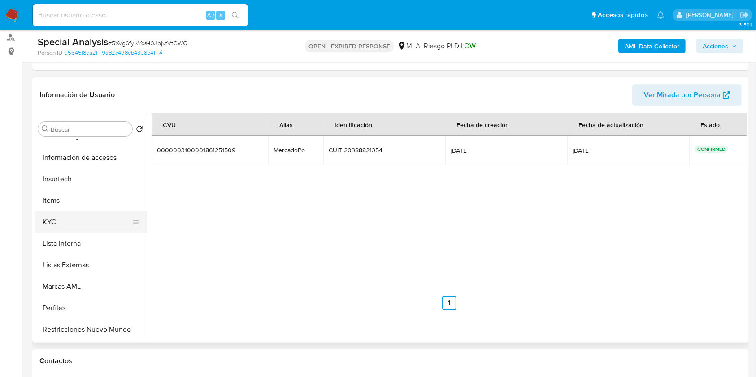
click at [60, 224] on button "KYC" at bounding box center [87, 223] width 105 height 22
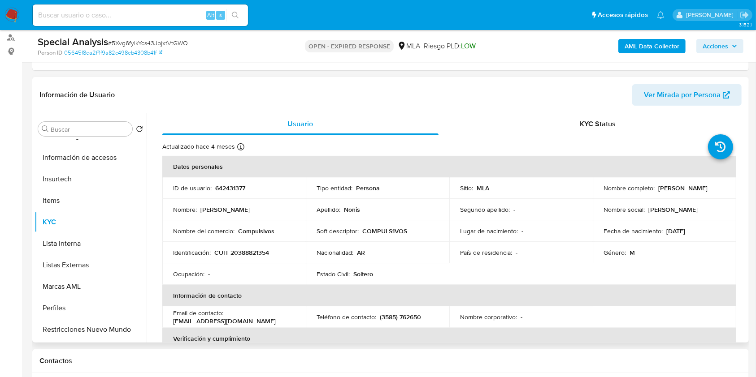
drag, startPoint x: 657, startPoint y: 188, endPoint x: 726, endPoint y: 188, distance: 69.0
click at [726, 188] on td "Nombre completo : Jonatan Gaspar Nonis" at bounding box center [664, 188] width 143 height 22
copy p "Jonatan Gaspar Nonis"
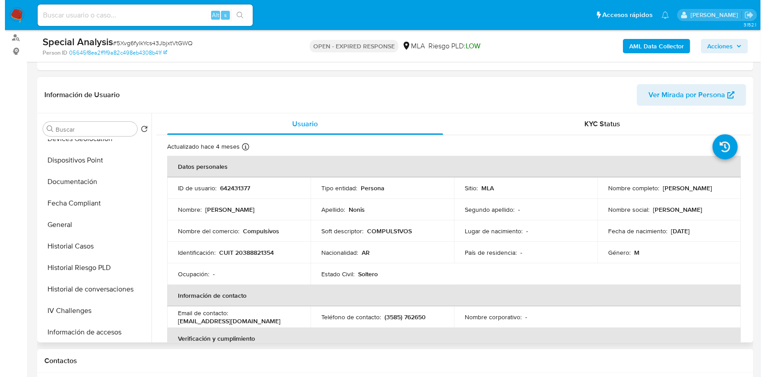
scroll to position [0, 0]
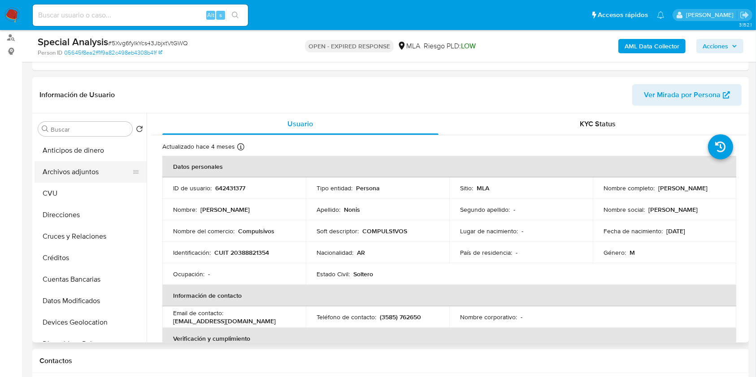
click at [86, 167] on button "Archivos adjuntos" at bounding box center [87, 172] width 105 height 22
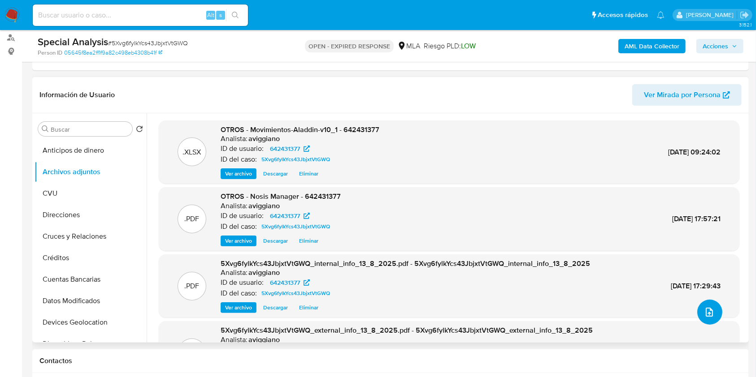
click at [709, 312] on icon "upload-file" at bounding box center [709, 312] width 11 height 11
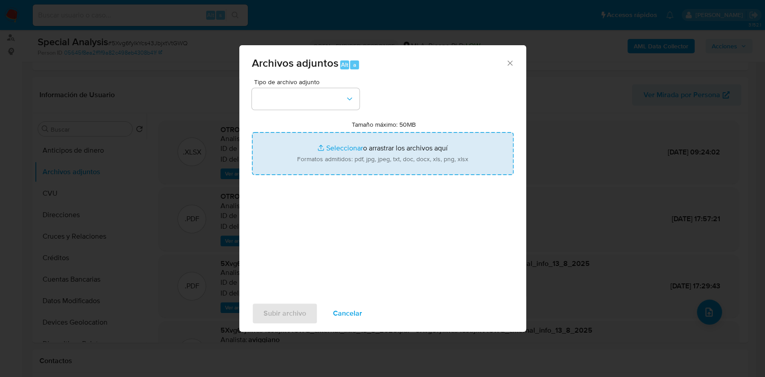
drag, startPoint x: 475, startPoint y: 156, endPoint x: 463, endPoint y: 150, distance: 13.8
click at [463, 150] on input "Tamaño máximo: 50MB Seleccionar archivos" at bounding box center [383, 153] width 262 height 43
click at [373, 165] on input "Tamaño máximo: 50MB Seleccionar archivos" at bounding box center [383, 153] width 262 height 43
type input "C:\fakepath\Caselog 5Xvg6fylkYcs43JbjxtVtGWQ_2025_08_12_16_35_00.docx"
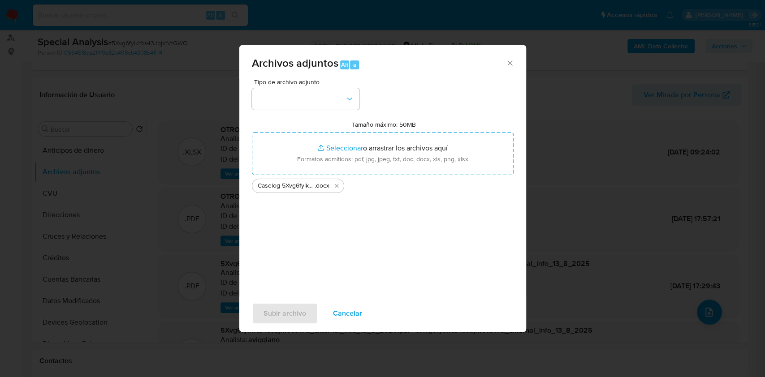
click at [344, 80] on span "Tipo de archivo adjunto" at bounding box center [308, 82] width 108 height 6
click at [343, 91] on button "button" at bounding box center [306, 99] width 108 height 22
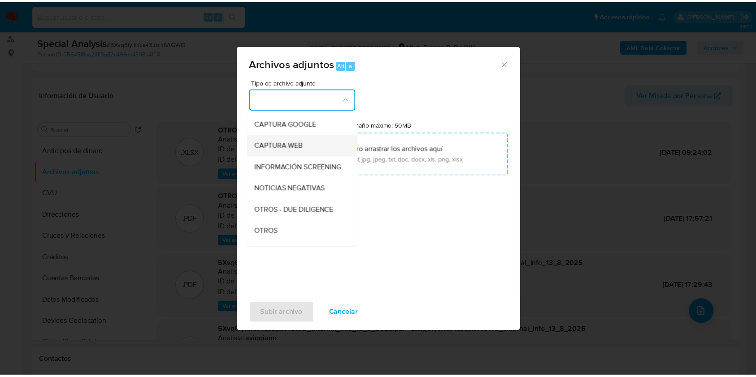
scroll to position [119, 0]
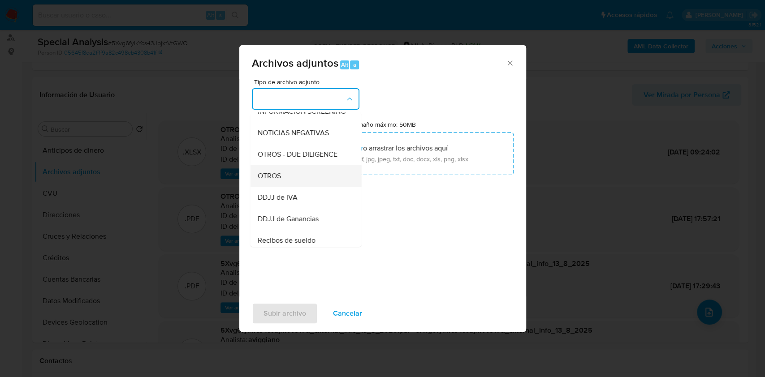
click at [286, 185] on div "OTROS" at bounding box center [302, 176] width 91 height 22
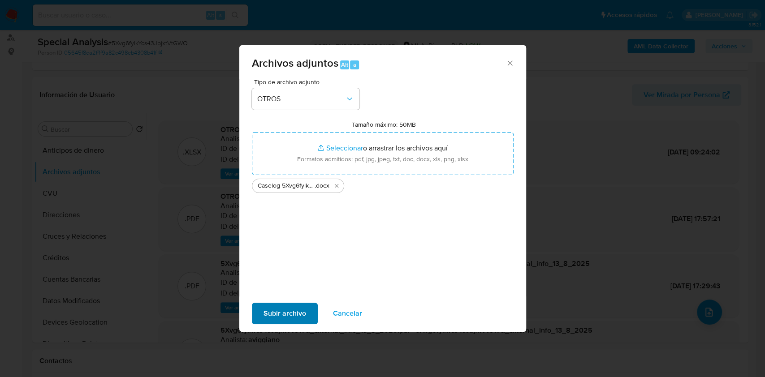
drag, startPoint x: 295, startPoint y: 296, endPoint x: 286, endPoint y: 305, distance: 13.0
click at [295, 297] on div "Subir archivo Cancelar" at bounding box center [382, 314] width 287 height 34
click at [286, 307] on span "Subir archivo" at bounding box center [285, 314] width 43 height 20
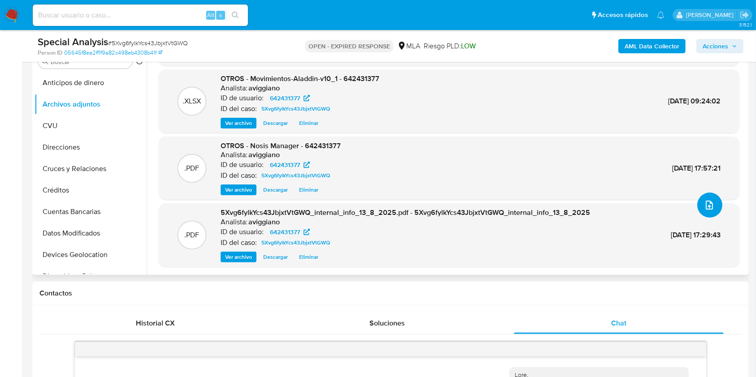
scroll to position [299, 0]
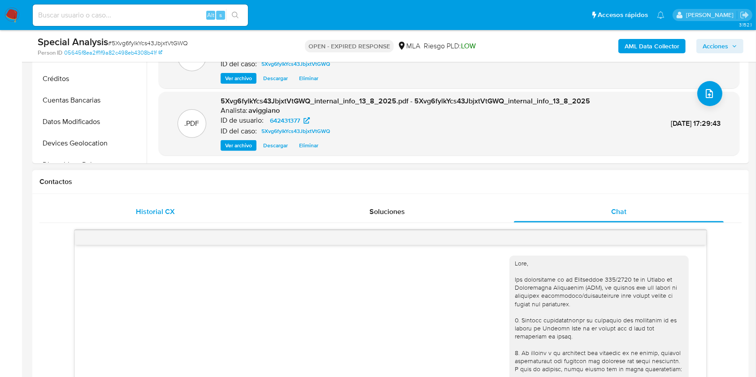
click at [156, 213] on span "Historial CX" at bounding box center [155, 212] width 39 height 10
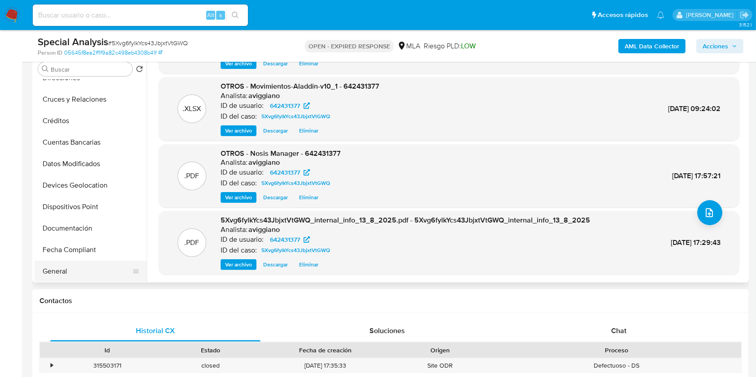
scroll to position [119, 0]
click at [70, 242] on button "Historial Casos" at bounding box center [87, 251] width 105 height 22
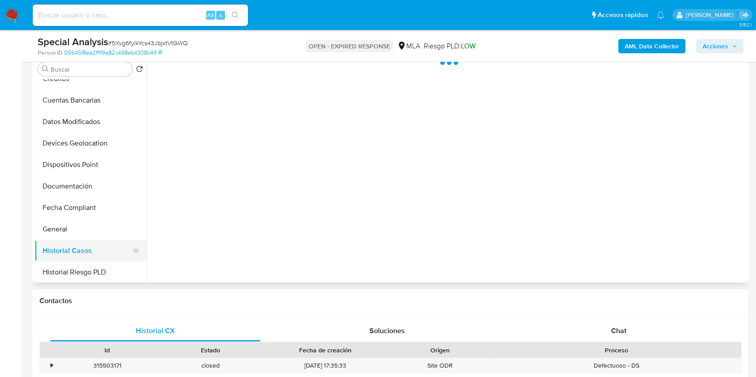
scroll to position [0, 0]
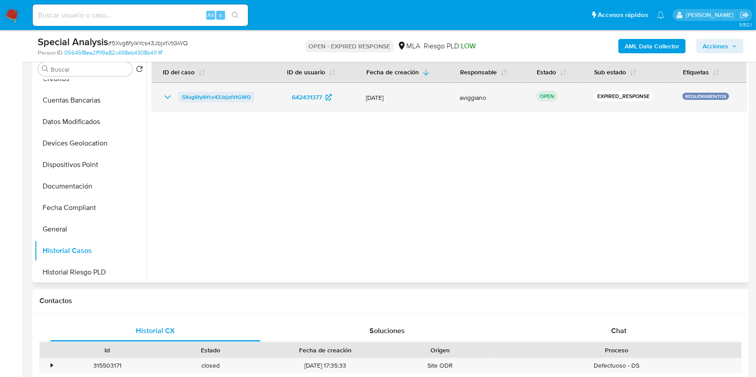
drag, startPoint x: 264, startPoint y: 97, endPoint x: 179, endPoint y: 99, distance: 84.7
click at [179, 99] on td "5Xvg6fylkYcs43JbjxtVtGWQ" at bounding box center [214, 97] width 124 height 29
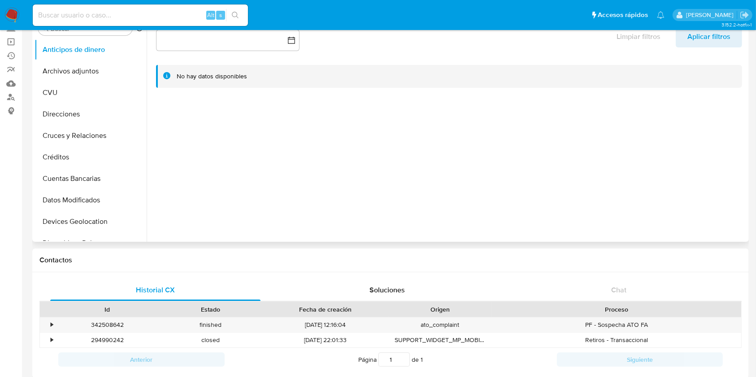
select select "10"
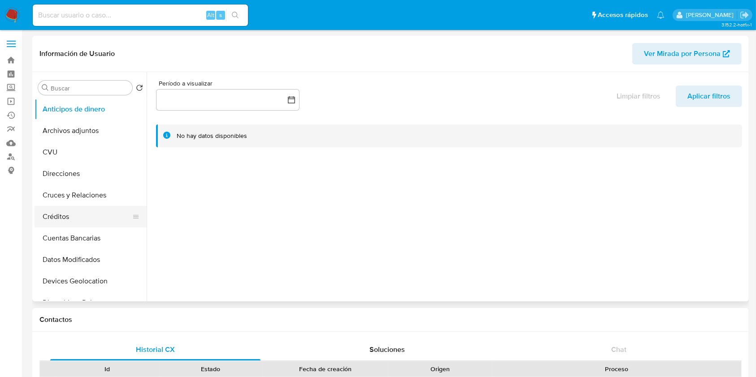
scroll to position [179, 0]
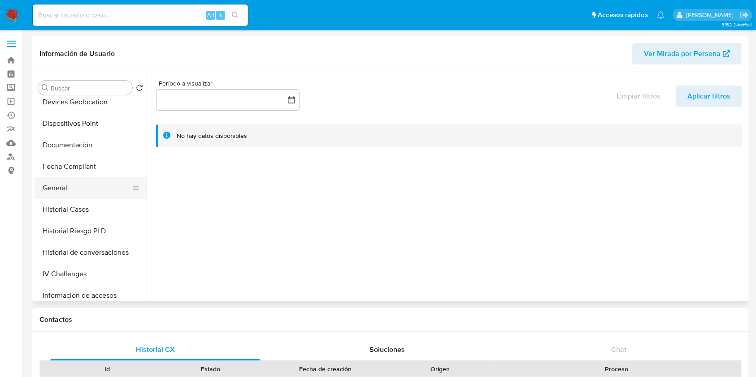
click at [80, 194] on button "General" at bounding box center [87, 188] width 105 height 22
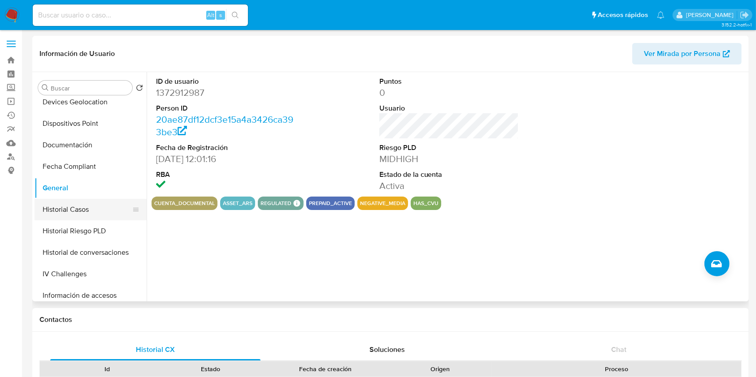
click at [81, 205] on button "Historial Casos" at bounding box center [87, 210] width 105 height 22
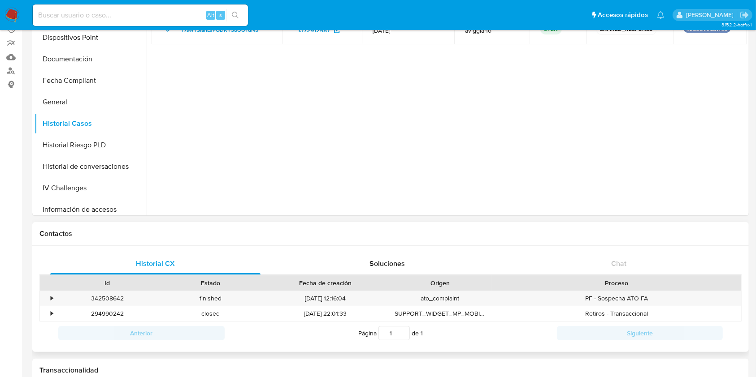
scroll to position [0, 0]
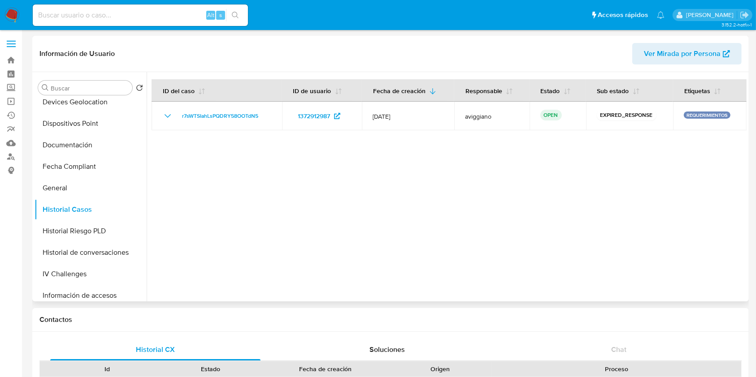
click at [173, 193] on div at bounding box center [447, 186] width 600 height 229
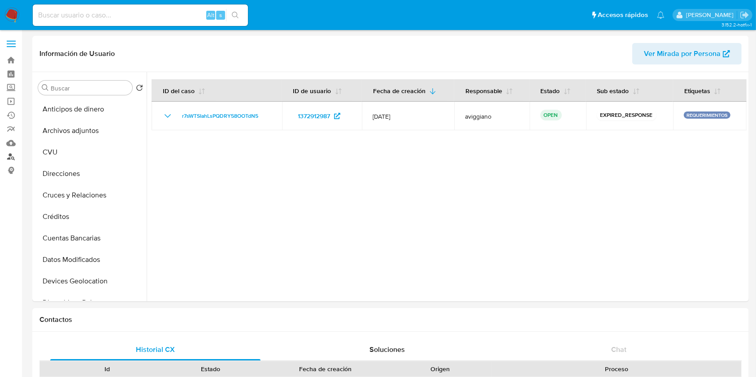
click at [11, 152] on link "Buscador de personas" at bounding box center [53, 157] width 107 height 14
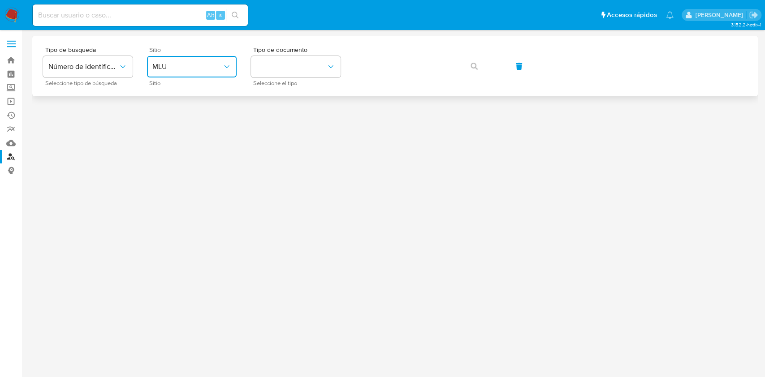
click at [171, 62] on span "MLU" at bounding box center [187, 66] width 70 height 9
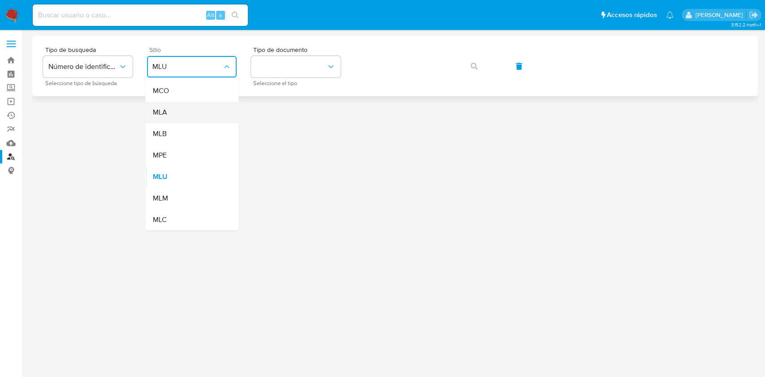
click at [177, 106] on div "MLA" at bounding box center [189, 113] width 74 height 22
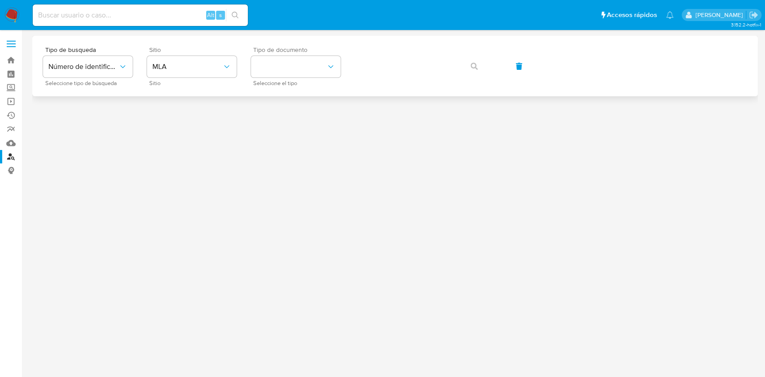
click at [270, 78] on div "Tipo de documento Seleccione el tipo" at bounding box center [296, 66] width 90 height 39
drag, startPoint x: 276, startPoint y: 63, endPoint x: 279, endPoint y: 77, distance: 14.2
click at [276, 63] on button "identificationType" at bounding box center [296, 67] width 90 height 22
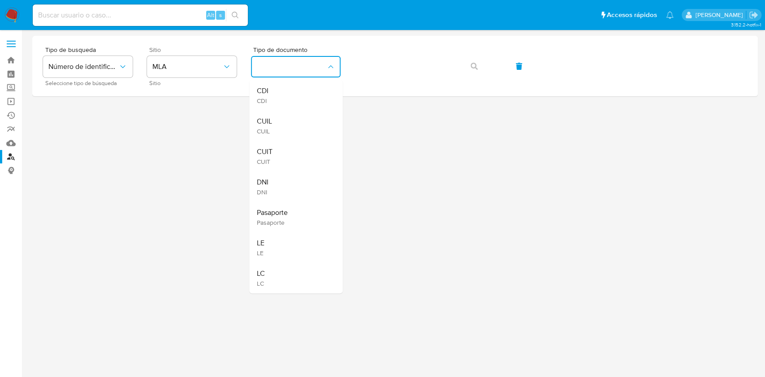
click at [269, 150] on span "CUIT" at bounding box center [264, 151] width 16 height 9
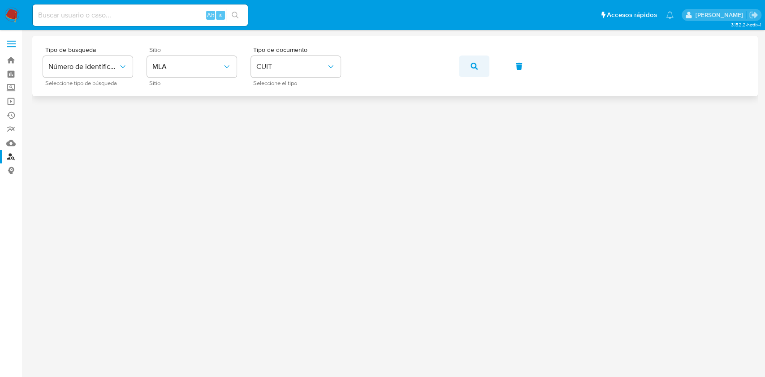
click at [484, 60] on button "button" at bounding box center [474, 67] width 30 height 22
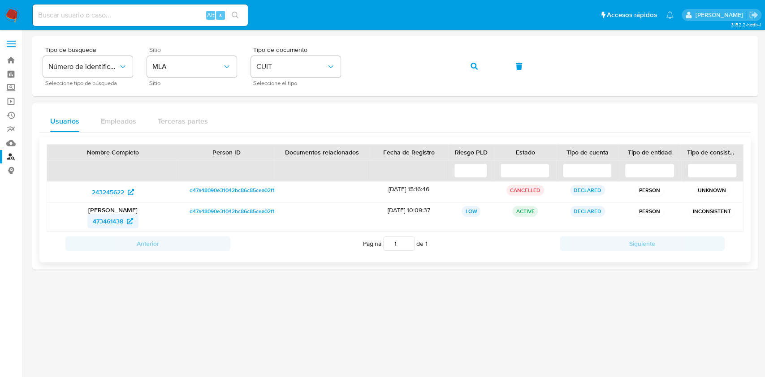
click at [107, 216] on span "473461438" at bounding box center [108, 221] width 30 height 14
click at [102, 222] on span "473461438" at bounding box center [108, 221] width 30 height 14
click at [459, 61] on div "Tipo de busqueda Número de identificación Seleccione tipo de búsqueda Sitio MLA…" at bounding box center [395, 66] width 704 height 39
click at [469, 66] on button "button" at bounding box center [474, 67] width 30 height 22
click at [107, 224] on span "1388986313" at bounding box center [107, 221] width 33 height 14
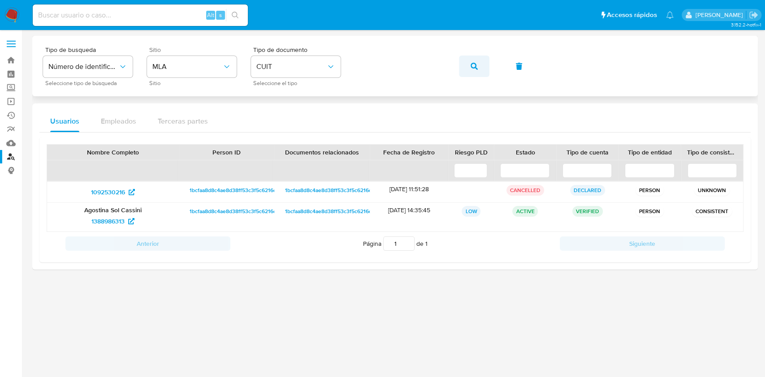
click at [470, 65] on button "button" at bounding box center [474, 67] width 30 height 22
drag, startPoint x: 470, startPoint y: 83, endPoint x: 476, endPoint y: 72, distance: 13.1
click at [470, 83] on div "Tipo de busqueda Número de identificación Seleccione tipo de búsqueda Sitio MLA…" at bounding box center [395, 66] width 704 height 39
click at [476, 72] on span "button" at bounding box center [474, 66] width 7 height 20
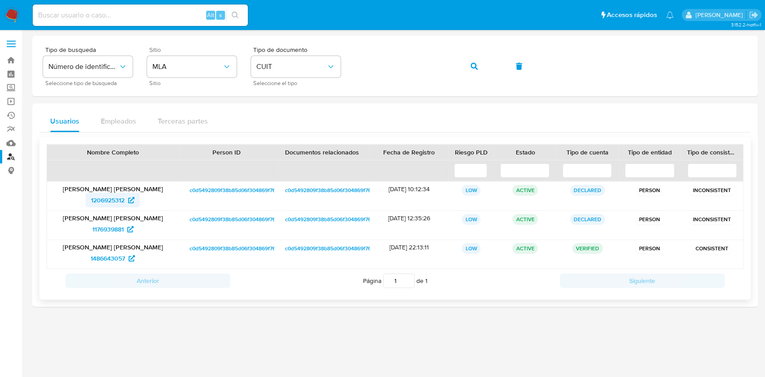
click at [101, 201] on span "1206925312" at bounding box center [108, 200] width 34 height 14
click at [9, 59] on link "Bandeja" at bounding box center [53, 60] width 107 height 14
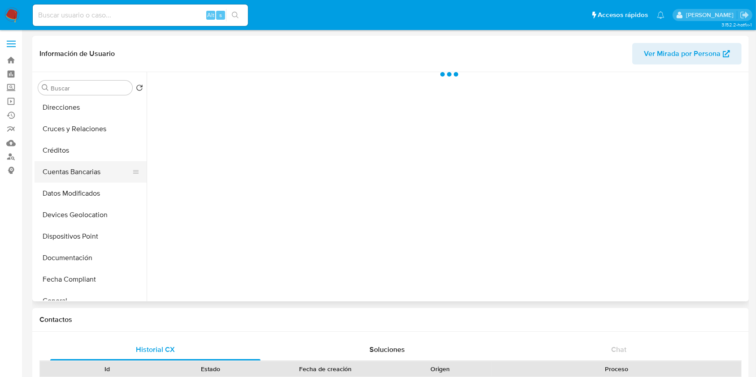
scroll to position [119, 0]
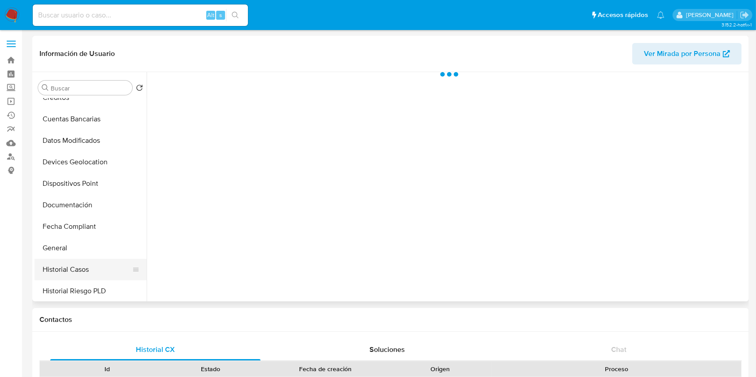
click at [81, 259] on button "Historial Casos" at bounding box center [87, 270] width 105 height 22
select select "10"
click at [82, 258] on button "General" at bounding box center [87, 249] width 105 height 22
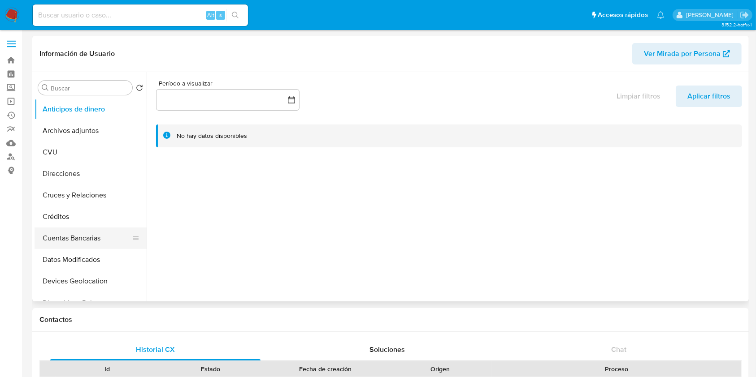
select select "10"
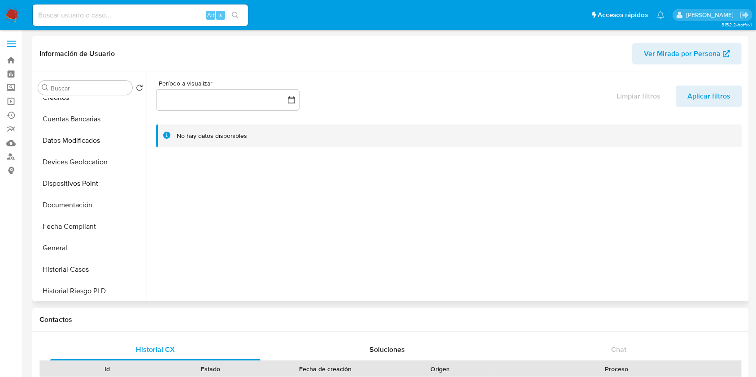
scroll to position [239, 0]
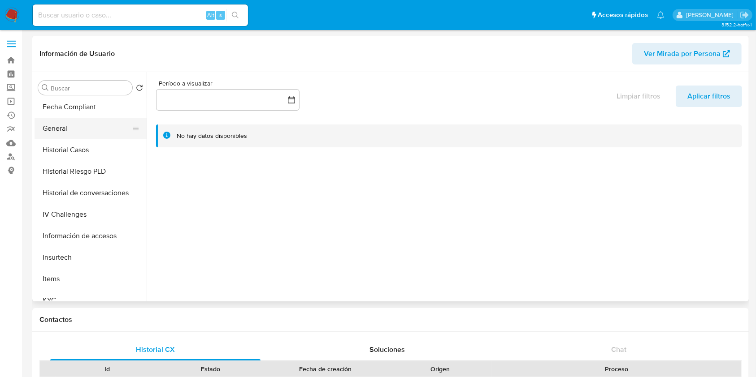
click at [85, 138] on button "General" at bounding box center [87, 129] width 105 height 22
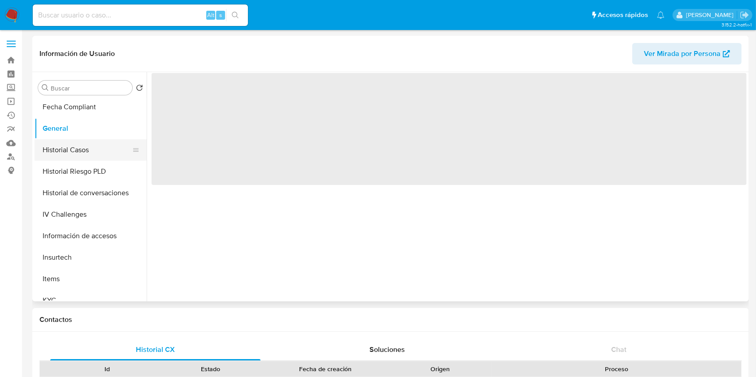
click at [87, 142] on button "Historial Casos" at bounding box center [87, 150] width 105 height 22
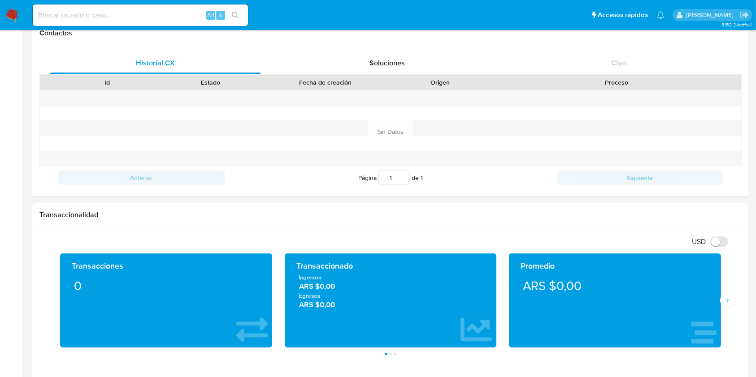
scroll to position [100, 0]
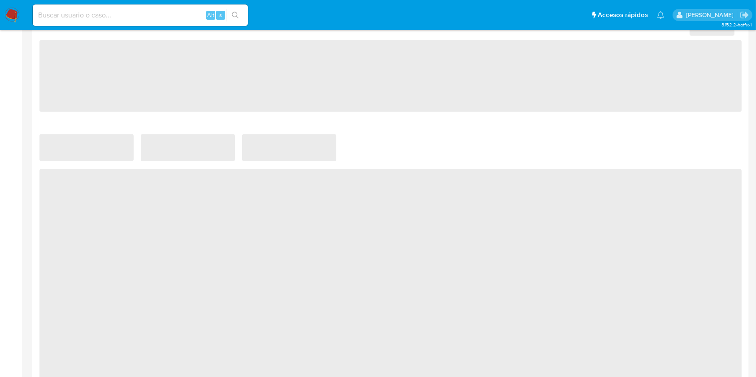
scroll to position [538, 0]
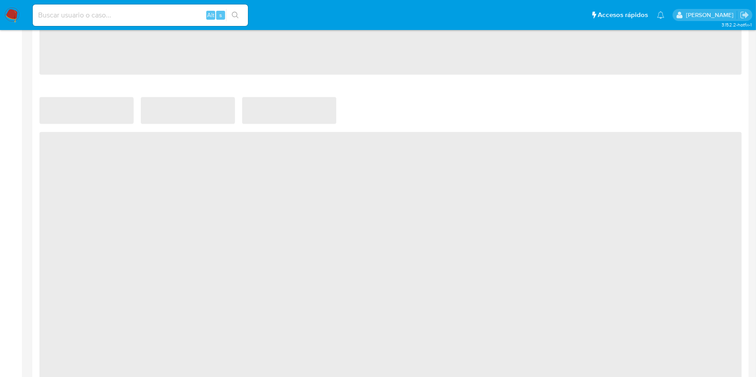
select select "10"
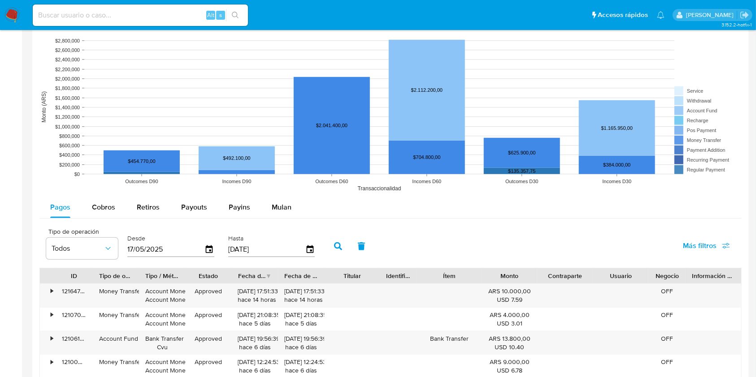
scroll to position [544, 0]
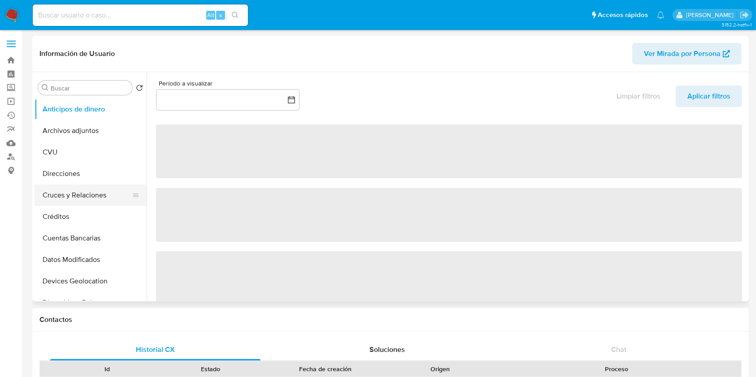
select select "10"
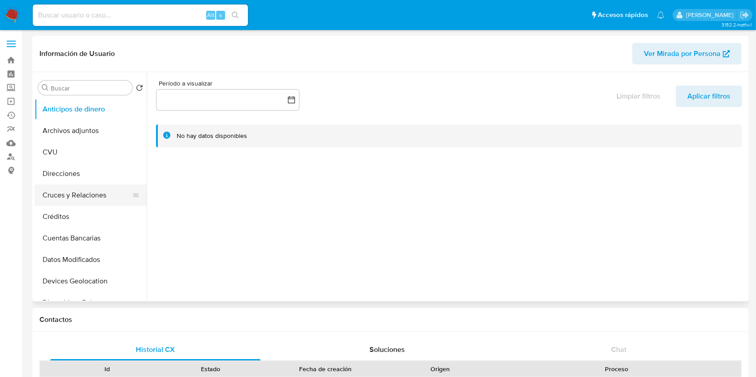
scroll to position [179, 0]
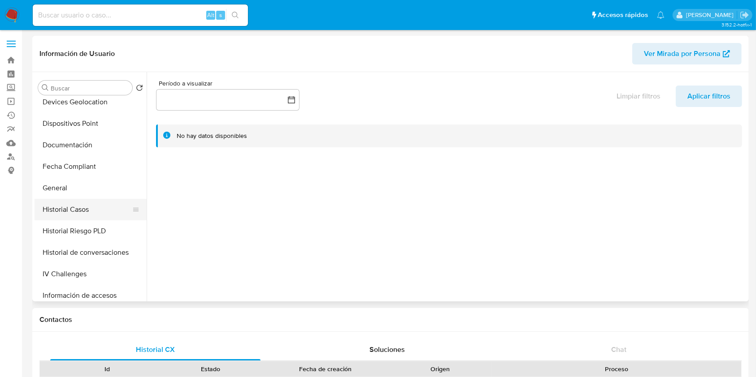
click at [87, 214] on button "Historial Casos" at bounding box center [87, 210] width 105 height 22
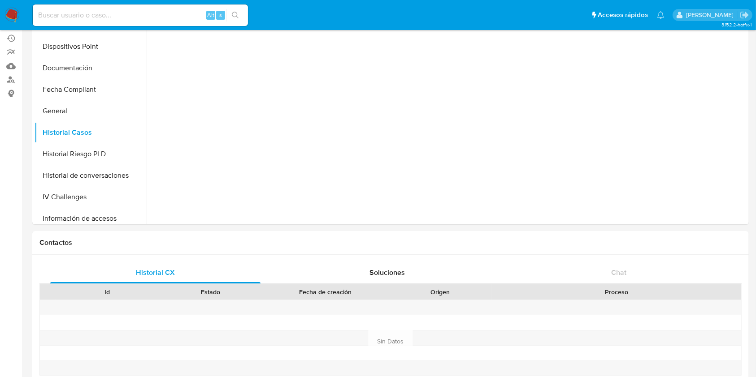
scroll to position [0, 0]
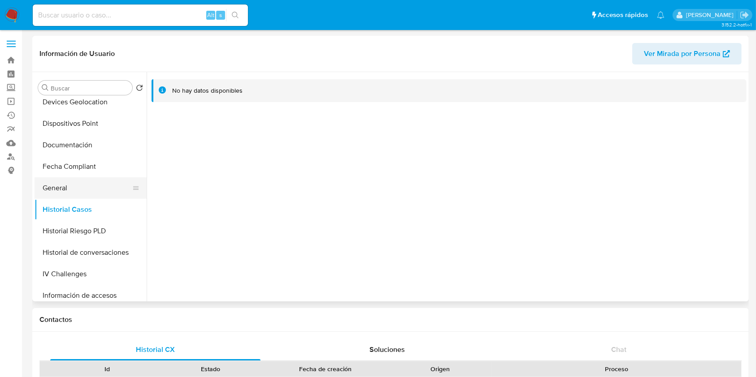
click at [68, 186] on button "General" at bounding box center [87, 188] width 105 height 22
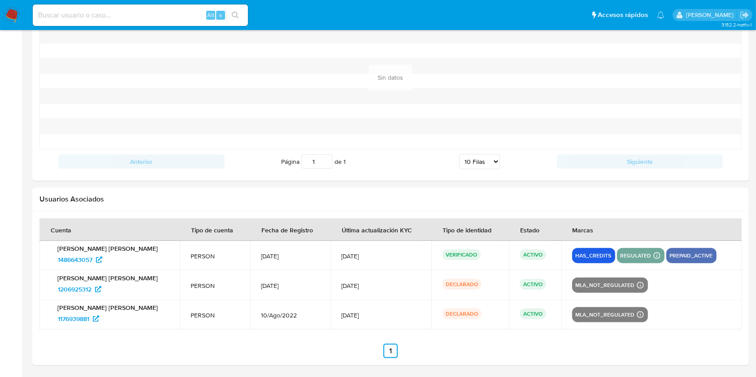
scroll to position [968, 0]
click at [73, 256] on span "1486643057" at bounding box center [75, 259] width 35 height 14
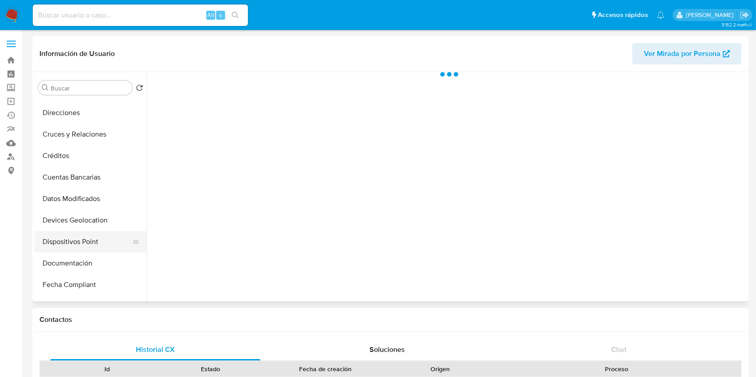
scroll to position [119, 0]
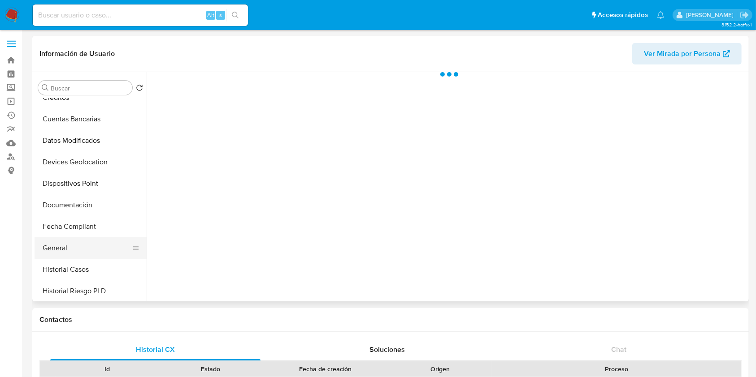
click at [77, 247] on button "General" at bounding box center [87, 249] width 105 height 22
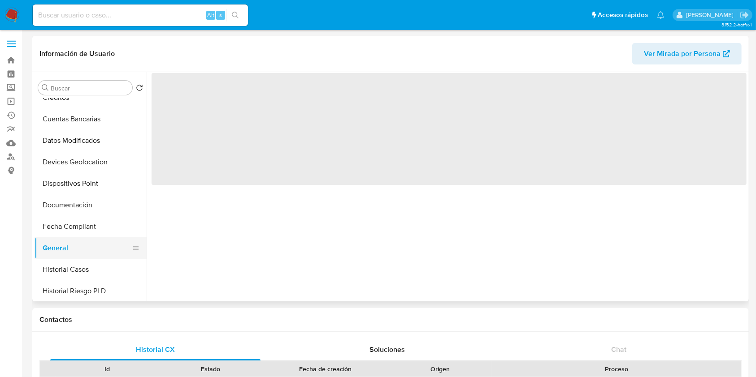
select select "10"
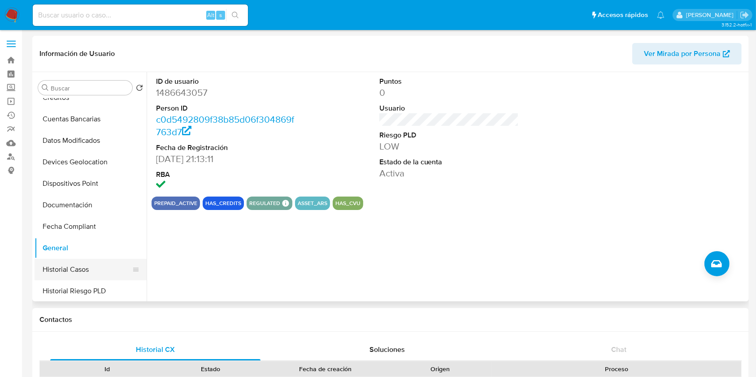
click at [75, 271] on button "Historial Casos" at bounding box center [87, 270] width 105 height 22
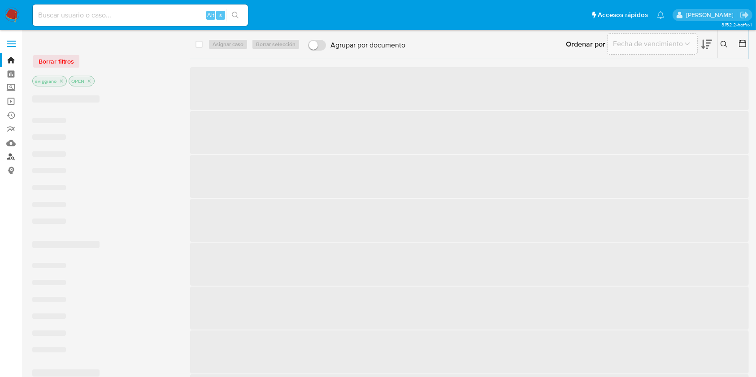
click at [9, 159] on link "Buscador de personas" at bounding box center [53, 157] width 107 height 14
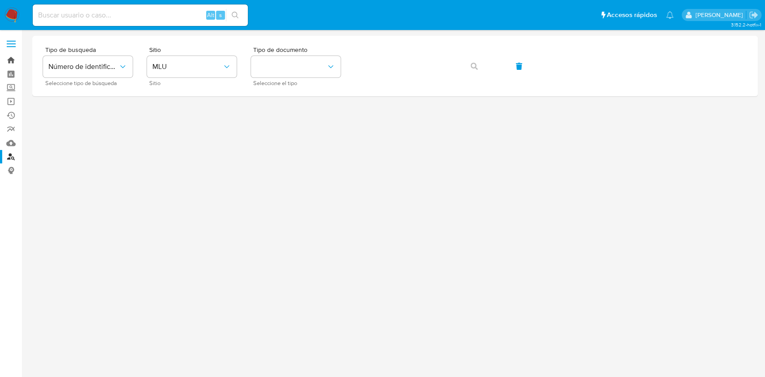
click at [18, 57] on link "Bandeja" at bounding box center [53, 60] width 107 height 14
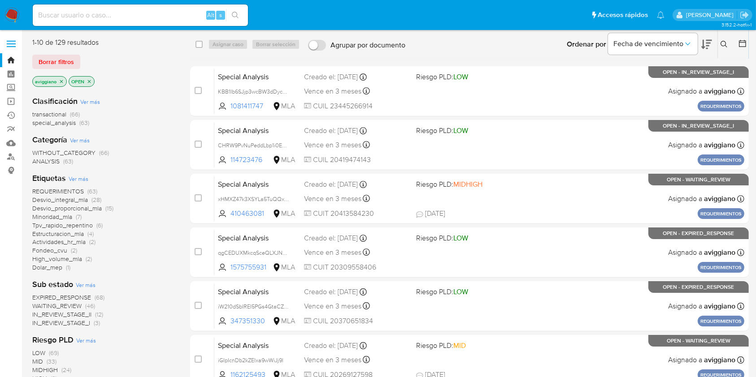
click at [725, 45] on icon at bounding box center [723, 44] width 7 height 7
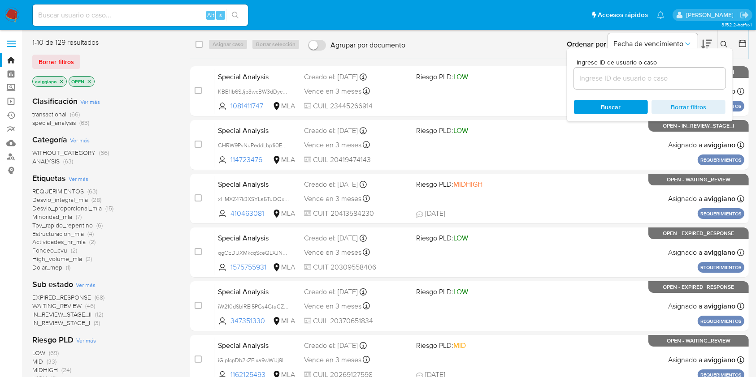
click at [702, 74] on input at bounding box center [650, 79] width 152 height 12
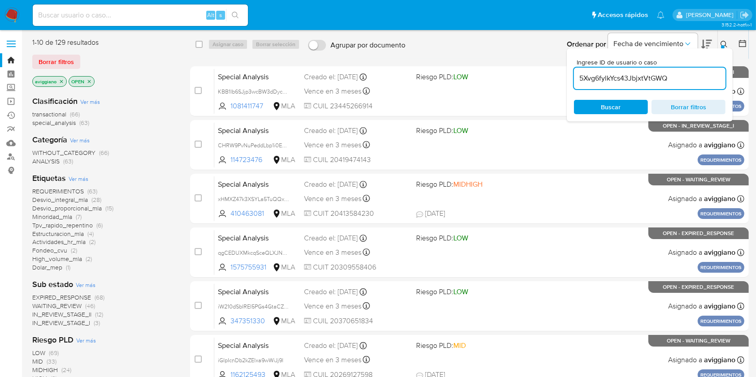
type input "5Xvg6fylkYcs43JbjxtVtGWQ"
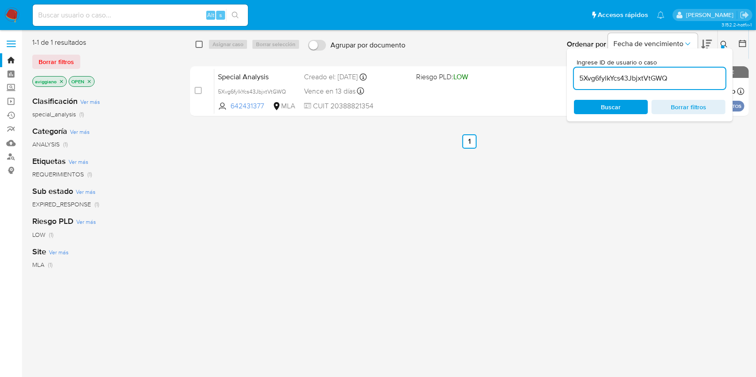
click at [199, 44] on input "checkbox" at bounding box center [198, 44] width 7 height 7
checkbox input "true"
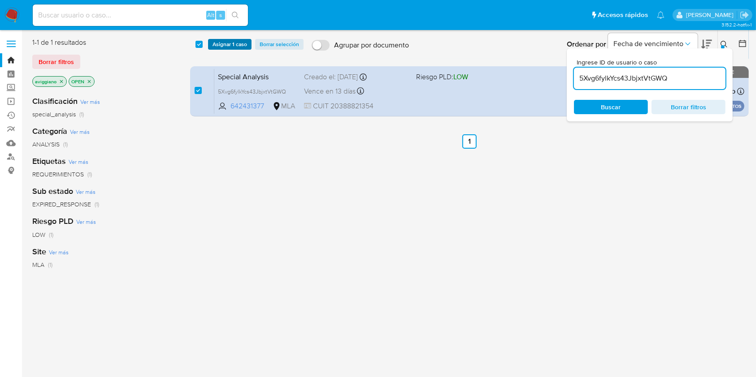
click at [211, 45] on button "Asignar 1 caso" at bounding box center [229, 44] width 43 height 11
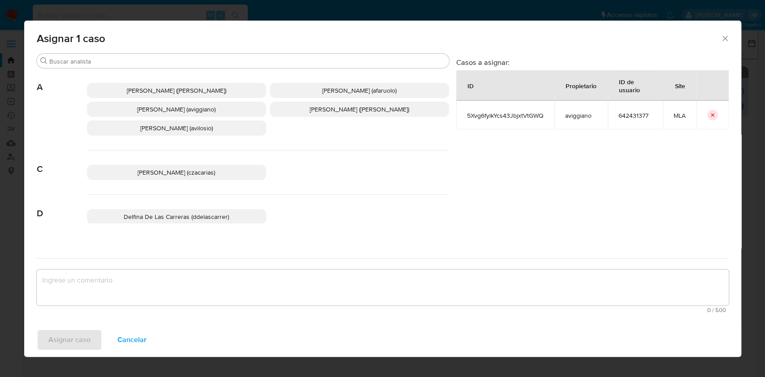
click at [182, 115] on p "Agustina Belen Viggiano (aviggiano)" at bounding box center [176, 109] width 179 height 15
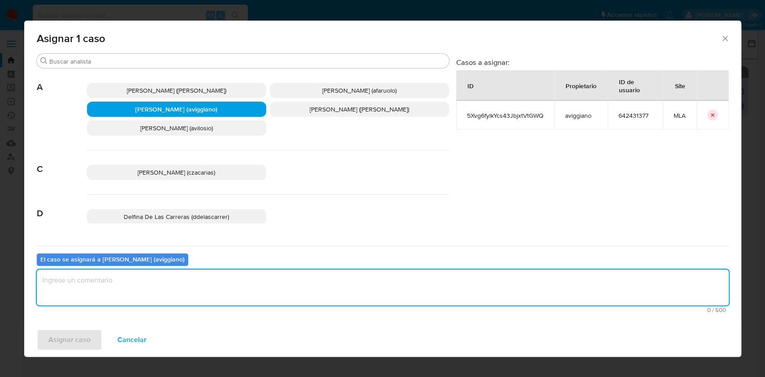
click at [137, 298] on textarea "assign-modal" at bounding box center [383, 288] width 692 height 36
click at [67, 342] on span "Asignar caso" at bounding box center [69, 340] width 42 height 20
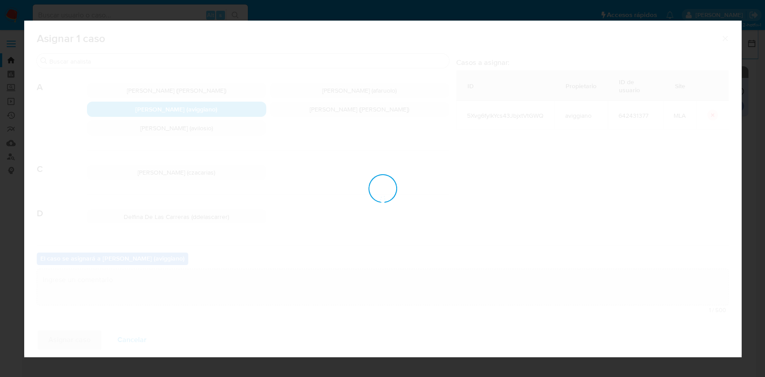
checkbox input "false"
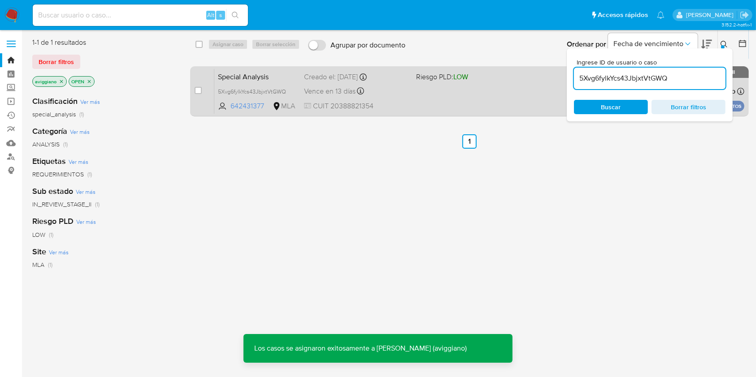
click at [429, 112] on div "Special Analysis 5Xvg6fylkYcs43JbjxtVtGWQ 642431377 MLA Riesgo PLD: LOW Creado …" at bounding box center [479, 91] width 530 height 45
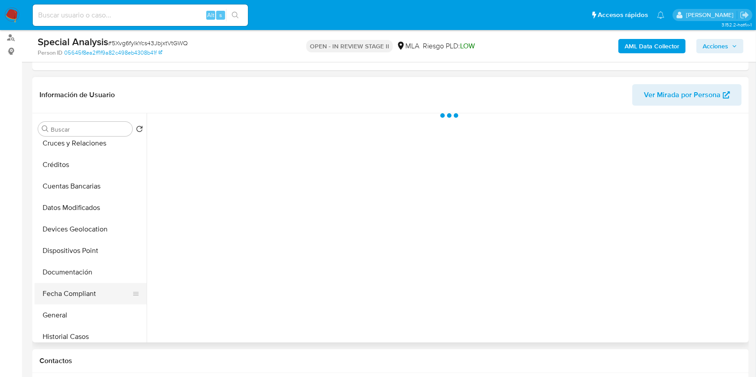
scroll to position [179, 0]
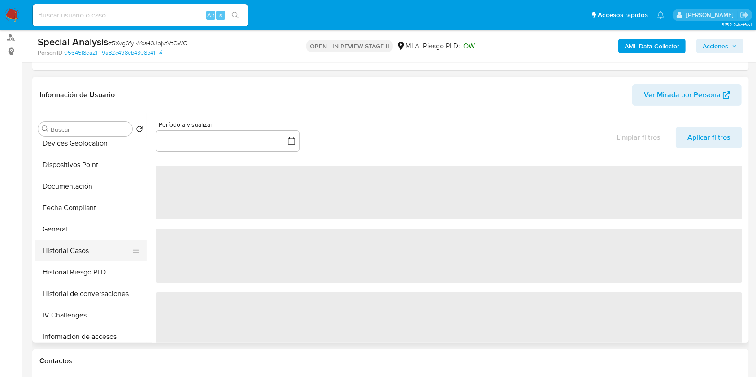
click at [80, 240] on button "Historial Casos" at bounding box center [87, 251] width 105 height 22
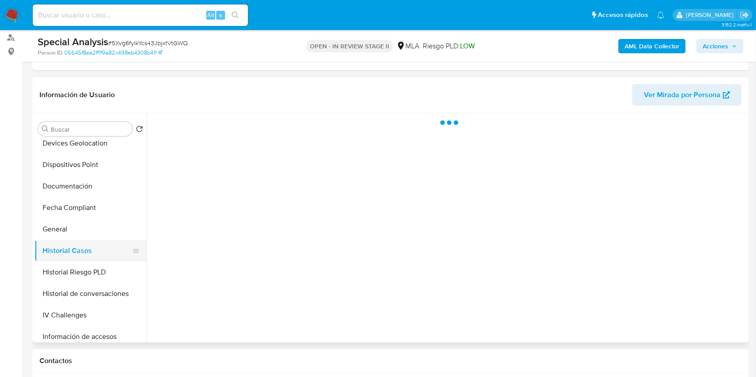
select select "10"
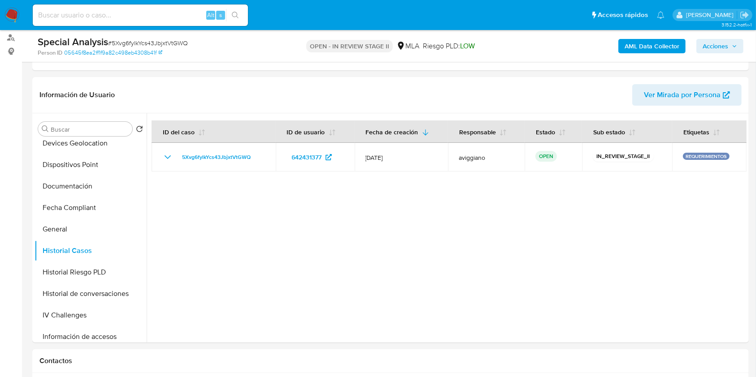
click at [728, 51] on span "Acciones" at bounding box center [719, 46] width 35 height 13
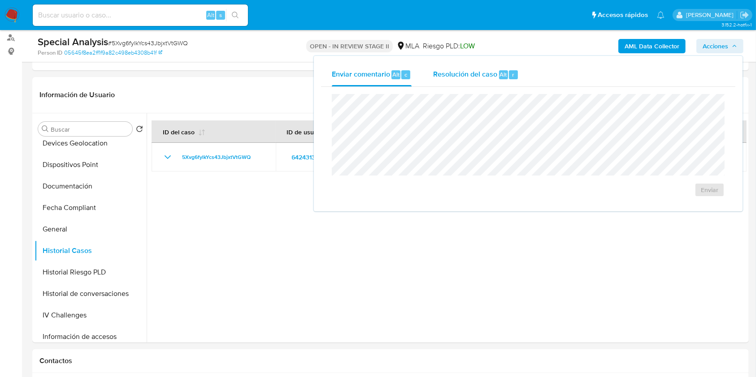
click at [500, 75] on span "Alt" at bounding box center [503, 74] width 7 height 9
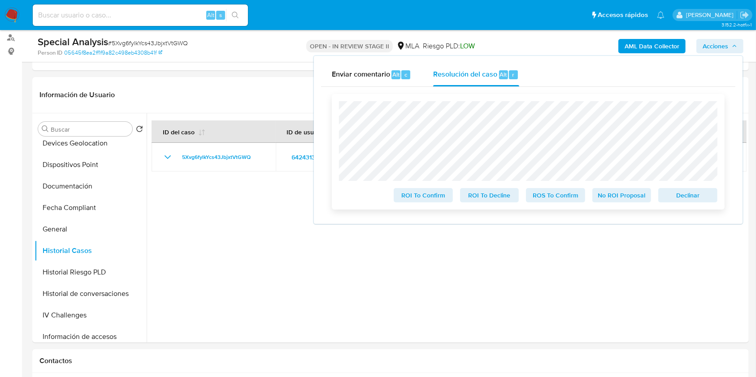
click at [666, 192] on span "Declinar" at bounding box center [687, 195] width 47 height 13
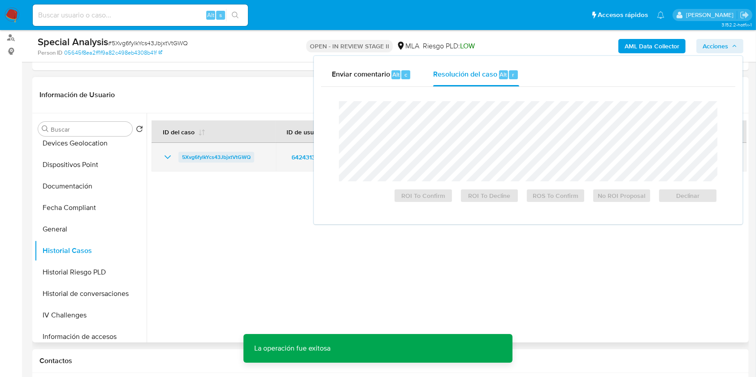
click at [212, 159] on span "5Xvg6fylkYcs43JbjxtVtGWQ" at bounding box center [216, 157] width 69 height 11
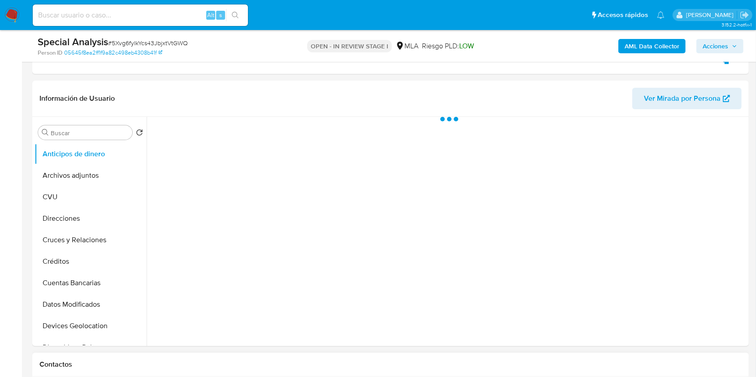
scroll to position [299, 0]
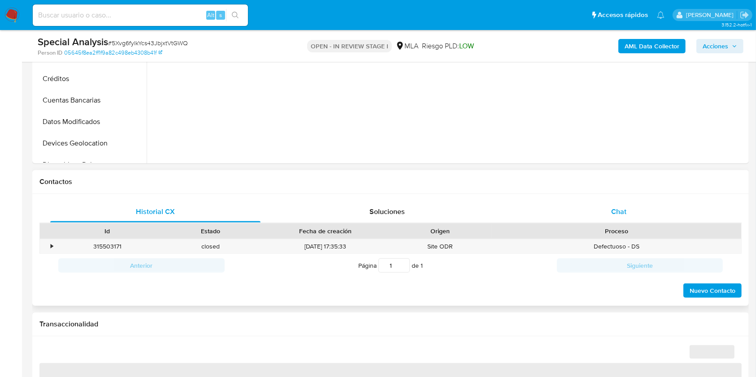
click at [622, 212] on span "Chat" at bounding box center [618, 212] width 15 height 10
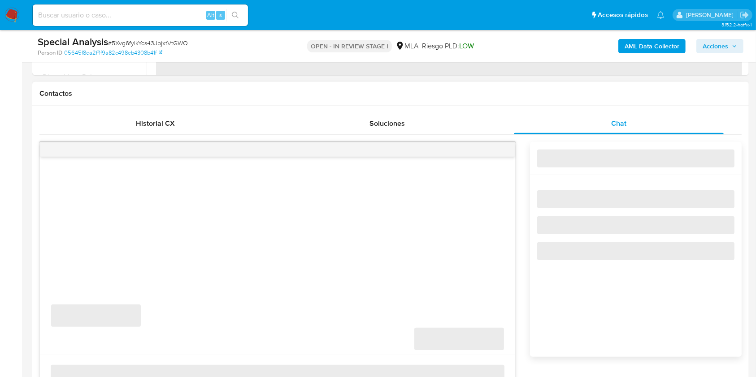
scroll to position [418, 0]
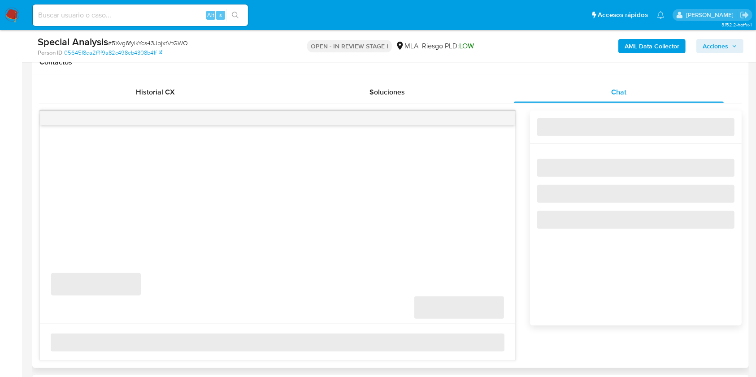
select select "10"
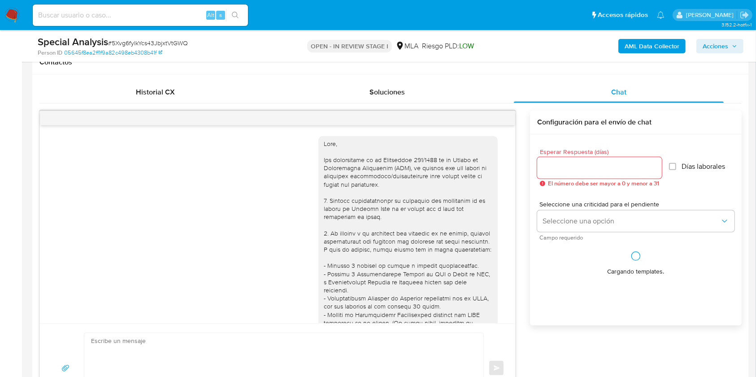
scroll to position [277, 0]
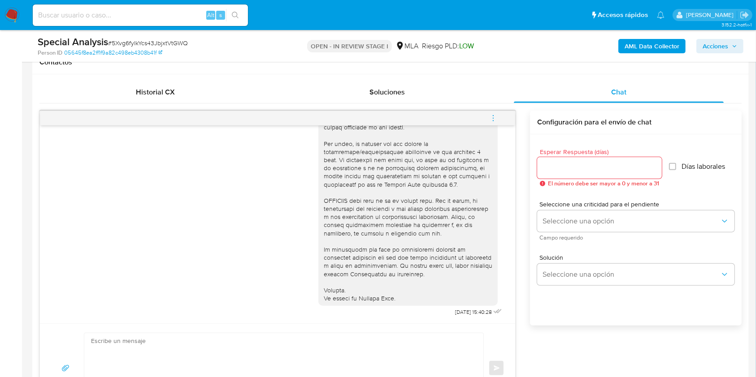
click at [497, 117] on icon "menu-action" at bounding box center [493, 118] width 8 height 8
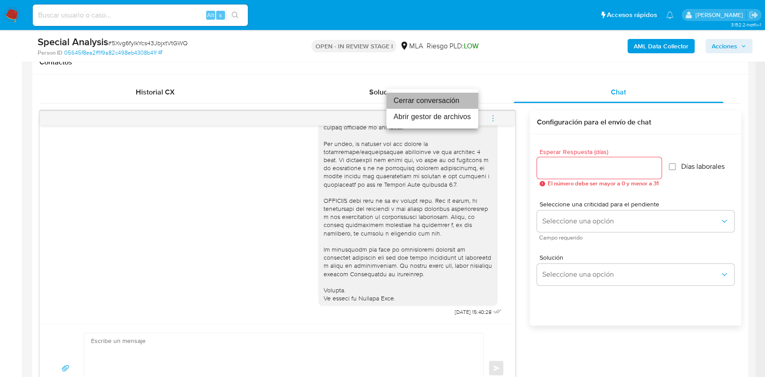
click at [458, 101] on li "Cerrar conversación" at bounding box center [432, 101] width 92 height 16
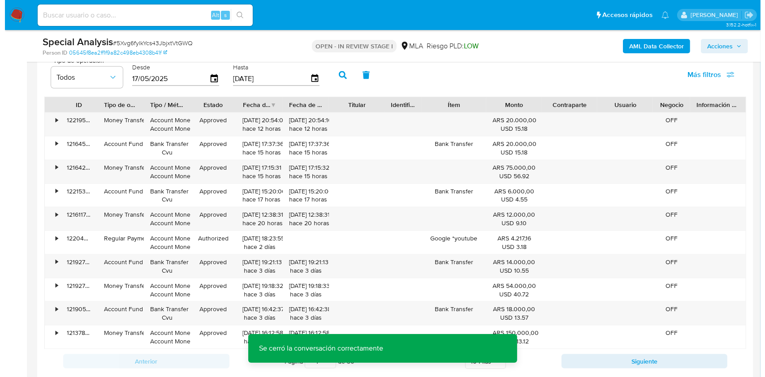
scroll to position [1576, 0]
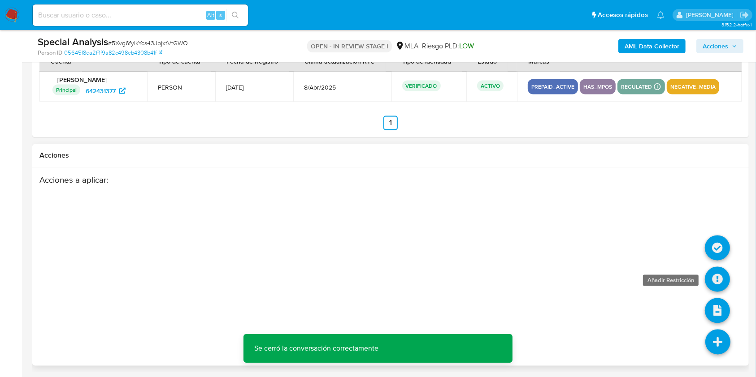
click at [720, 279] on icon at bounding box center [717, 279] width 25 height 25
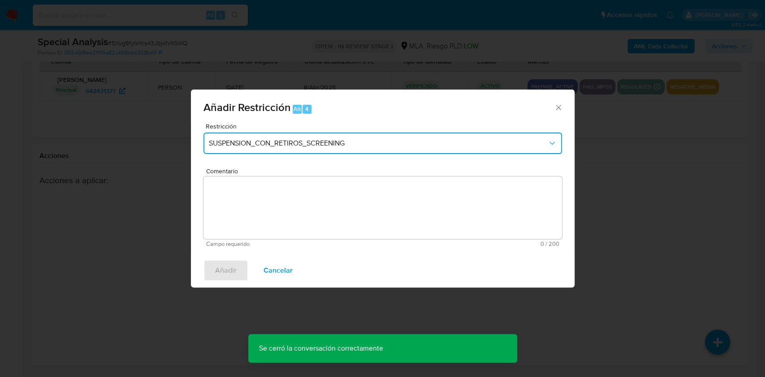
click at [328, 152] on button "SUSPENSION_CON_RETIROS_SCREENING" at bounding box center [382, 144] width 359 height 22
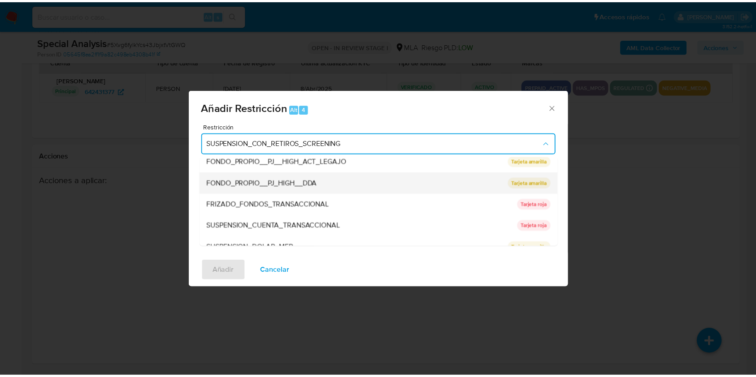
scroll to position [147, 0]
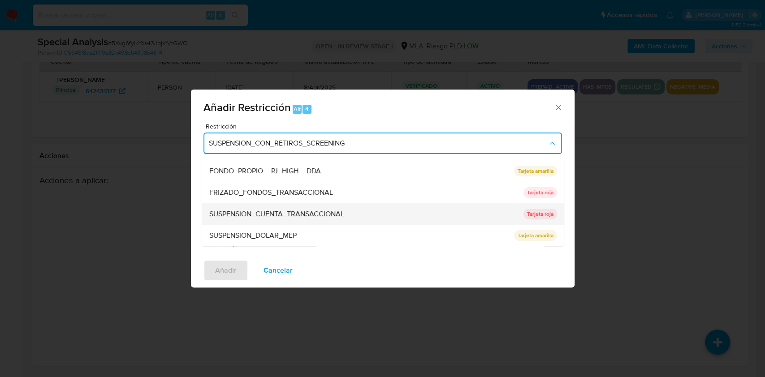
click at [300, 210] on span "SUSPENSION_CUENTA_TRANSACCIONAL" at bounding box center [276, 214] width 135 height 9
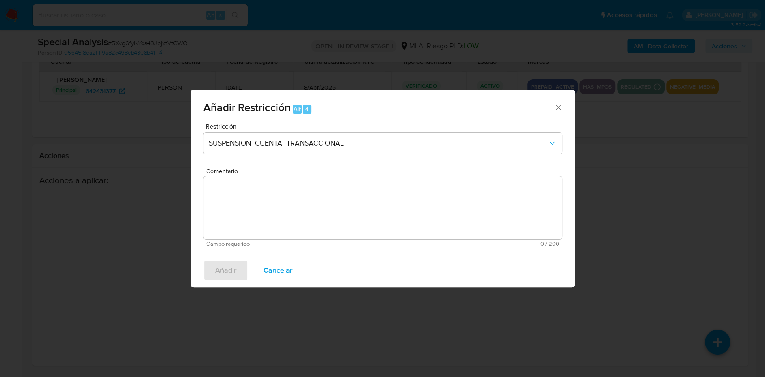
click at [300, 210] on textarea "Comentario" at bounding box center [382, 208] width 359 height 63
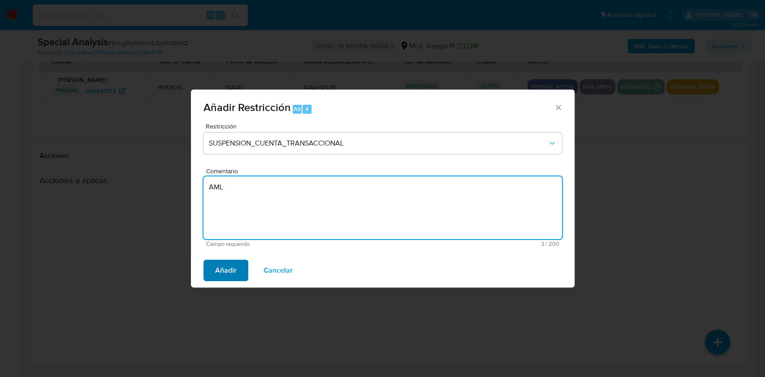
type textarea "AML"
click at [230, 271] on span "Añadir" at bounding box center [226, 271] width 22 height 20
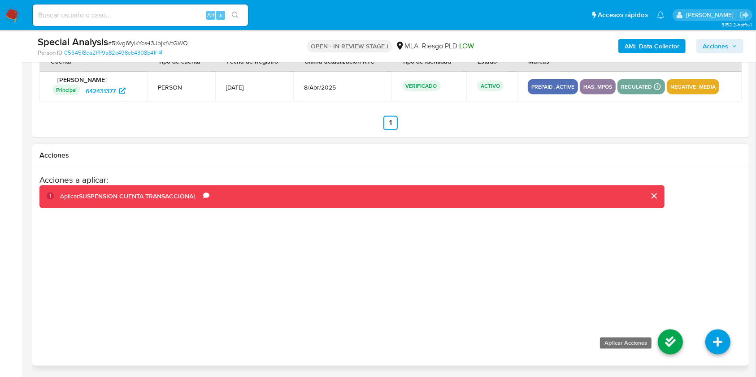
click at [668, 334] on icon at bounding box center [670, 342] width 25 height 25
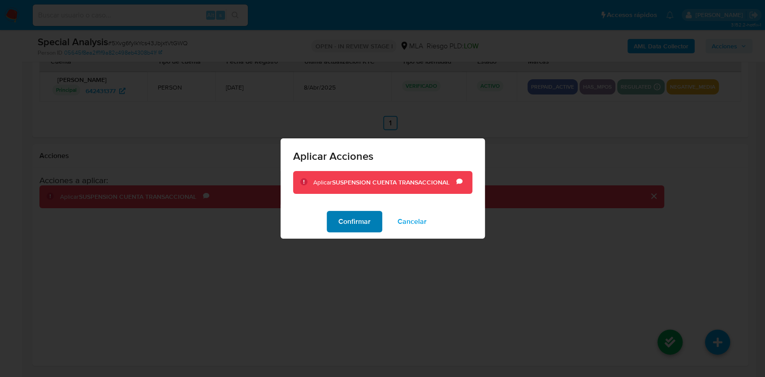
click at [354, 226] on span "Confirmar" at bounding box center [354, 222] width 32 height 20
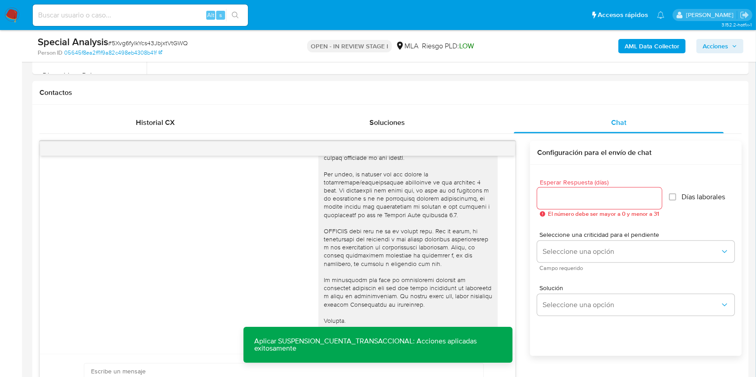
scroll to position [321, 0]
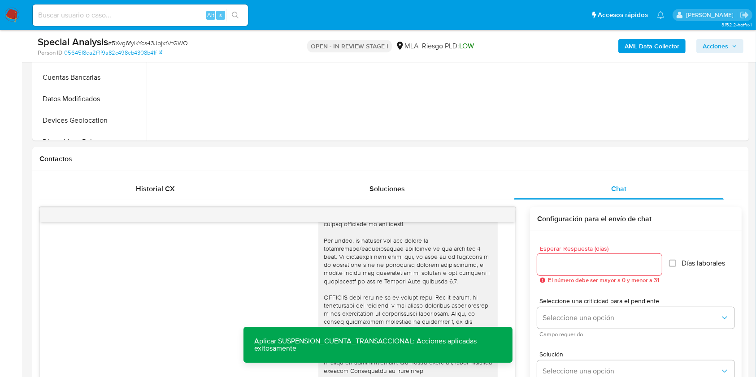
click at [736, 44] on icon "button" at bounding box center [734, 45] width 5 height 5
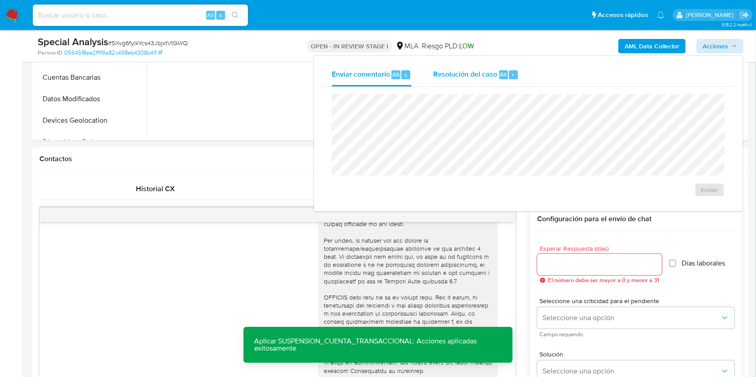
click at [474, 69] on span "Resolución del caso" at bounding box center [465, 74] width 64 height 10
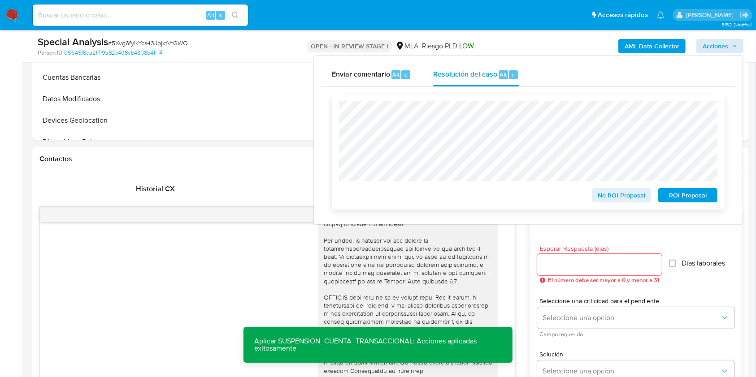
click at [669, 195] on span "ROI Proposal" at bounding box center [687, 195] width 47 height 13
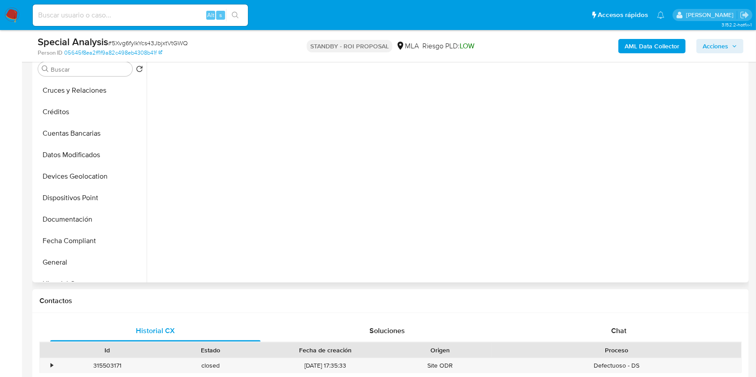
scroll to position [179, 0]
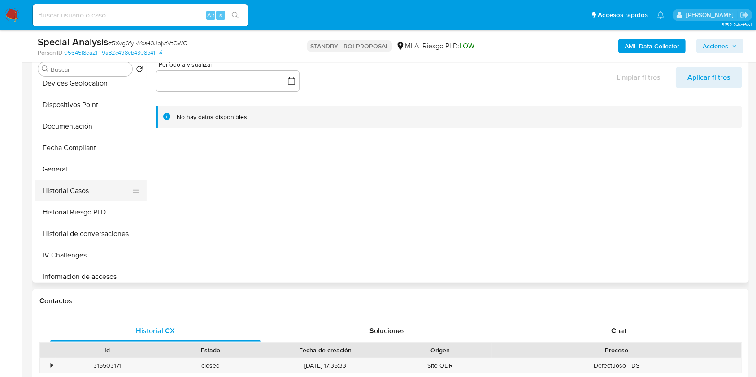
click at [82, 192] on button "Historial Casos" at bounding box center [87, 191] width 105 height 22
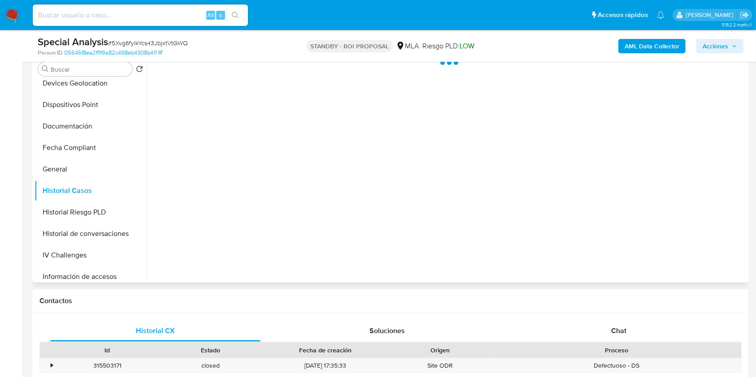
select select "10"
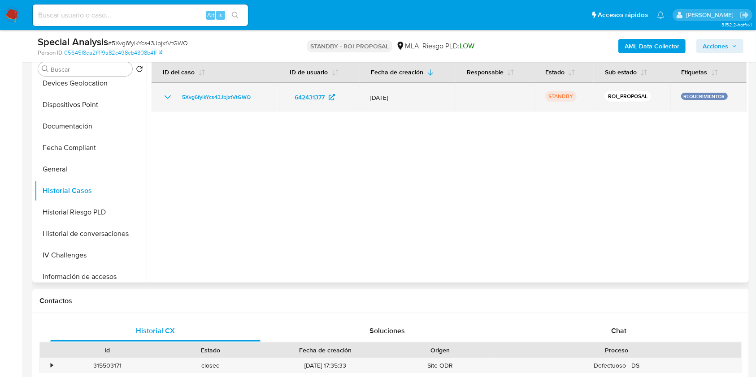
drag, startPoint x: 268, startPoint y: 96, endPoint x: 175, endPoint y: 102, distance: 93.0
click at [175, 102] on td "5Xvg6fylkYcs43JbjxtVtGWQ" at bounding box center [215, 97] width 127 height 29
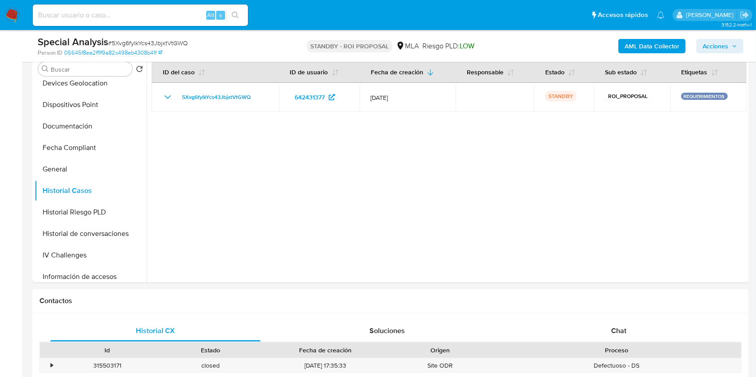
click at [161, 10] on input at bounding box center [140, 15] width 215 height 12
paste input "dLOiKLcTOPfueFRUQBxPu6ne"
type input "dLOiKLcTOPfueFRUQBxPu6ne"
click at [232, 15] on icon "search-icon" at bounding box center [235, 15] width 7 height 7
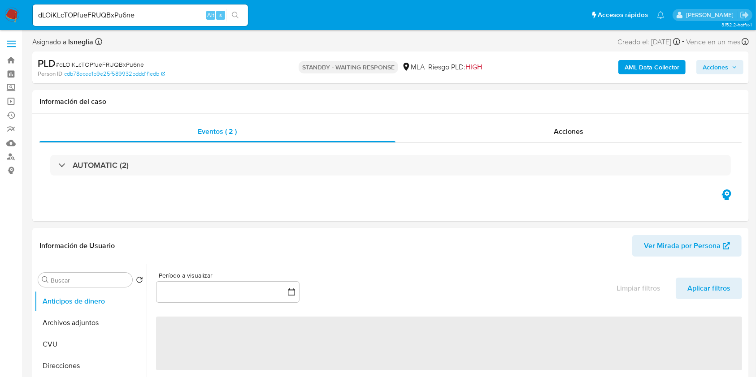
select select "10"
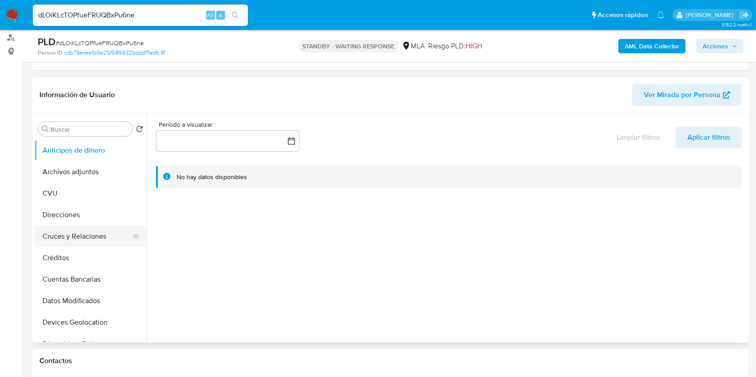
scroll to position [119, 0]
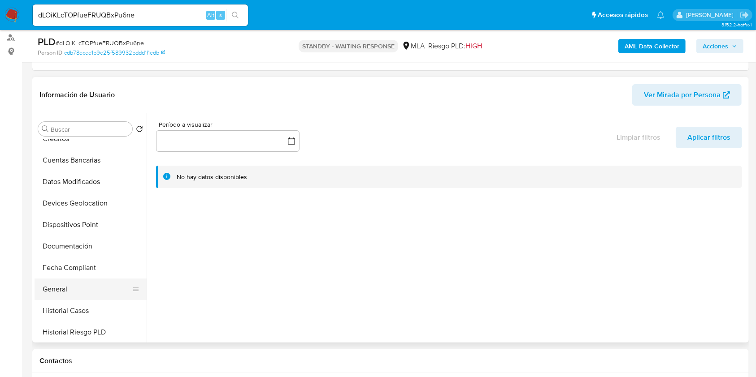
click at [86, 288] on button "General" at bounding box center [87, 290] width 105 height 22
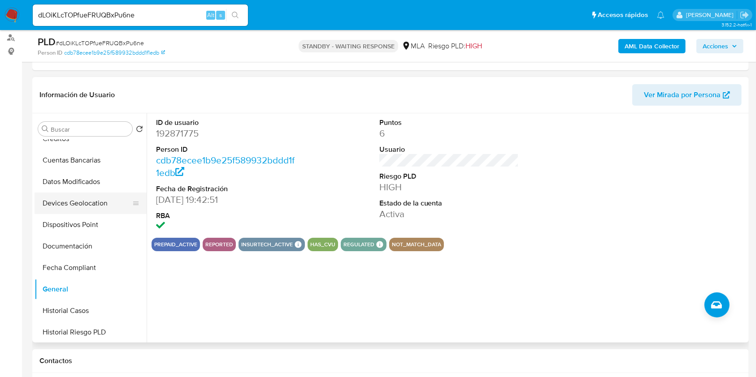
scroll to position [0, 0]
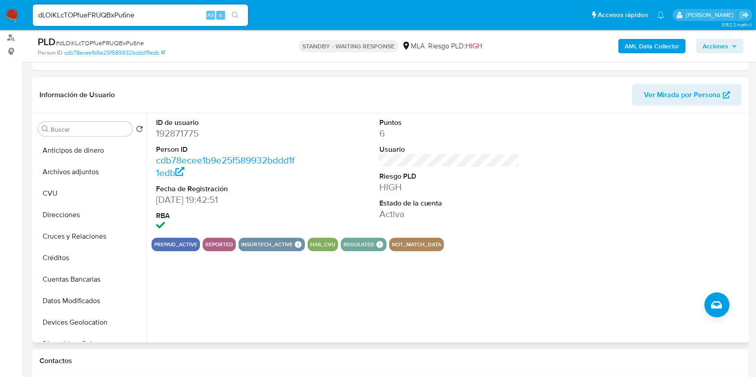
click at [184, 143] on dl "ID de usuario 192871775 Person ID cdb78ecee1b9e25f589932bddd1f1edb Fecha de Reg…" at bounding box center [226, 176] width 140 height 116
click at [183, 138] on dd "192871775" at bounding box center [226, 133] width 140 height 13
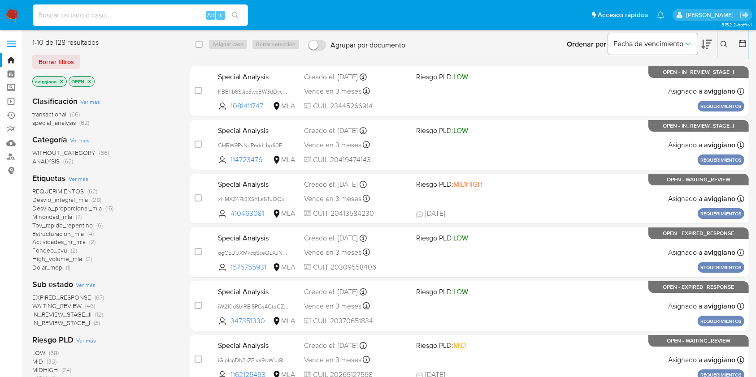
click at [187, 19] on input at bounding box center [140, 15] width 215 height 12
paste input "T6T3oqg1FX7soCXivHtMjShg"
type input "T6T3oqg1FX7soCXivHtMjShg"
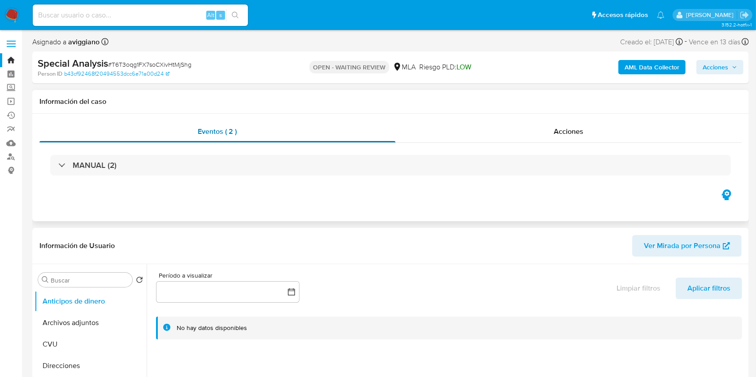
select select "10"
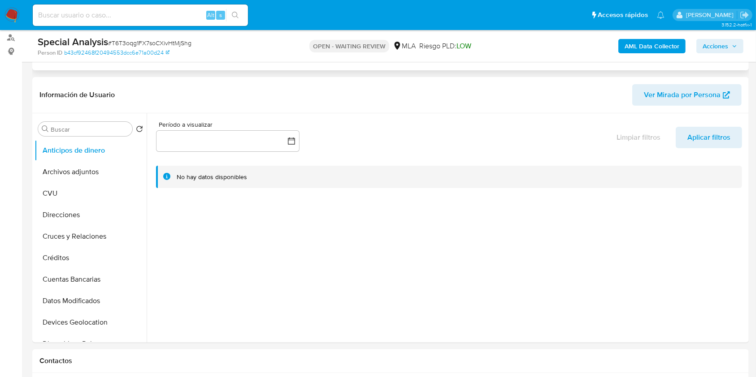
scroll to position [299, 0]
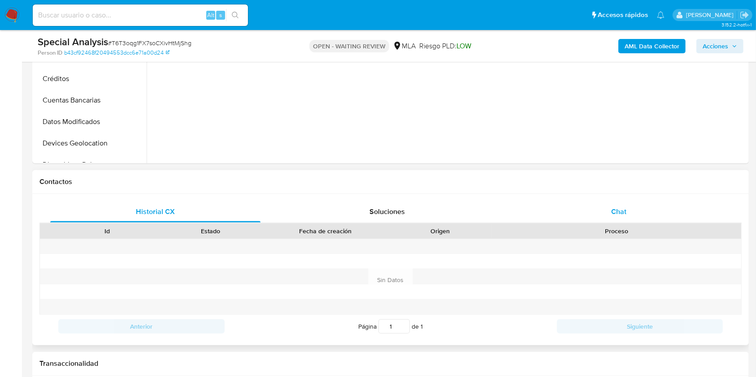
click at [603, 211] on div "Chat" at bounding box center [619, 212] width 210 height 22
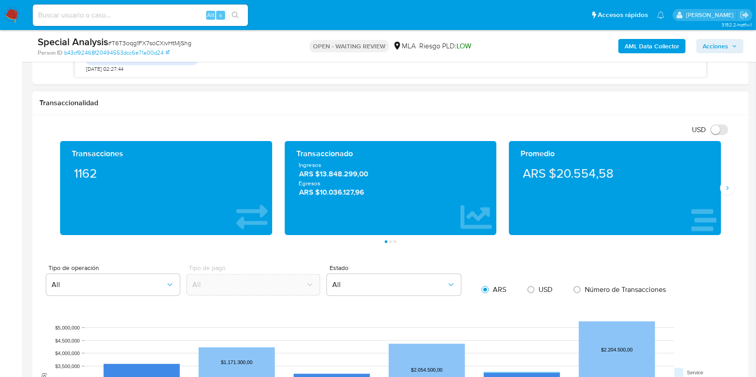
scroll to position [960, 0]
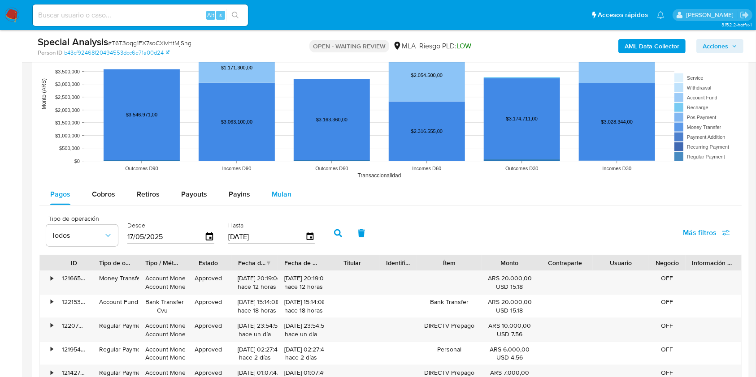
click at [283, 200] on div "Mulan" at bounding box center [282, 195] width 20 height 22
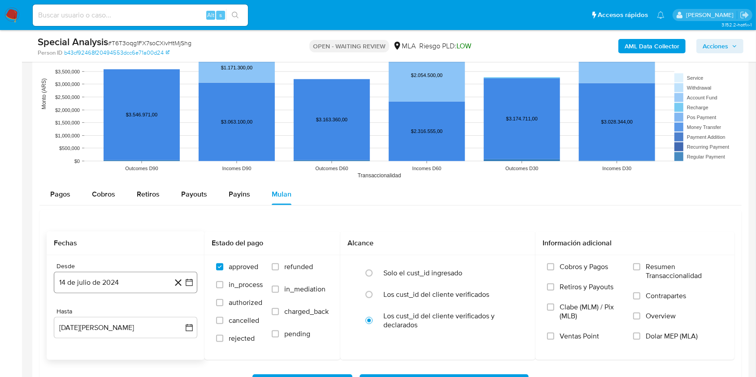
click at [126, 277] on button "14 de julio de 2024" at bounding box center [125, 283] width 143 height 22
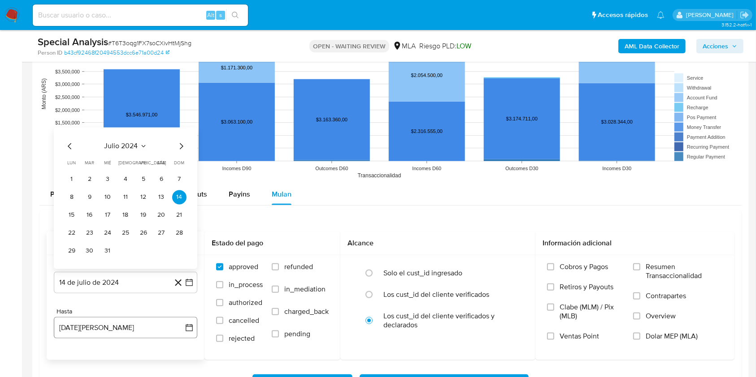
click at [94, 321] on button "[DATE][PERSON_NAME]" at bounding box center [125, 328] width 143 height 22
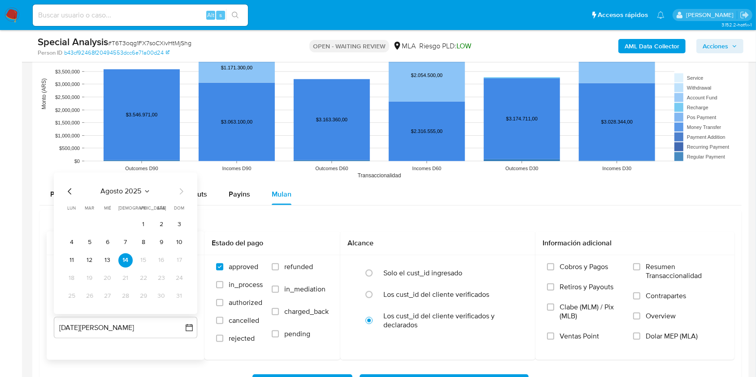
click at [68, 190] on icon "Mes anterior" at bounding box center [70, 191] width 11 height 11
click at [121, 294] on button "31" at bounding box center [125, 297] width 14 height 14
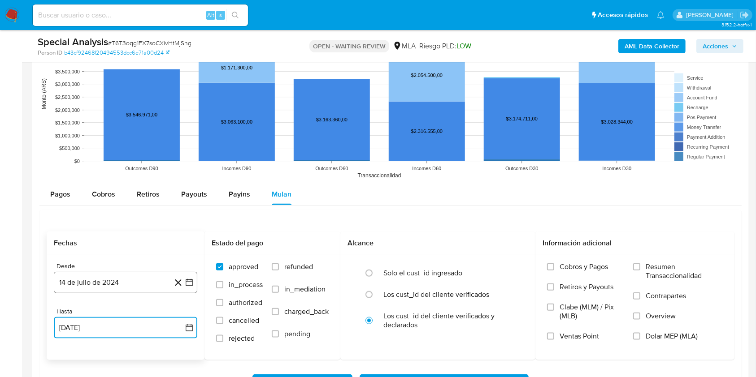
click at [109, 277] on button "14 de julio de 2024" at bounding box center [125, 283] width 143 height 22
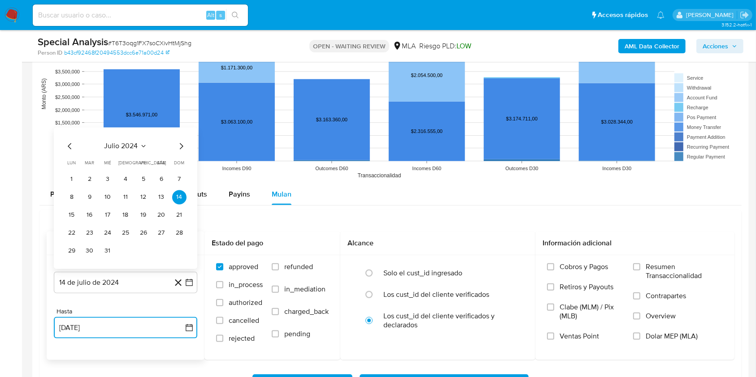
click at [177, 143] on icon "Mes siguiente" at bounding box center [181, 146] width 11 height 11
click at [122, 178] on button "1" at bounding box center [125, 180] width 14 height 14
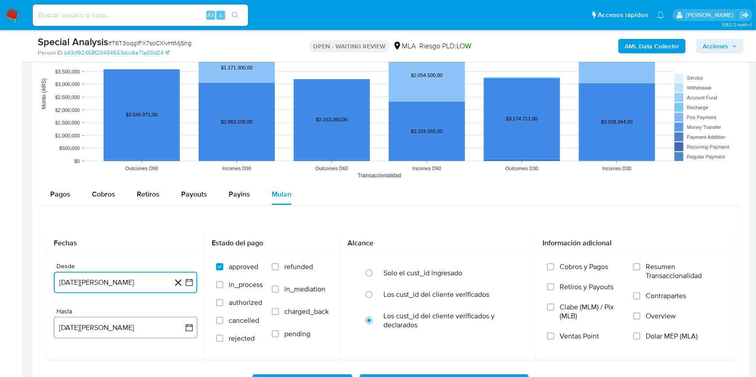
click at [91, 317] on button "[DATE][PERSON_NAME]" at bounding box center [125, 328] width 143 height 22
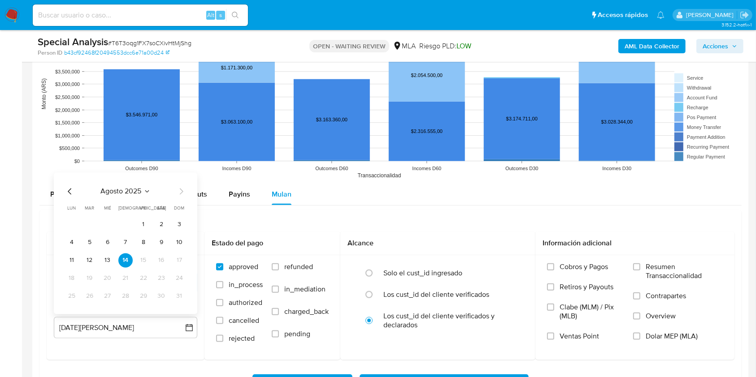
click at [68, 188] on icon "Mes anterior" at bounding box center [70, 191] width 11 height 11
click at [125, 303] on div "[DATE] [DATE] lun [DATE] [PERSON_NAME][DATE] mié [DATE] jue [DATE] vie [DATE] s…" at bounding box center [125, 244] width 143 height 142
click at [127, 297] on button "31" at bounding box center [125, 297] width 14 height 14
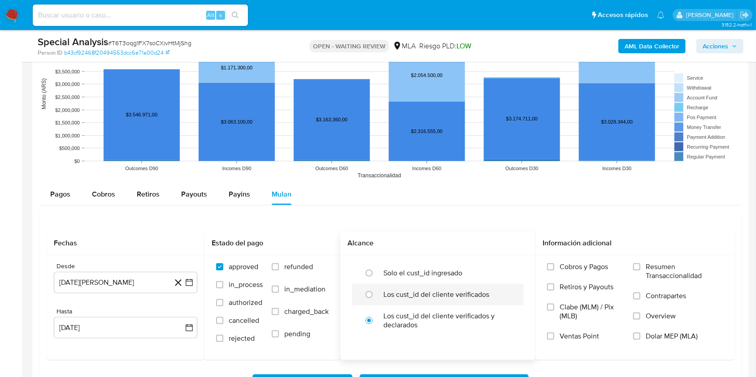
click at [417, 301] on div "Los cust_id del cliente verificados" at bounding box center [447, 295] width 128 height 22
radio input "true"
click at [645, 335] on label "Dolar MEP (MLA)" at bounding box center [678, 342] width 90 height 20
click at [640, 335] on input "Dolar MEP (MLA)" at bounding box center [636, 336] width 7 height 7
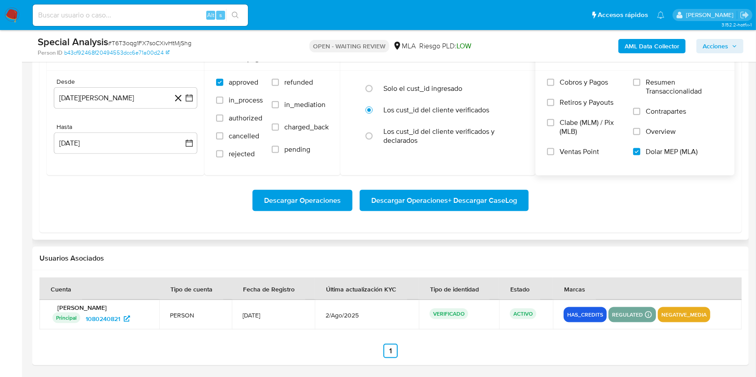
click at [408, 213] on div "Descargar Operaciones Descargar Operaciones + Descargar CaseLog" at bounding box center [391, 201] width 688 height 50
click at [416, 202] on span "Descargar Operaciones + Descargar CaseLog" at bounding box center [444, 201] width 146 height 20
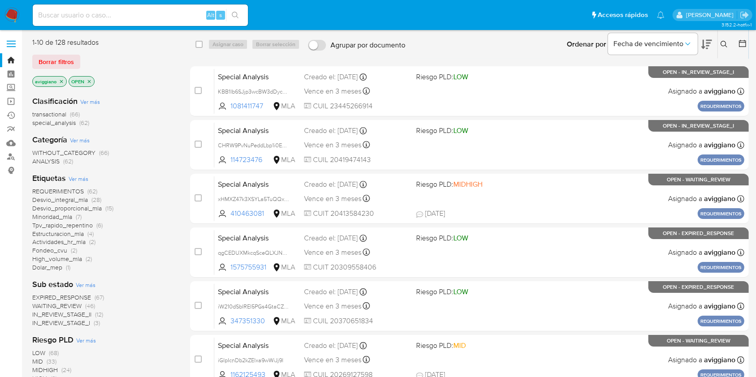
click at [723, 47] on icon at bounding box center [723, 44] width 7 height 7
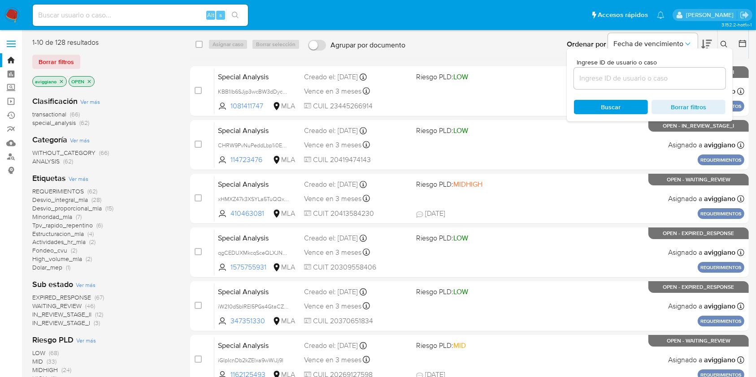
click at [673, 79] on input at bounding box center [650, 79] width 152 height 12
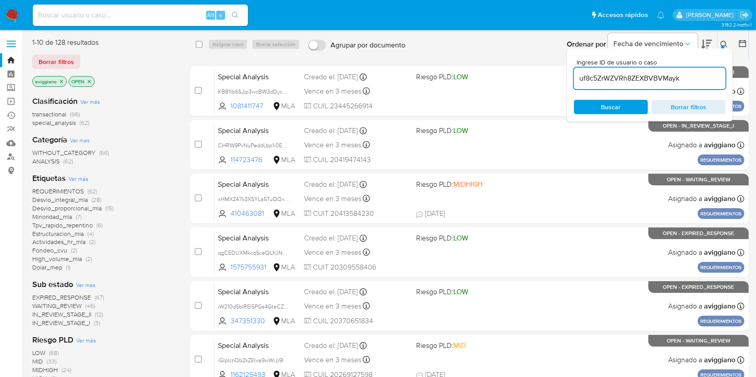
type input "uf8c5ZrWZVRh8ZEXBVBVMayk"
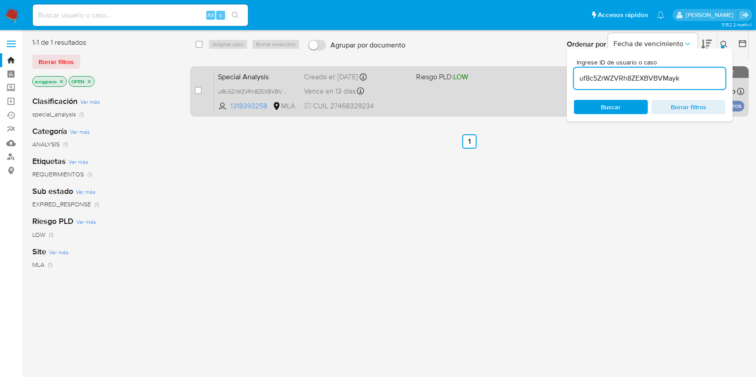
click at [520, 111] on div "Special Analysis uf8c5ZrWZVRh8ZEXBVBVMayk 1318393258 MLA Riesgo PLD: LOW Creado…" at bounding box center [479, 91] width 530 height 45
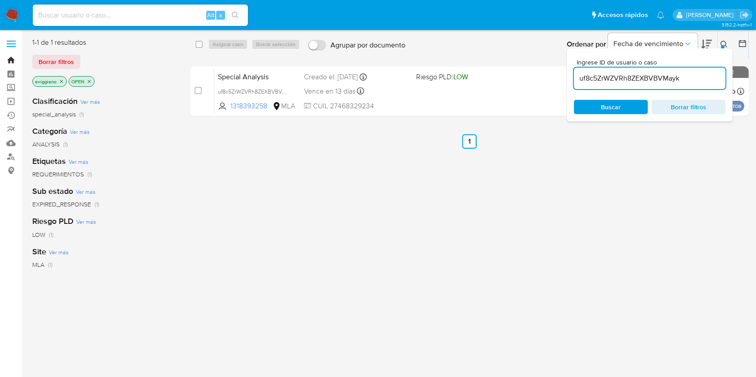
click at [13, 58] on link "Bandeja" at bounding box center [53, 60] width 107 height 14
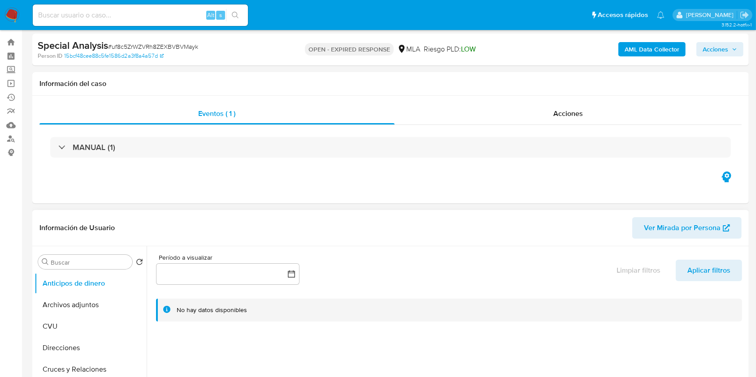
select select "10"
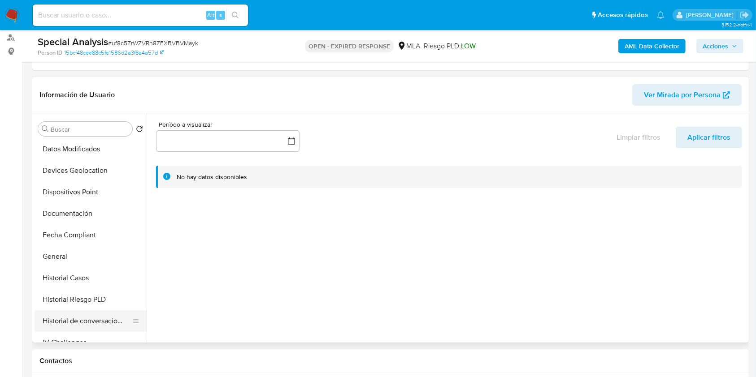
scroll to position [179, 0]
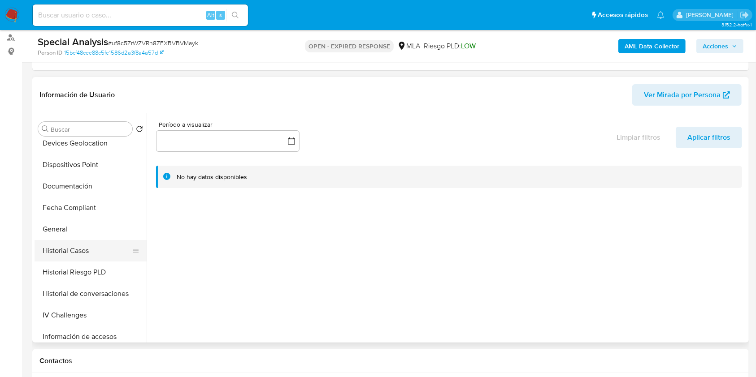
click at [61, 250] on button "Historial Casos" at bounding box center [87, 251] width 105 height 22
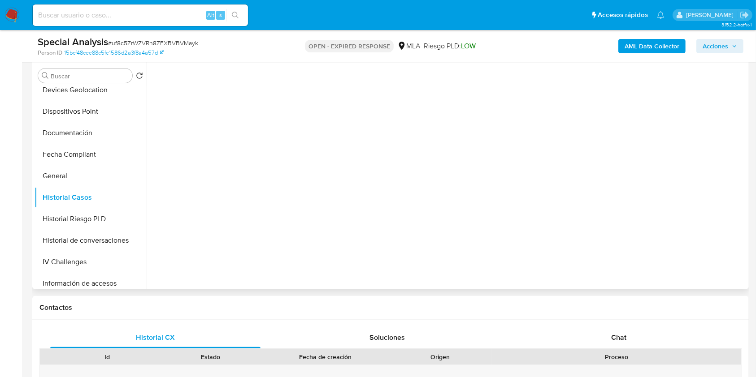
scroll to position [239, 0]
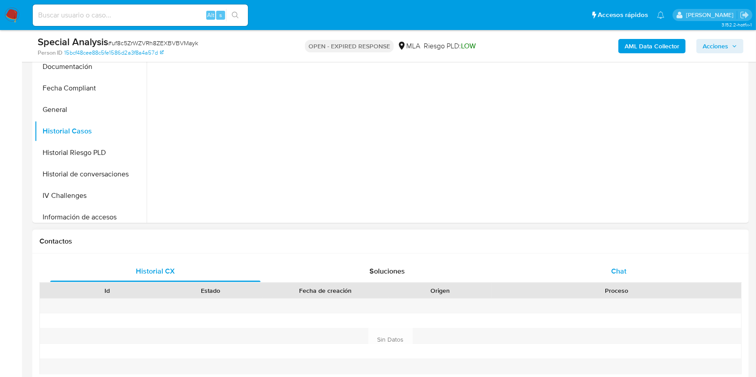
click at [612, 261] on div "Chat" at bounding box center [619, 272] width 210 height 22
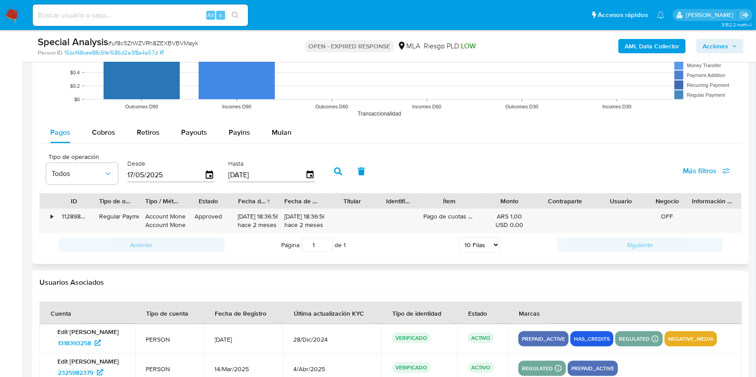
scroll to position [1076, 0]
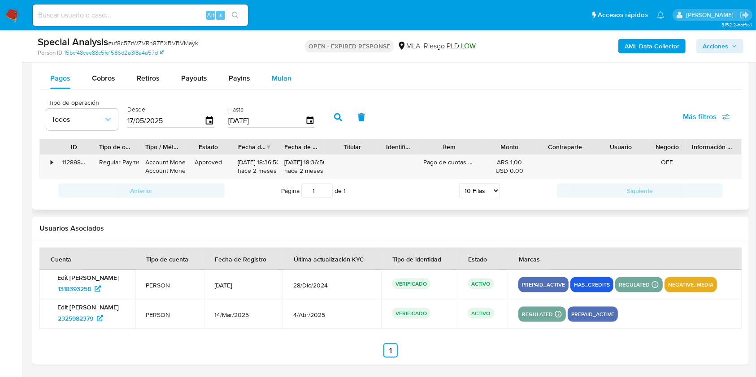
click at [280, 82] on span "Mulan" at bounding box center [282, 78] width 20 height 10
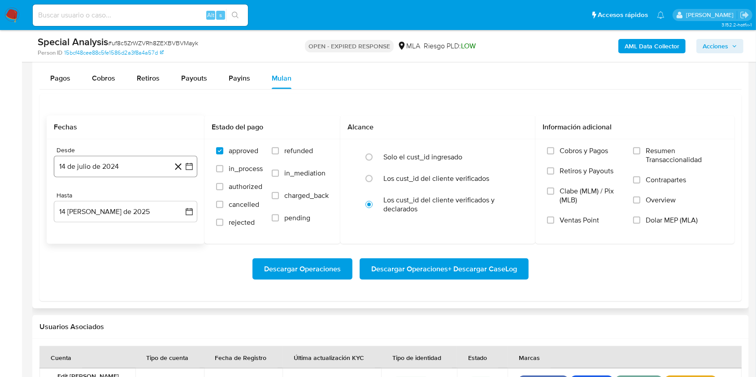
click at [157, 163] on button "14 de julio de 2024" at bounding box center [125, 167] width 143 height 22
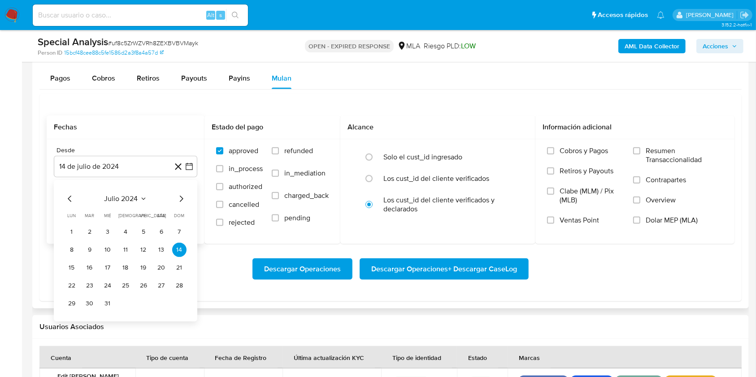
click at [179, 202] on icon "Mes siguiente" at bounding box center [181, 199] width 11 height 11
click at [122, 227] on button "1" at bounding box center [125, 232] width 14 height 14
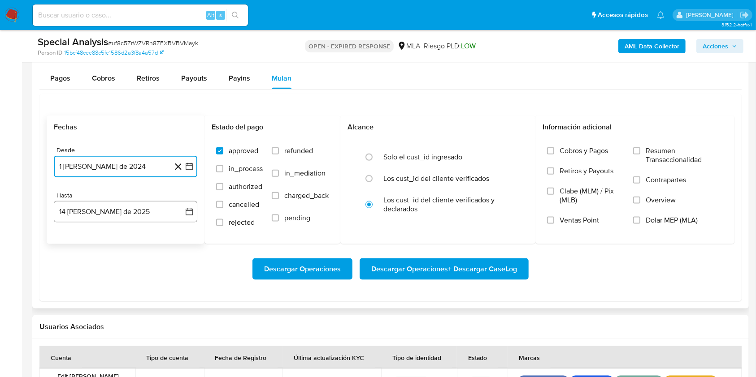
click at [115, 217] on button "14 de agosto de 2025" at bounding box center [125, 212] width 143 height 22
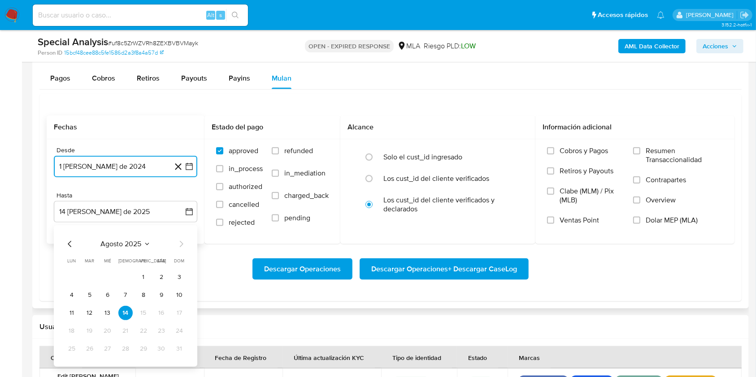
click at [66, 240] on icon "Mes anterior" at bounding box center [70, 244] width 11 height 11
click at [123, 346] on button "31" at bounding box center [125, 349] width 14 height 14
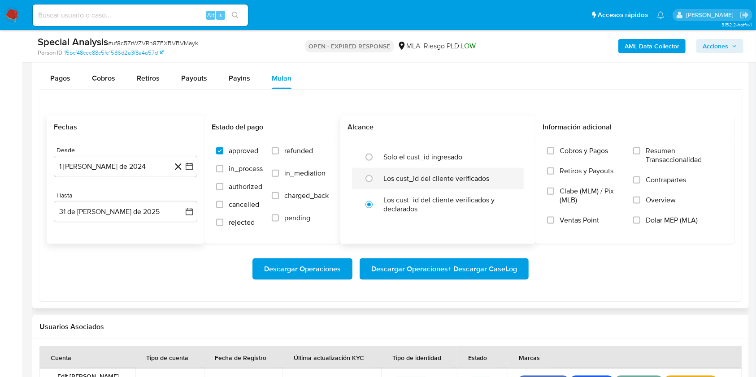
drag, startPoint x: 457, startPoint y: 177, endPoint x: 479, endPoint y: 185, distance: 23.1
click at [458, 177] on label "Los cust_id del cliente verificados" at bounding box center [436, 178] width 106 height 9
click at [376, 177] on input "radio" at bounding box center [369, 179] width 14 height 14
radio input "true"
click at [647, 217] on span "Dolar MEP (MLA)" at bounding box center [671, 220] width 52 height 9
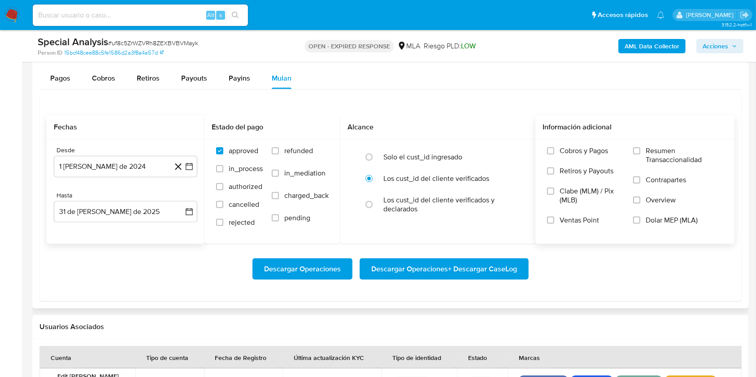
click at [640, 217] on input "Dolar MEP (MLA)" at bounding box center [636, 220] width 7 height 7
click at [472, 274] on span "Descargar Operaciones + Descargar CaseLog" at bounding box center [444, 270] width 146 height 20
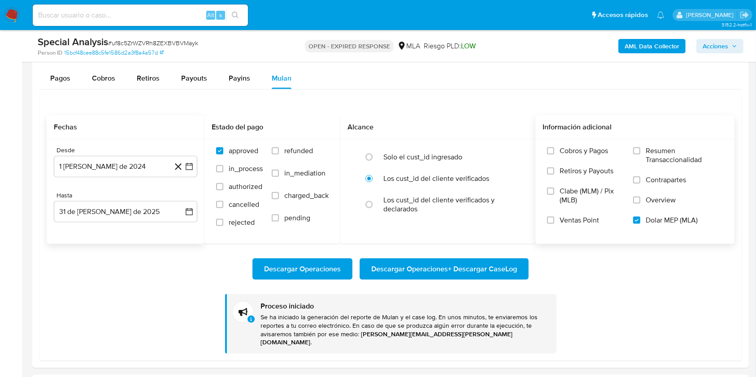
scroll to position [836, 0]
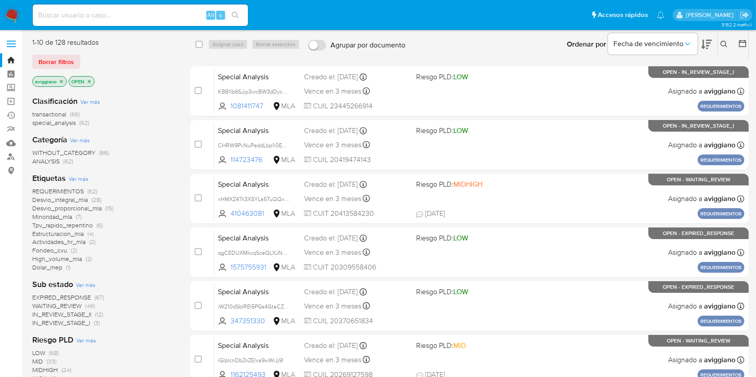
click at [60, 79] on icon "close-filter" at bounding box center [61, 81] width 5 height 5
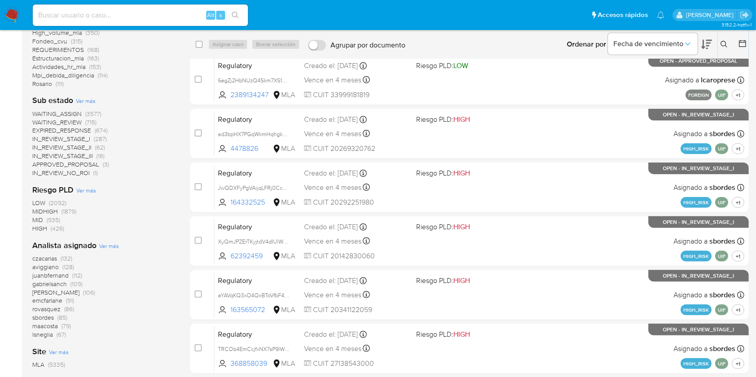
scroll to position [239, 0]
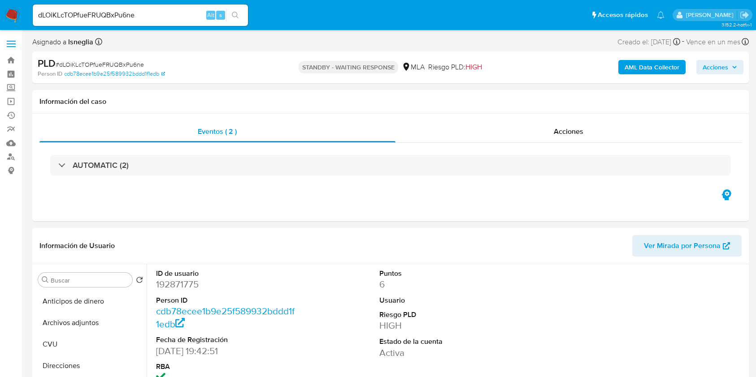
select select "10"
click at [7, 156] on link "Buscador de personas" at bounding box center [53, 157] width 107 height 14
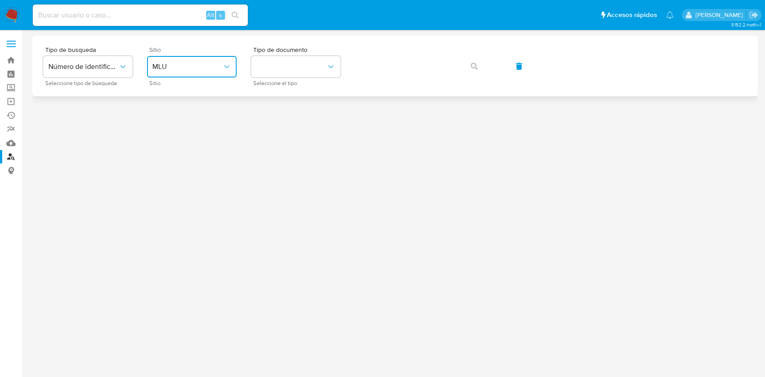
click at [197, 61] on button "MLU" at bounding box center [192, 67] width 90 height 22
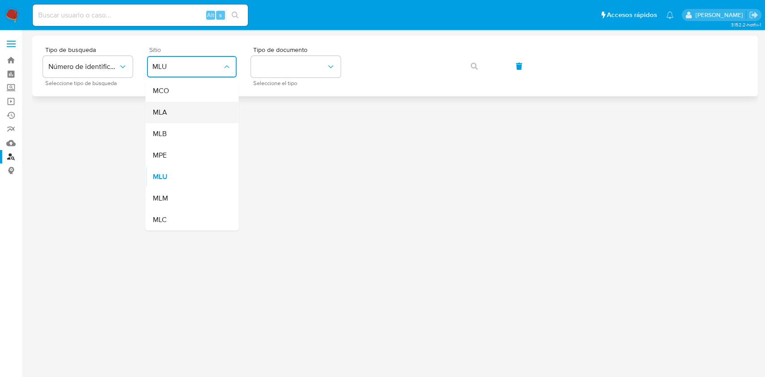
click at [169, 113] on div "MLA" at bounding box center [189, 113] width 74 height 22
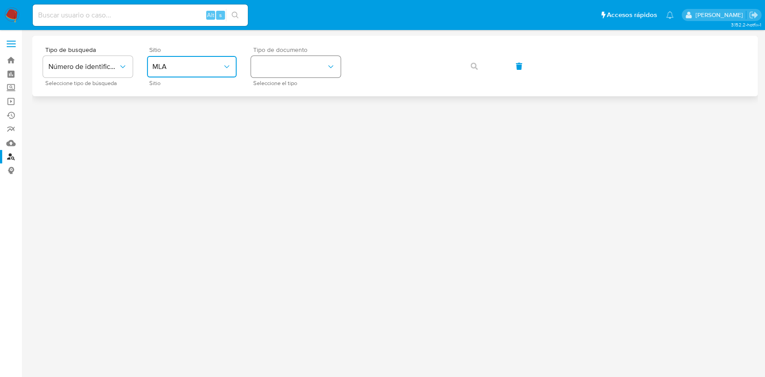
click at [311, 75] on button "identificationType" at bounding box center [296, 67] width 90 height 22
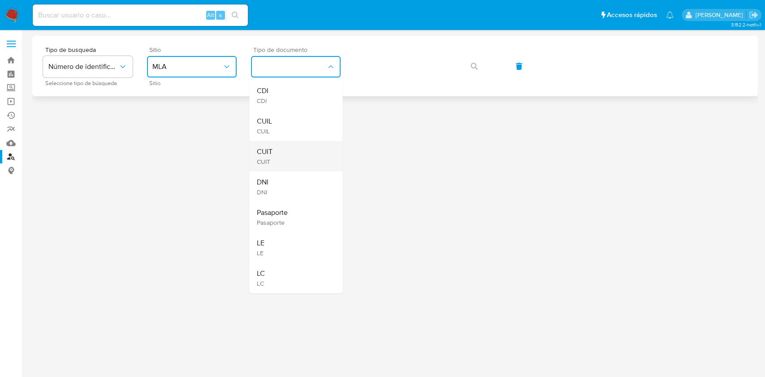
click at [279, 152] on div "CUIT CUIT" at bounding box center [293, 156] width 74 height 30
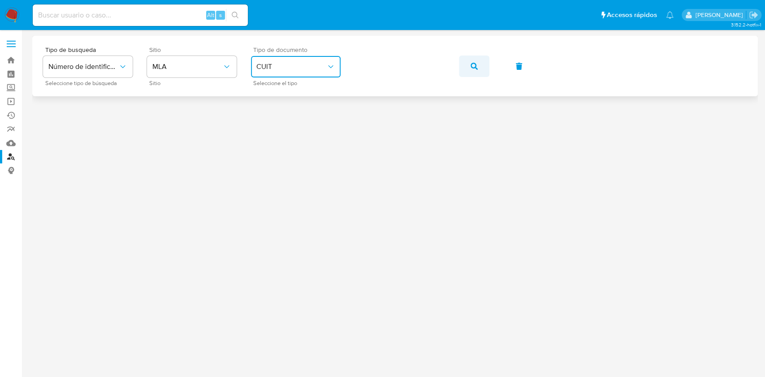
click at [481, 67] on button "button" at bounding box center [474, 67] width 30 height 22
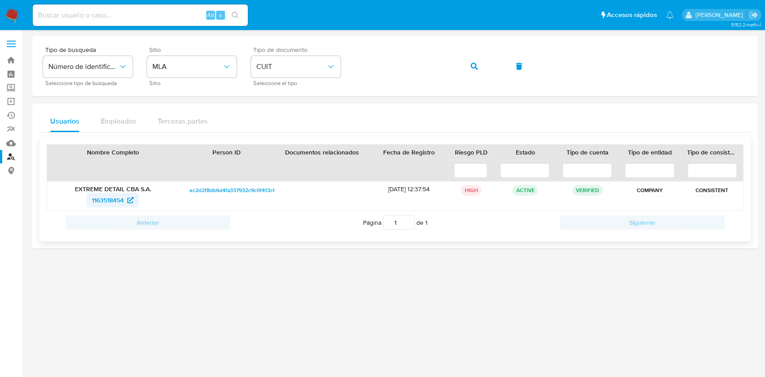
click at [108, 202] on span "1163518454" at bounding box center [108, 200] width 32 height 14
click at [90, 12] on input at bounding box center [140, 15] width 215 height 12
paste input "dLOiKLcTOPfueFRUQBxPu6ne"
type input "dLOiKLcTOPfueFRUQBxPu6ne"
click at [238, 13] on icon "search-icon" at bounding box center [235, 15] width 7 height 7
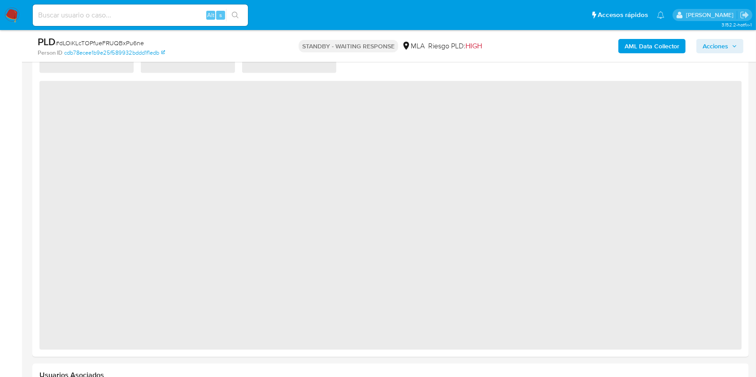
scroll to position [777, 0]
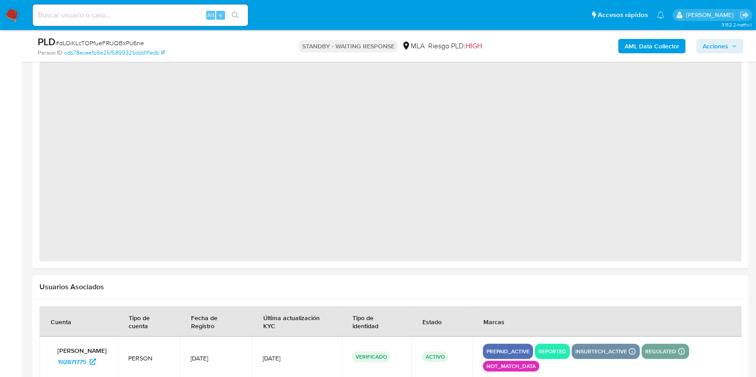
select select "10"
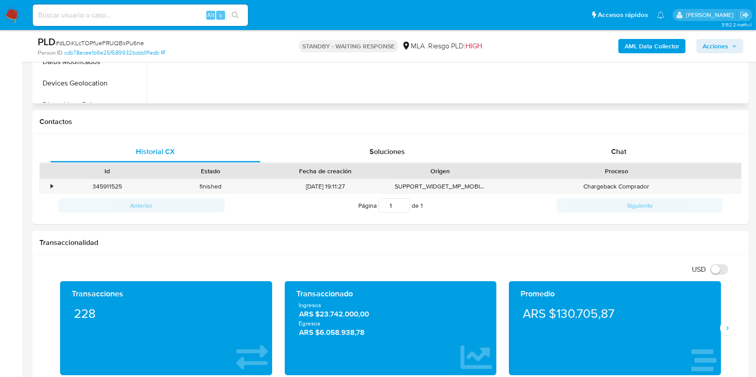
scroll to position [418, 0]
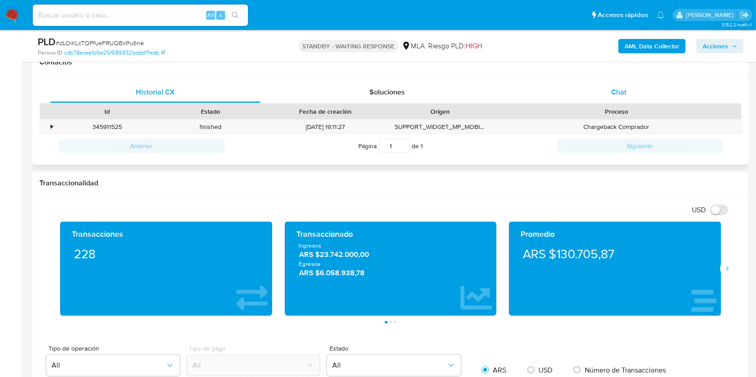
drag, startPoint x: 596, startPoint y: 95, endPoint x: 584, endPoint y: 97, distance: 12.8
click at [596, 94] on div "Chat" at bounding box center [619, 93] width 210 height 22
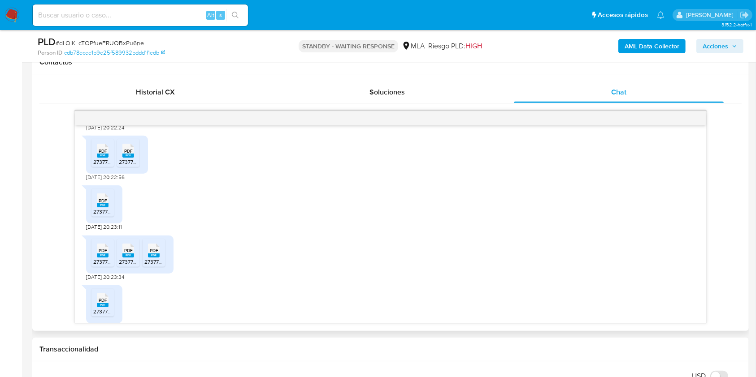
scroll to position [630, 0]
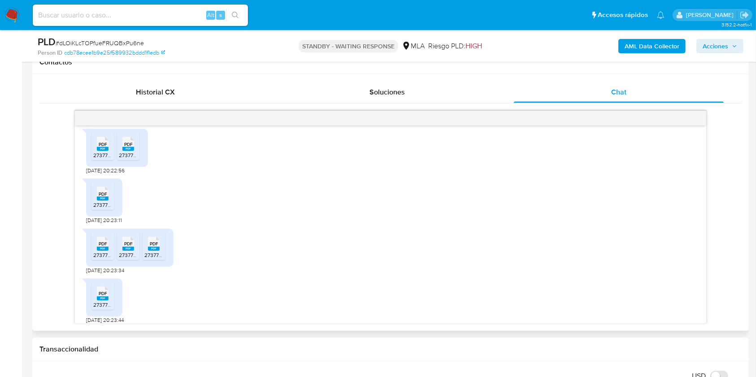
click at [93, 111] on li "PDF PDF 27377339172_011_00001_00000462.pdf" at bounding box center [102, 97] width 22 height 28
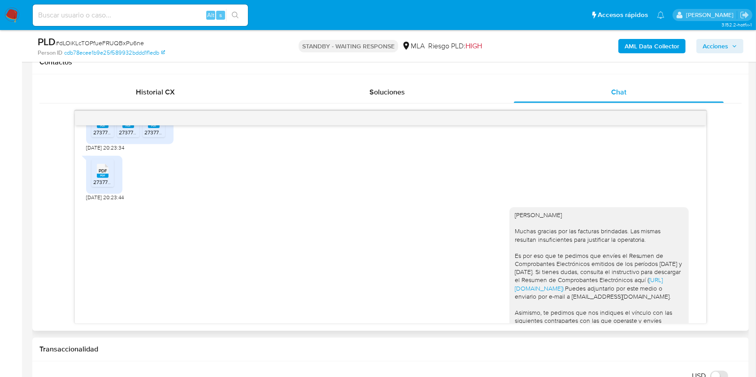
scroll to position [749, 0]
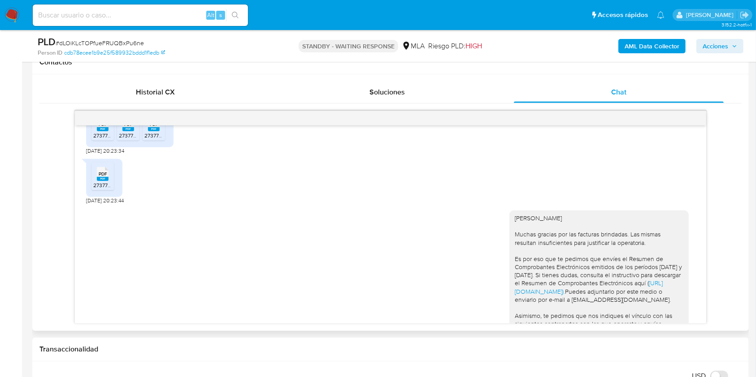
click at [100, 131] on rect at bounding box center [103, 129] width 12 height 4
click at [134, 132] on div "PDF PDF" at bounding box center [128, 123] width 19 height 17
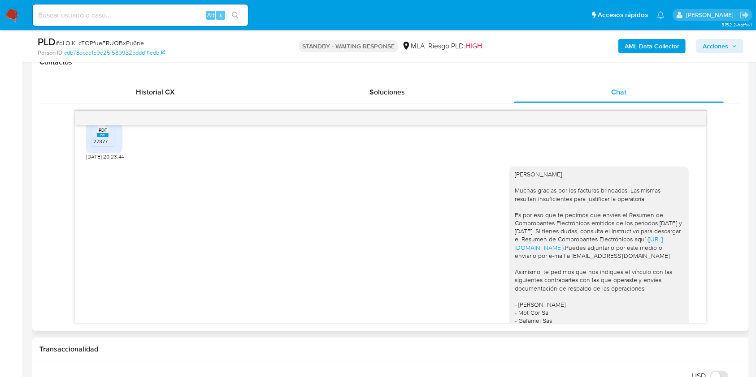
scroll to position [809, 0]
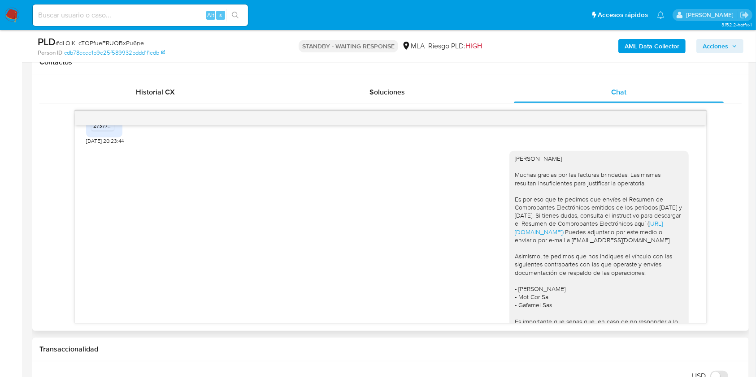
click at [101, 130] on span "27377339172_013_00001_00000023.pdf" at bounding box center [141, 126] width 97 height 8
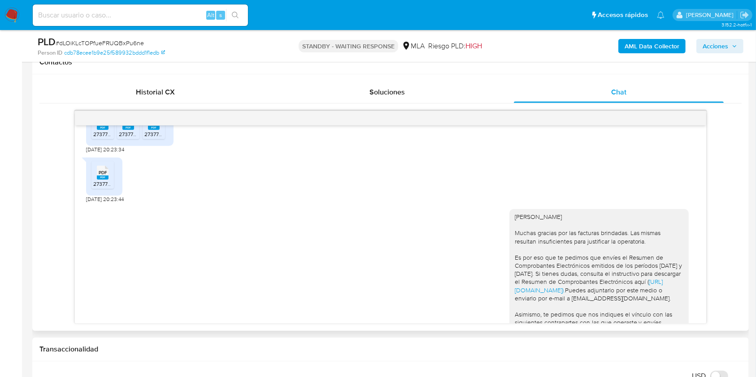
scroll to position [689, 0]
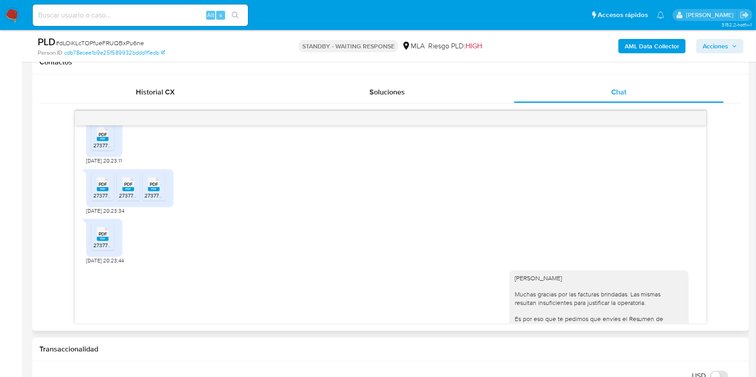
click at [95, 192] on div "PDF PDF" at bounding box center [102, 183] width 19 height 17
click at [99, 149] on span "27377339172_011_00001_00000487.pdf" at bounding box center [140, 146] width 95 height 8
click at [97, 108] on div "PDF PDF 27377339172_011_00001_00000482.pdf PDF PDF 27377339172_011_00001_000004…" at bounding box center [117, 88] width 62 height 38
click at [99, 100] on span "27377339172_011_00001_00000482.pdf" at bounding box center [141, 96] width 96 height 8
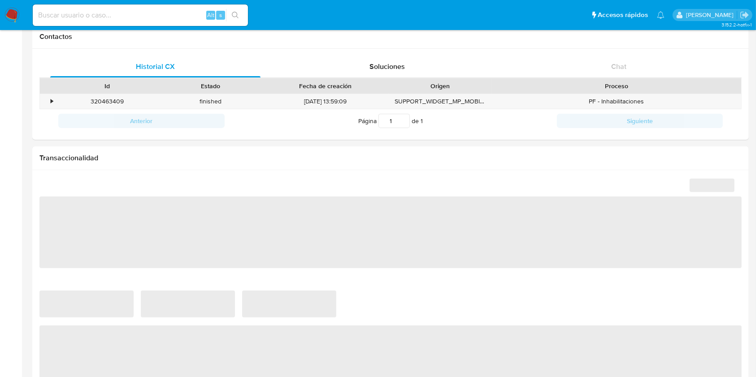
scroll to position [359, 0]
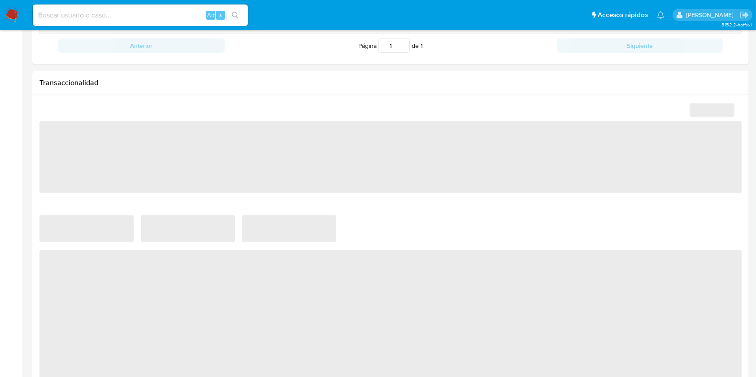
select select "10"
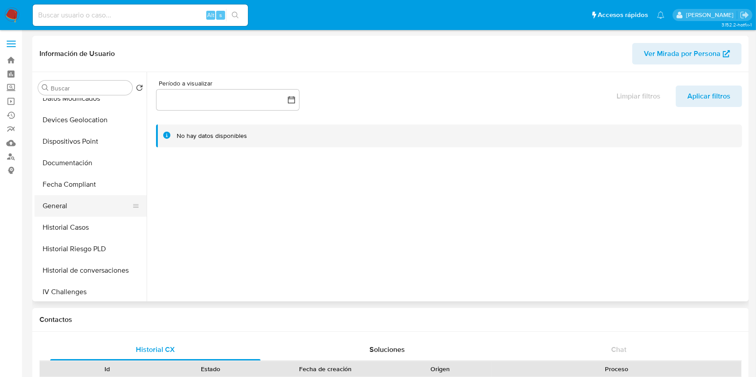
scroll to position [179, 0]
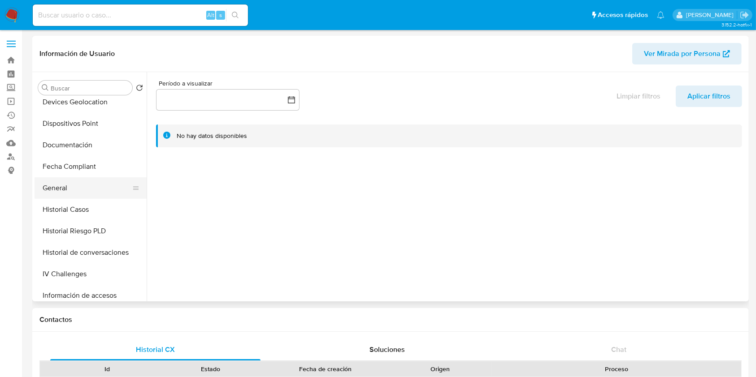
click at [76, 194] on button "General" at bounding box center [87, 188] width 105 height 22
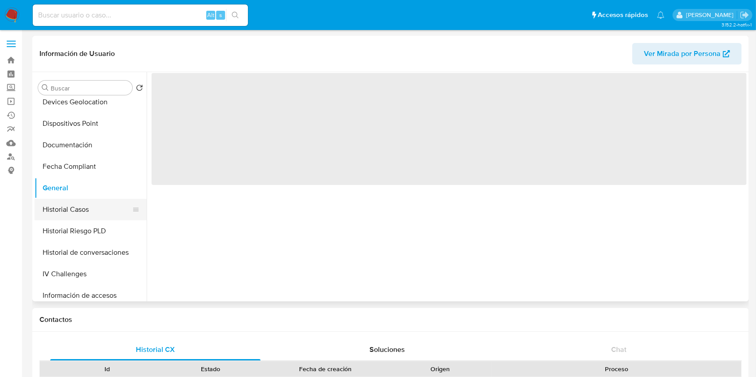
click at [81, 208] on button "Historial Casos" at bounding box center [87, 210] width 105 height 22
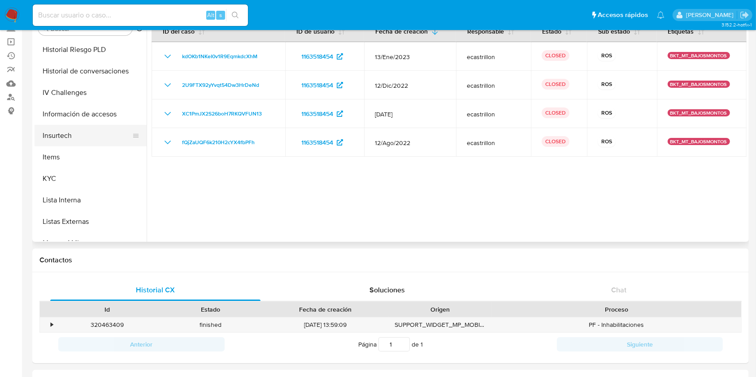
scroll to position [400, 0]
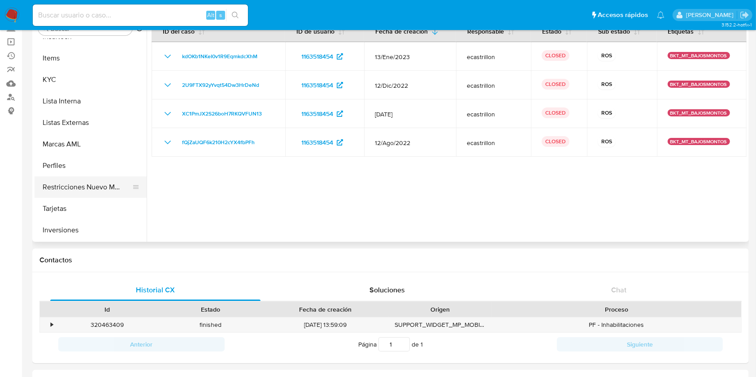
click at [83, 190] on button "Restricciones Nuevo Mundo" at bounding box center [87, 188] width 105 height 22
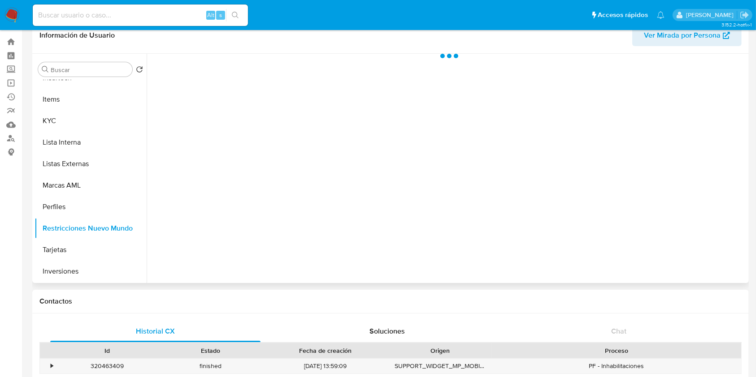
scroll to position [0, 0]
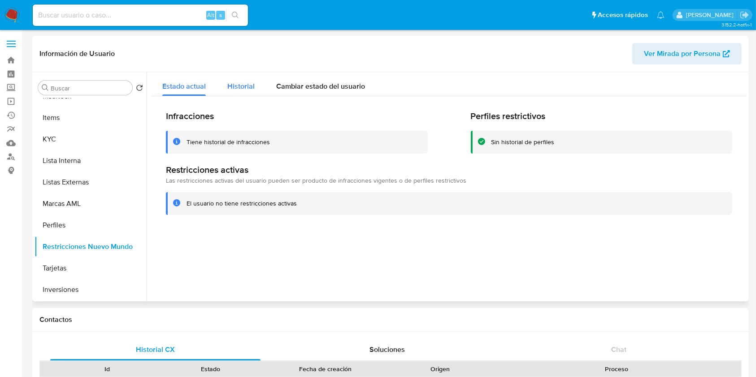
click at [244, 81] on span "Historial" at bounding box center [240, 86] width 27 height 10
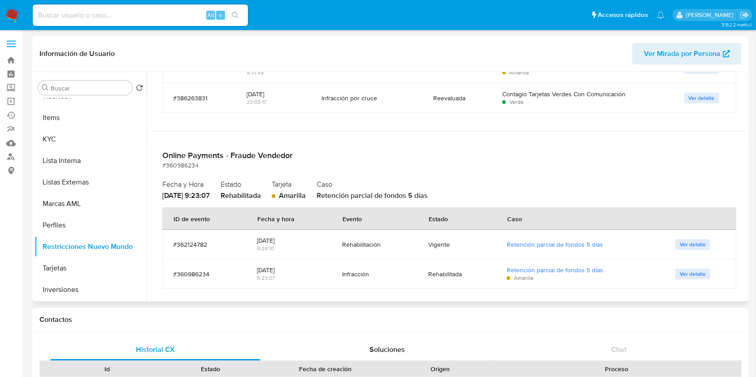
scroll to position [179, 0]
